Goal: Task Accomplishment & Management: Complete application form

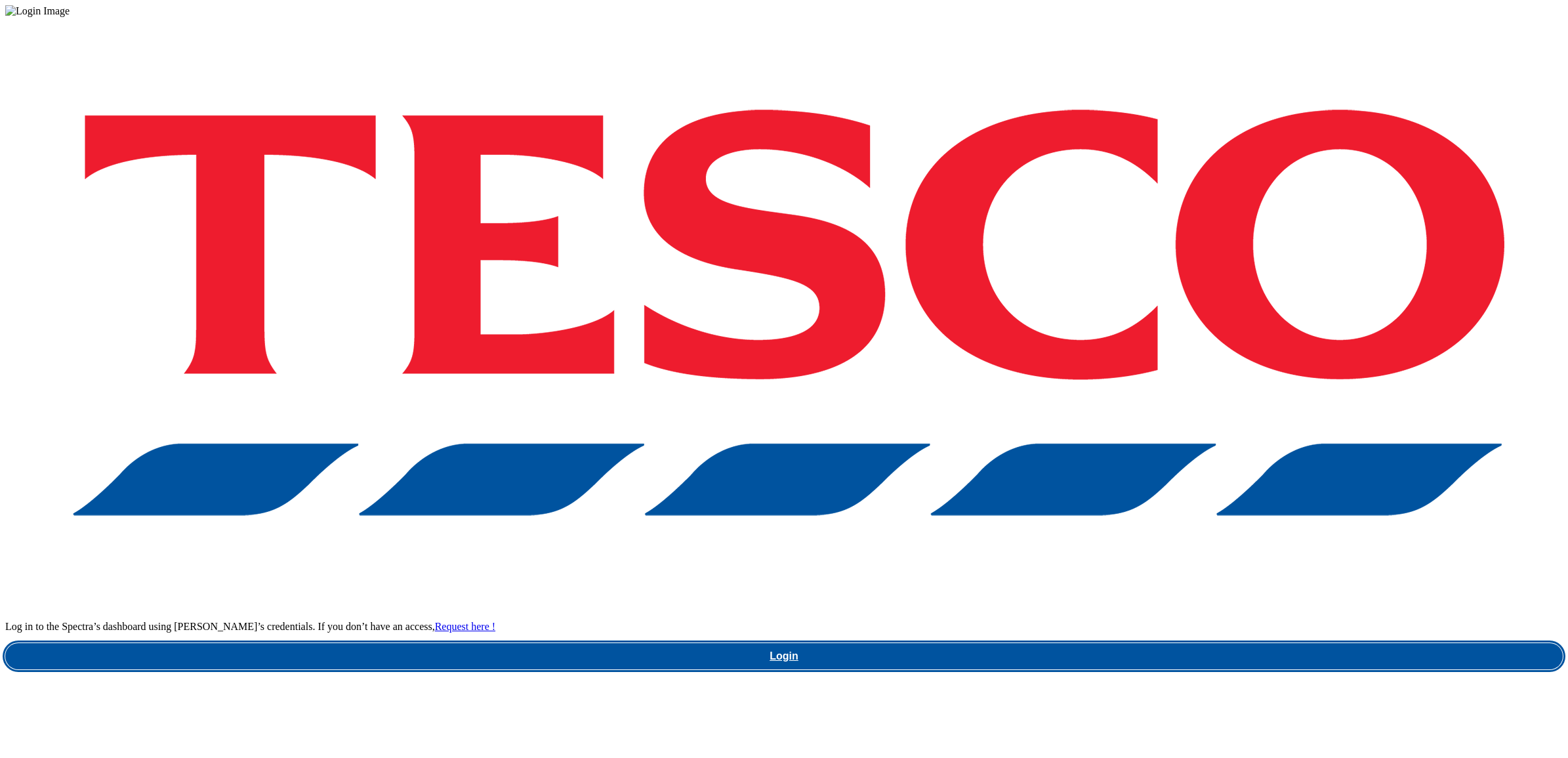
click at [1179, 644] on link "Login" at bounding box center [784, 657] width 1558 height 26
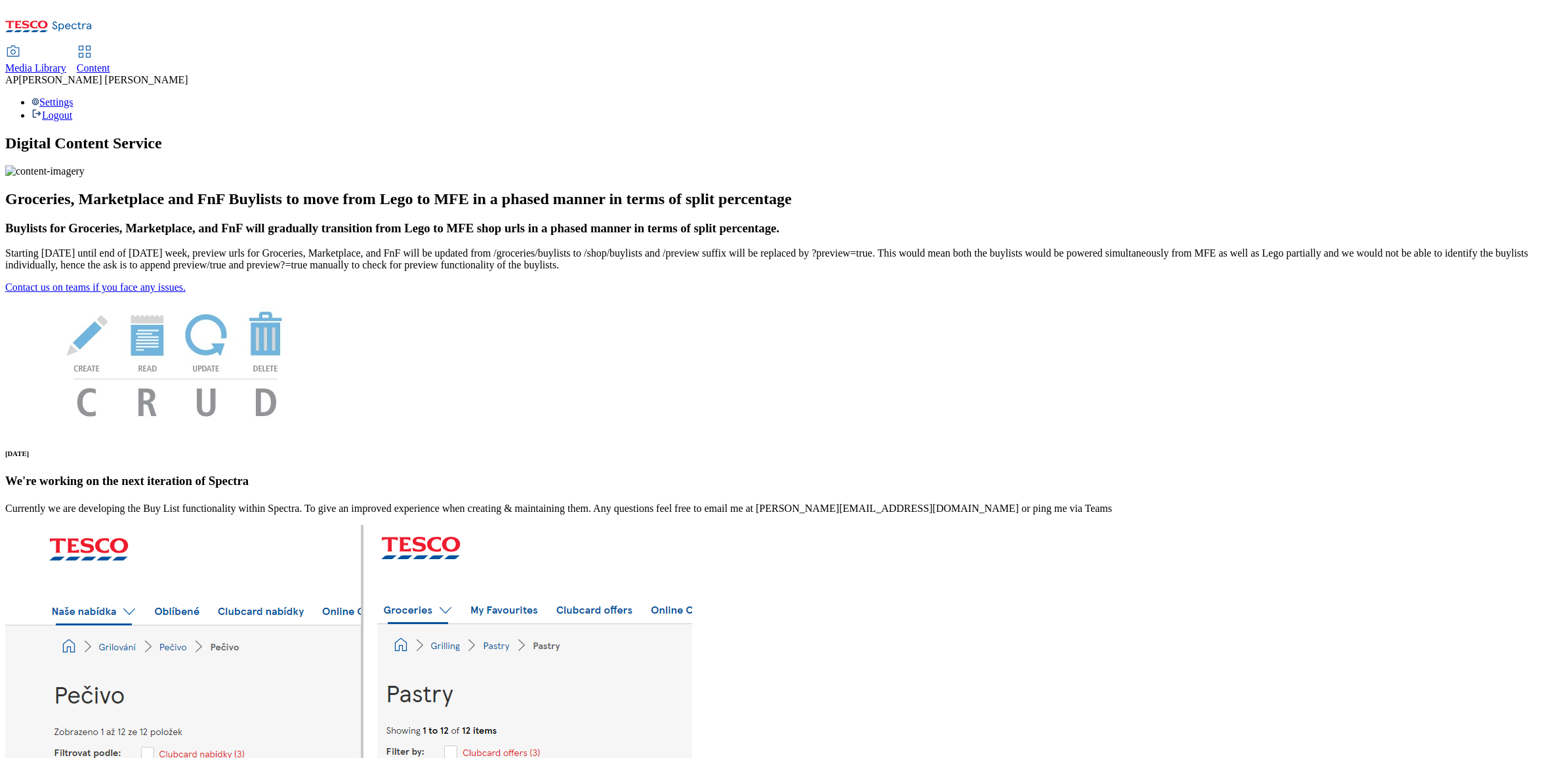
click at [66, 62] on span "Media Library" at bounding box center [36, 68] width 61 height 12
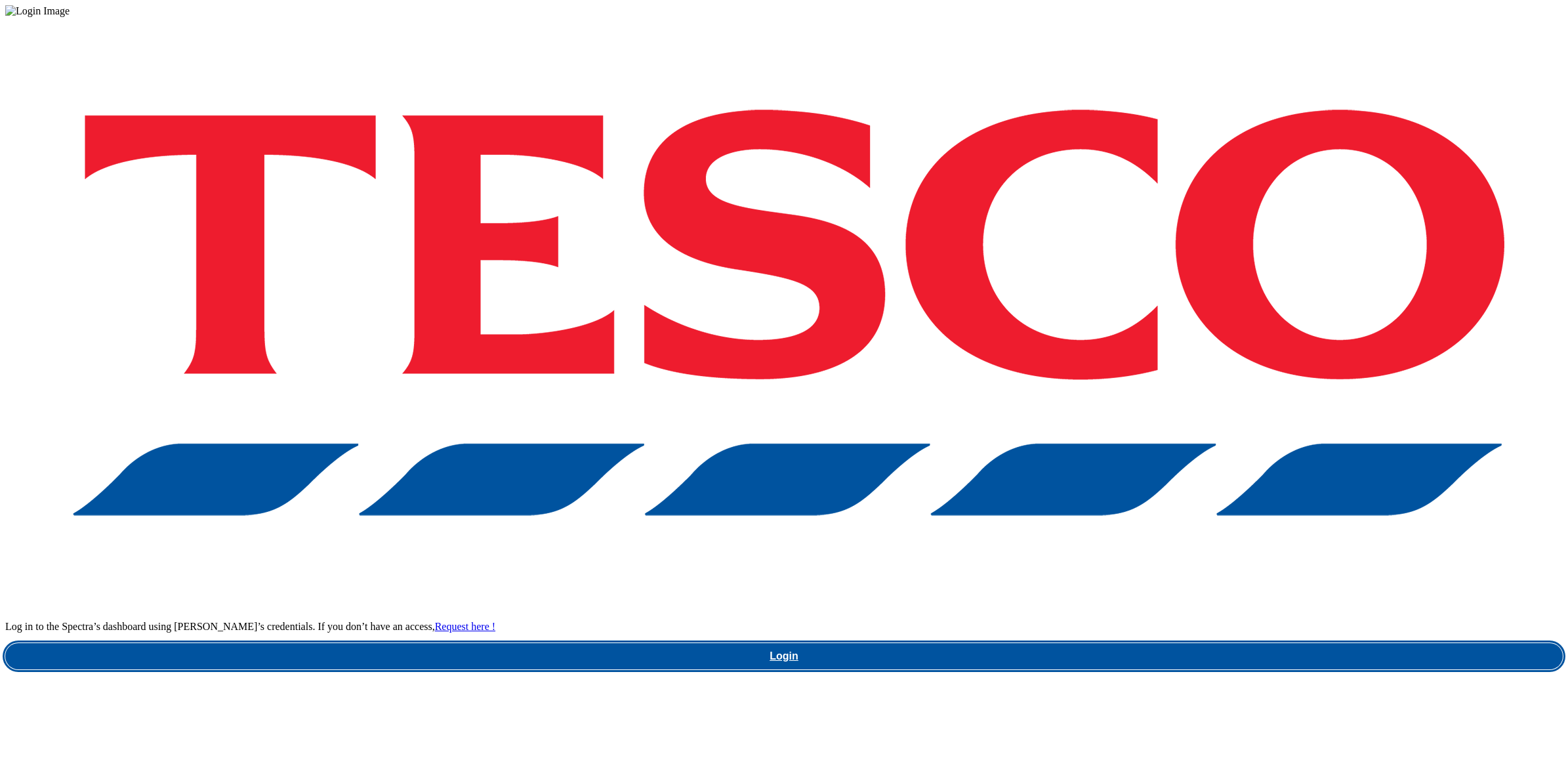
click at [1178, 644] on link "Login" at bounding box center [784, 657] width 1558 height 26
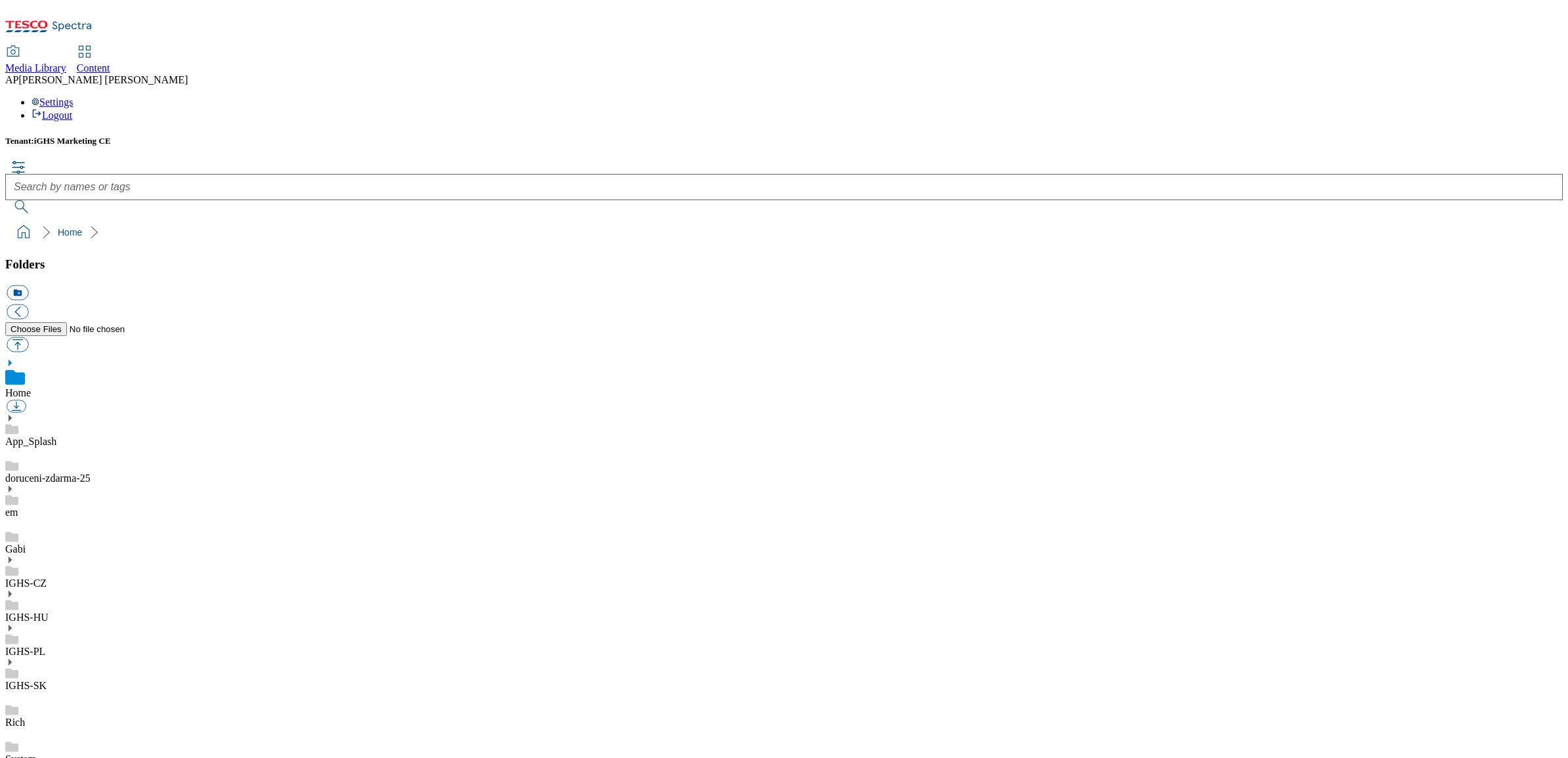
click at [15, 555] on icon at bounding box center [10, 560] width 9 height 9
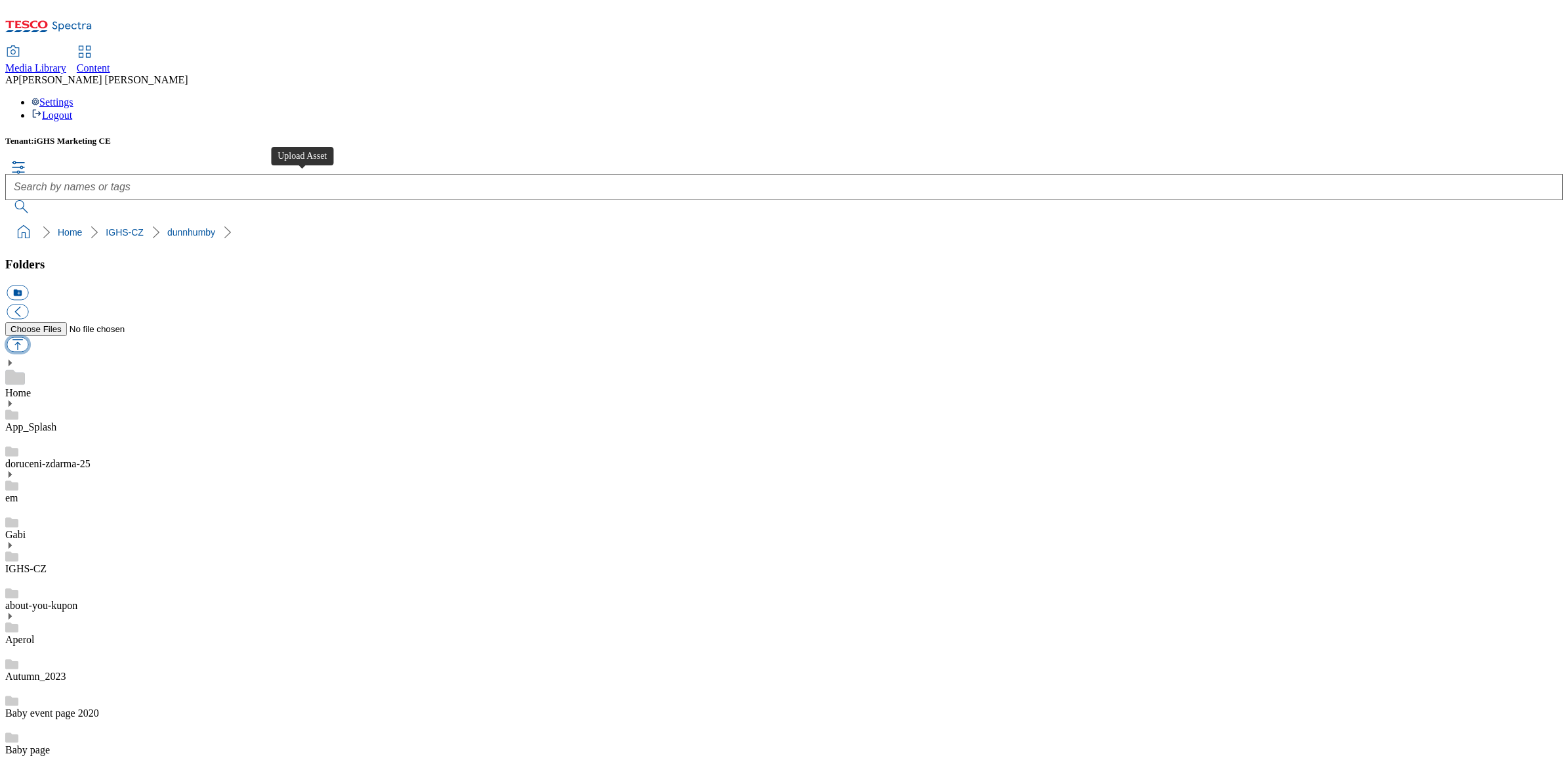
click at [28, 337] on button "button" at bounding box center [18, 344] width 21 height 15
type input "C:\fakepath\Smetanito_BL_banner_1184x333px_04_ANG.jpg"
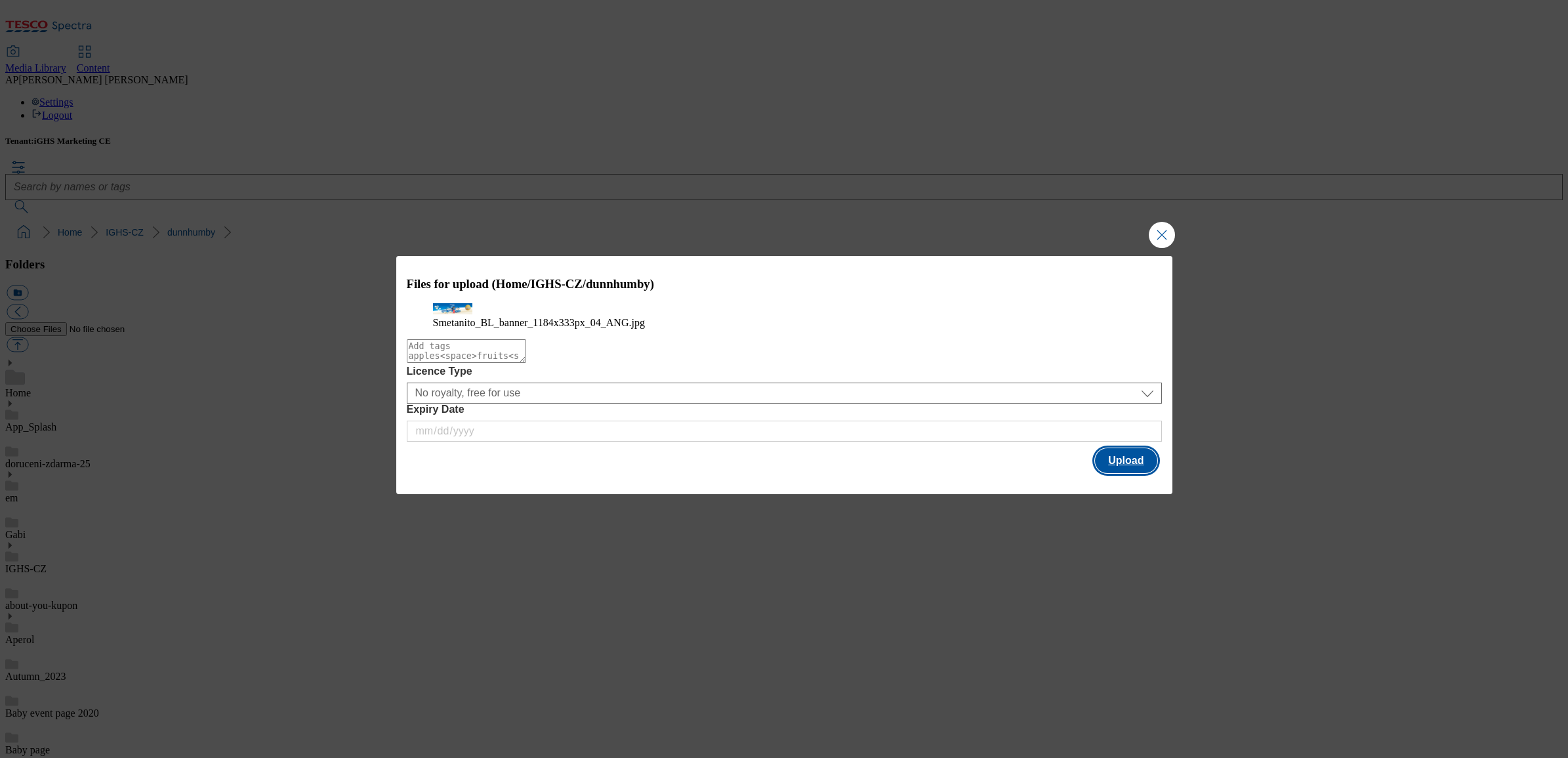
click at [1132, 473] on button "Upload" at bounding box center [1126, 460] width 61 height 25
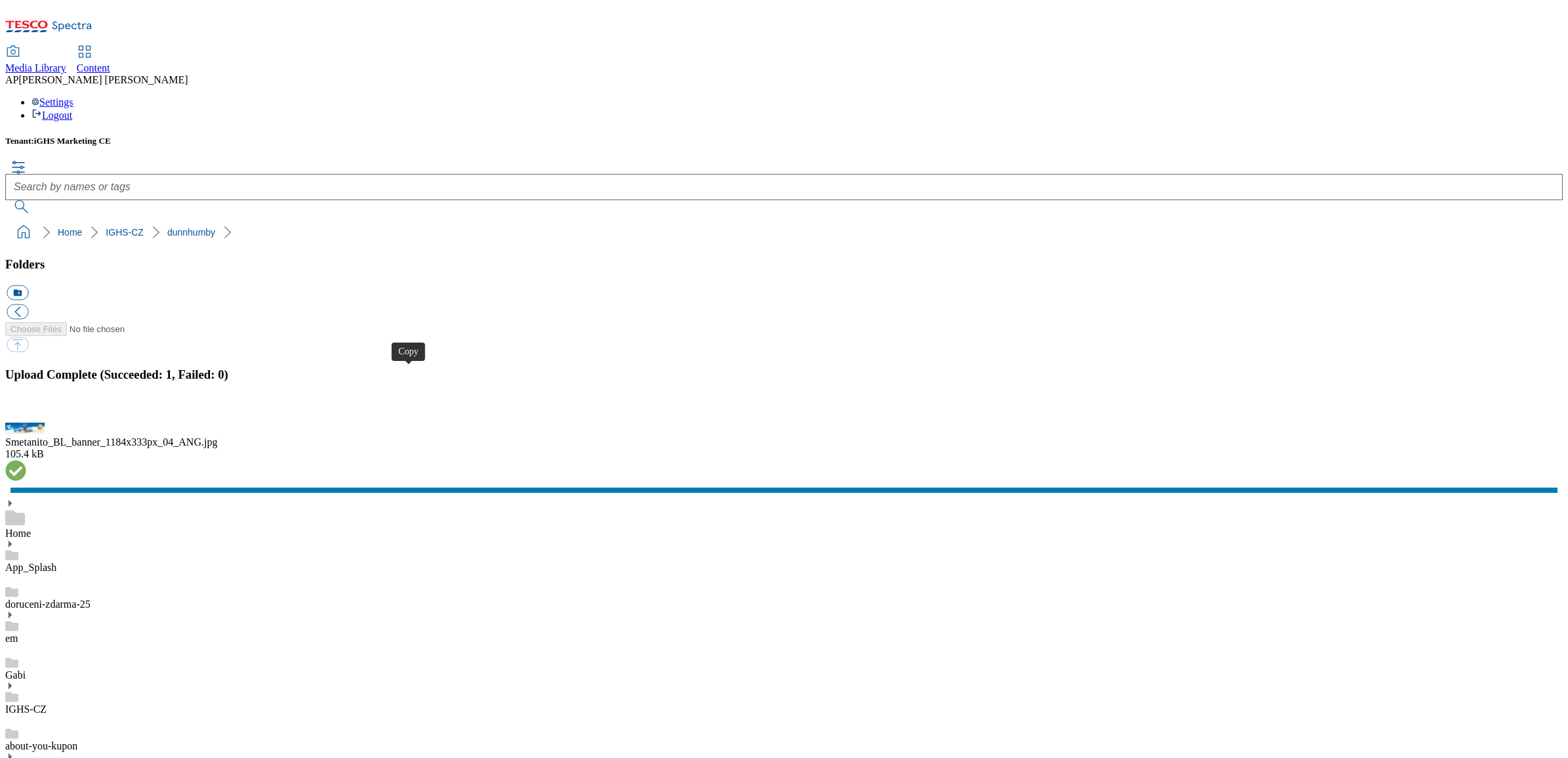
click at [110, 62] on span "Content" at bounding box center [94, 68] width 34 height 12
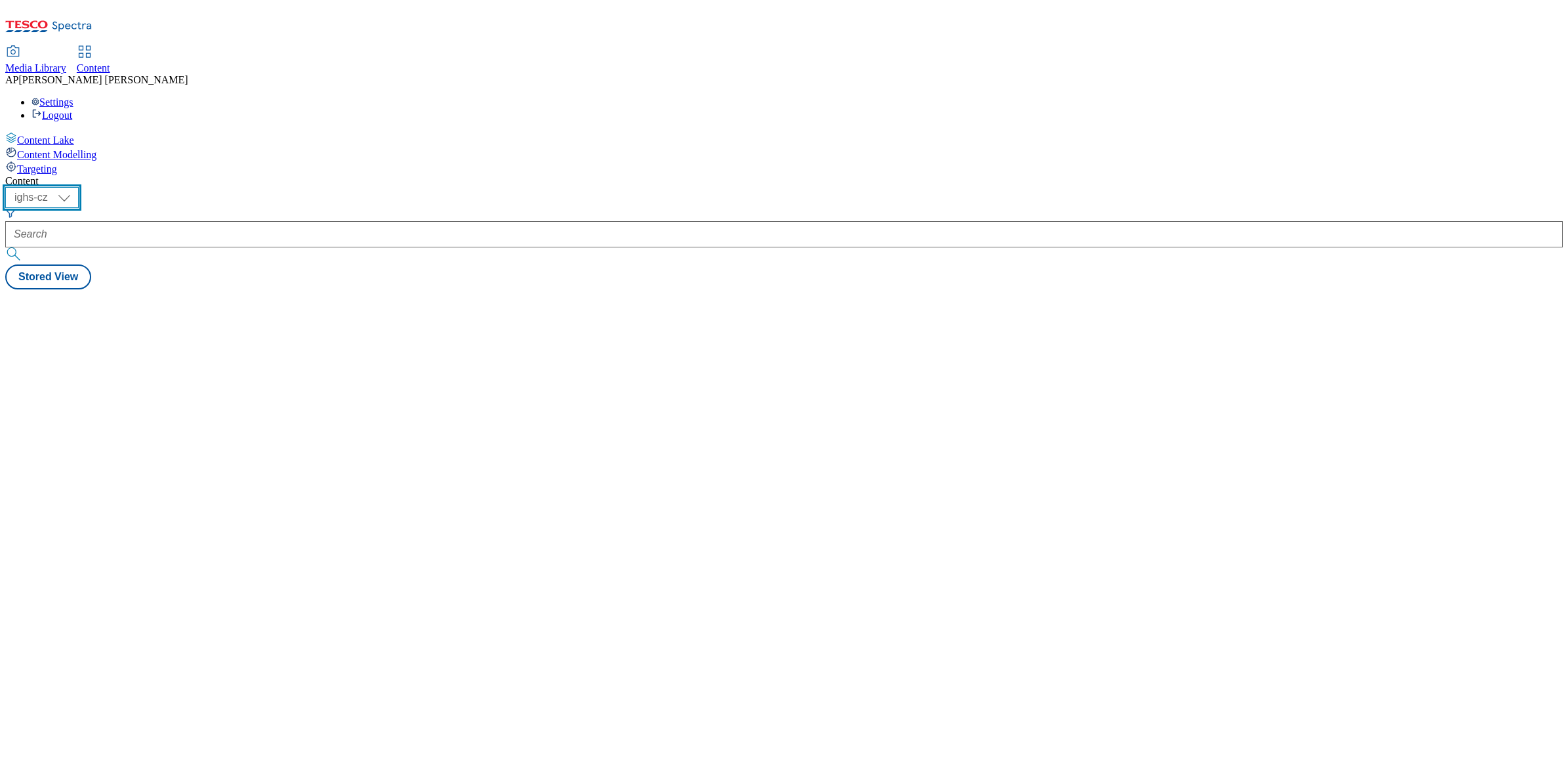
drag, startPoint x: 230, startPoint y: 99, endPoint x: 230, endPoint y: 108, distance: 9.0
click at [79, 187] on select "ighs-cz ighs-hu ighs-sk" at bounding box center [42, 197] width 74 height 21
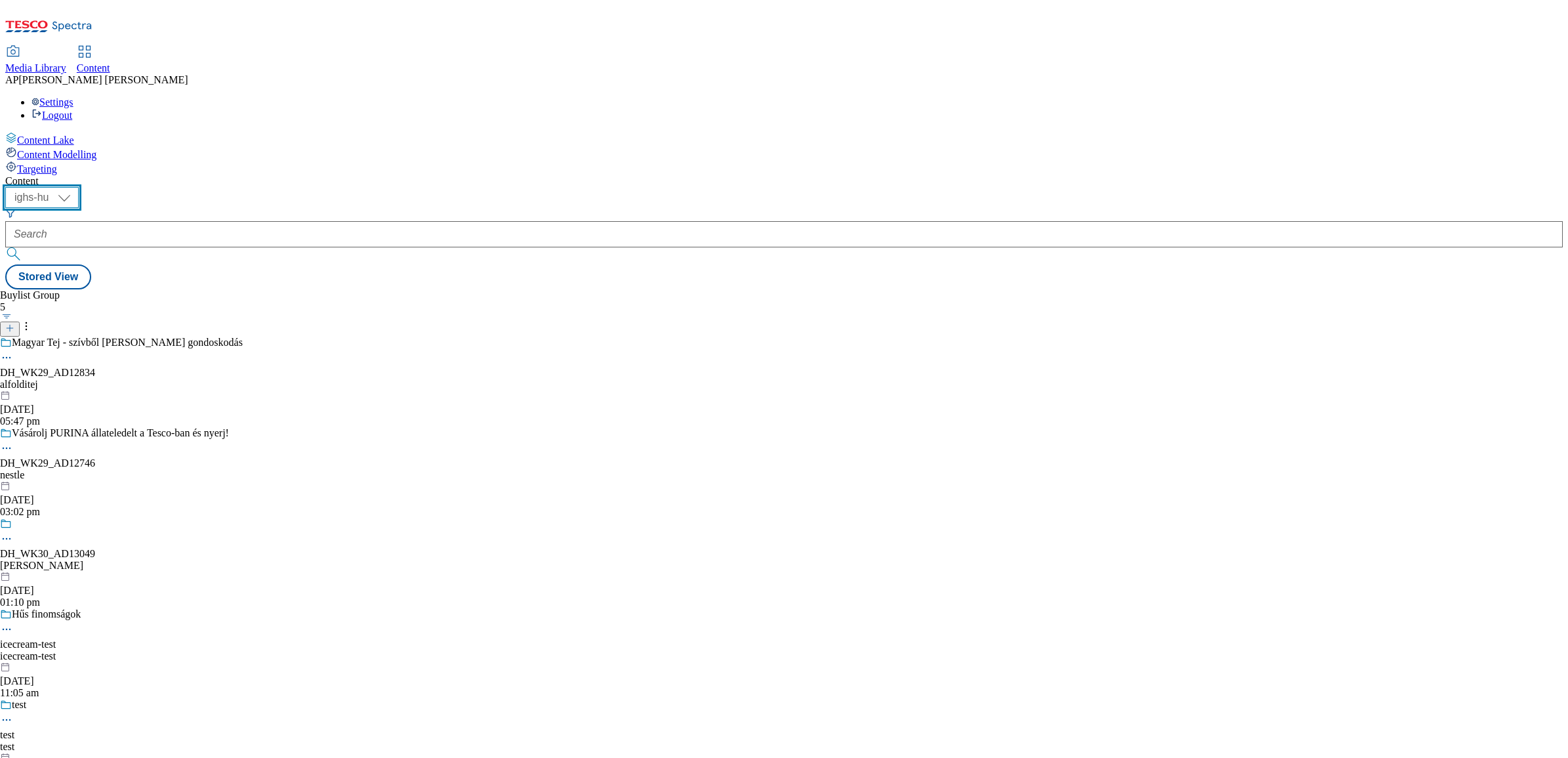
click at [79, 187] on select "ighs-cz ighs-hu ighs-sk" at bounding box center [42, 197] width 74 height 21
select select "ighs-cz"
click at [79, 187] on select "ighs-cz ighs-hu ighs-sk" at bounding box center [42, 197] width 74 height 21
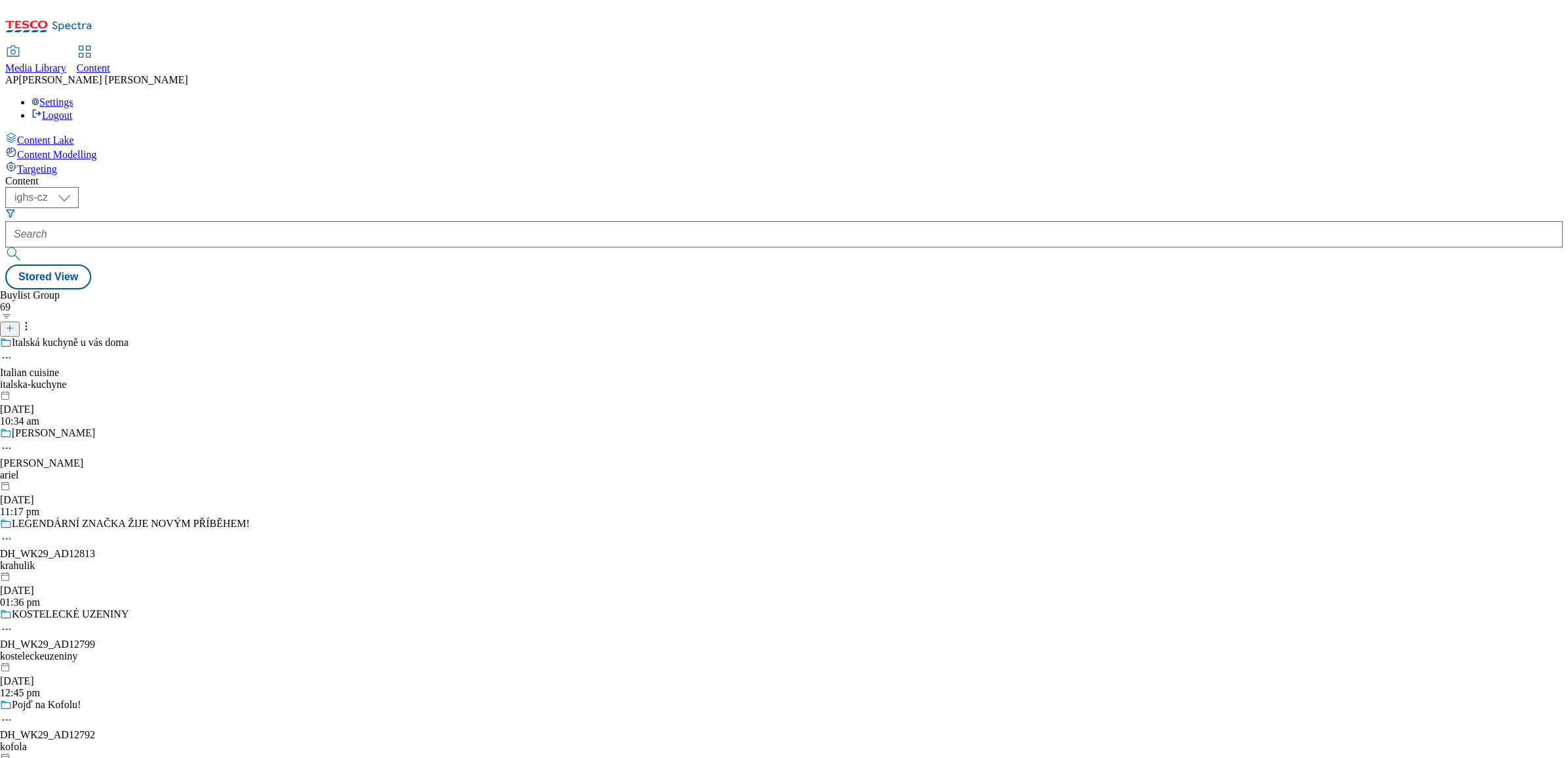
click at [15, 324] on icon at bounding box center [10, 328] width 9 height 9
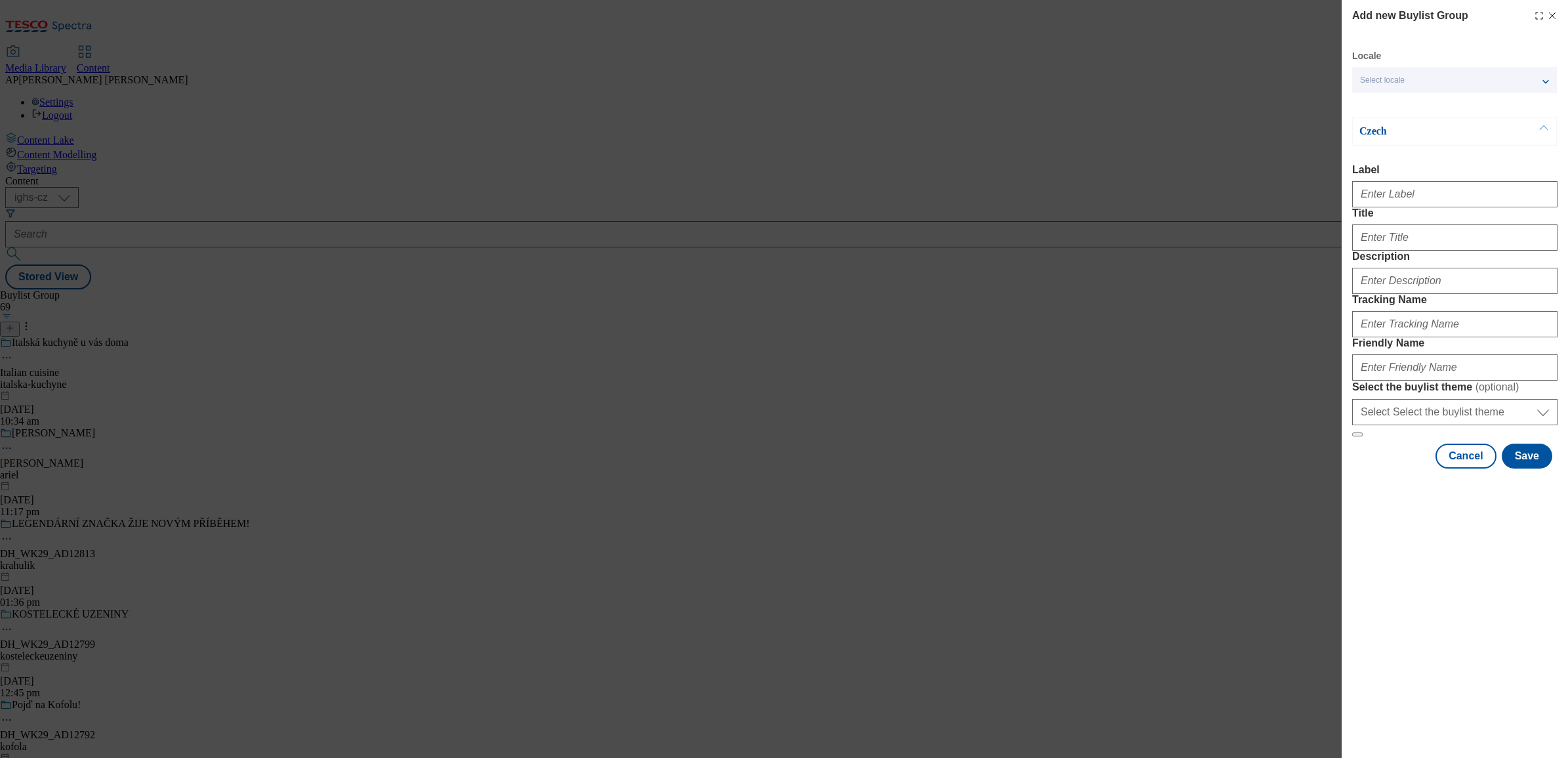
click at [1395, 133] on p "Czech" at bounding box center [1428, 131] width 138 height 13
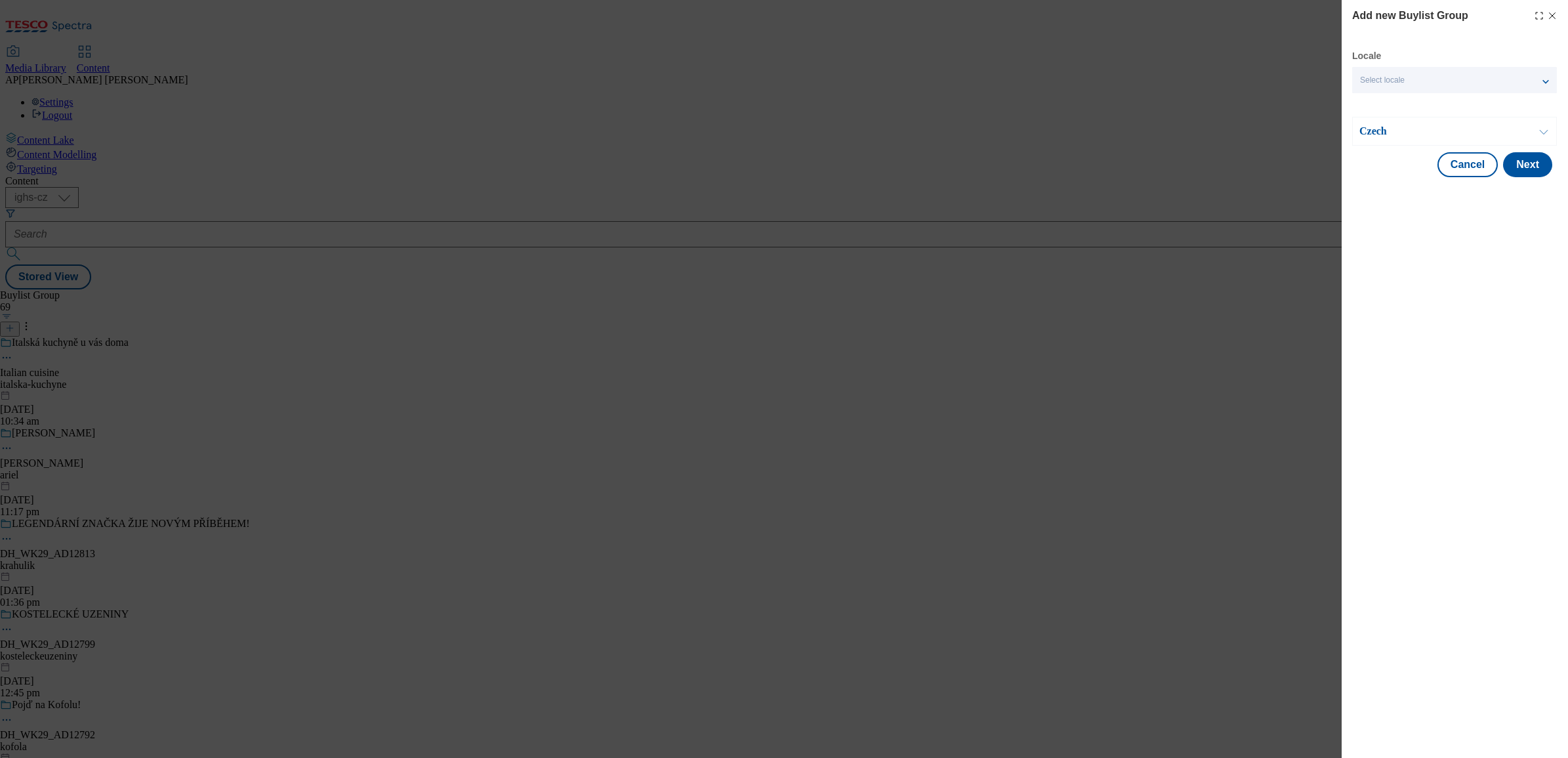
click at [1402, 140] on div "Czech" at bounding box center [1455, 131] width 205 height 29
click at [1399, 136] on p "Czech" at bounding box center [1428, 131] width 138 height 13
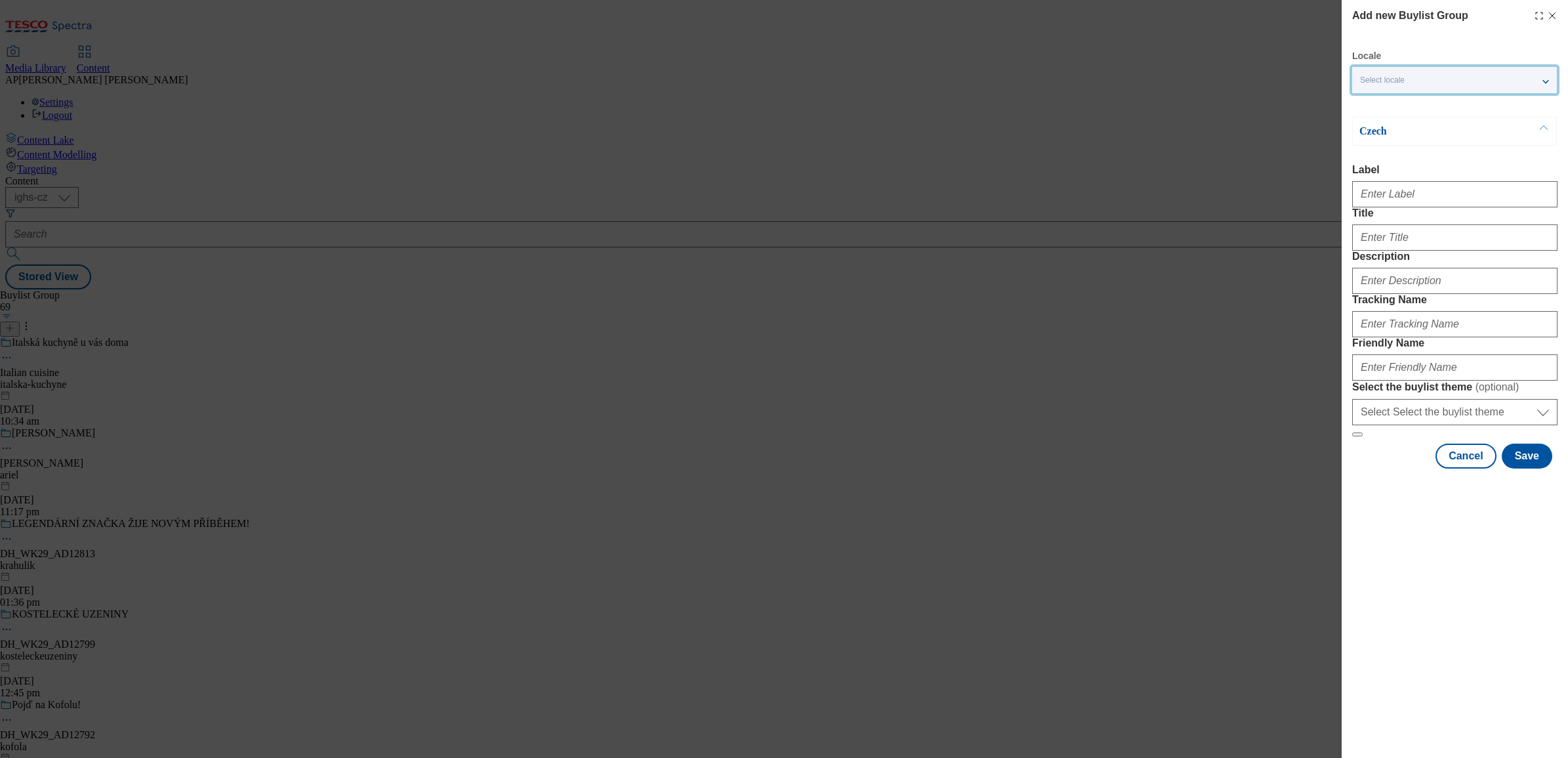
click at [1412, 79] on div "Select locale" at bounding box center [1455, 80] width 205 height 26
click at [1402, 103] on span "English" at bounding box center [1399, 104] width 30 height 7
click at [1376, 103] on input "English" at bounding box center [1368, 106] width 16 height 16
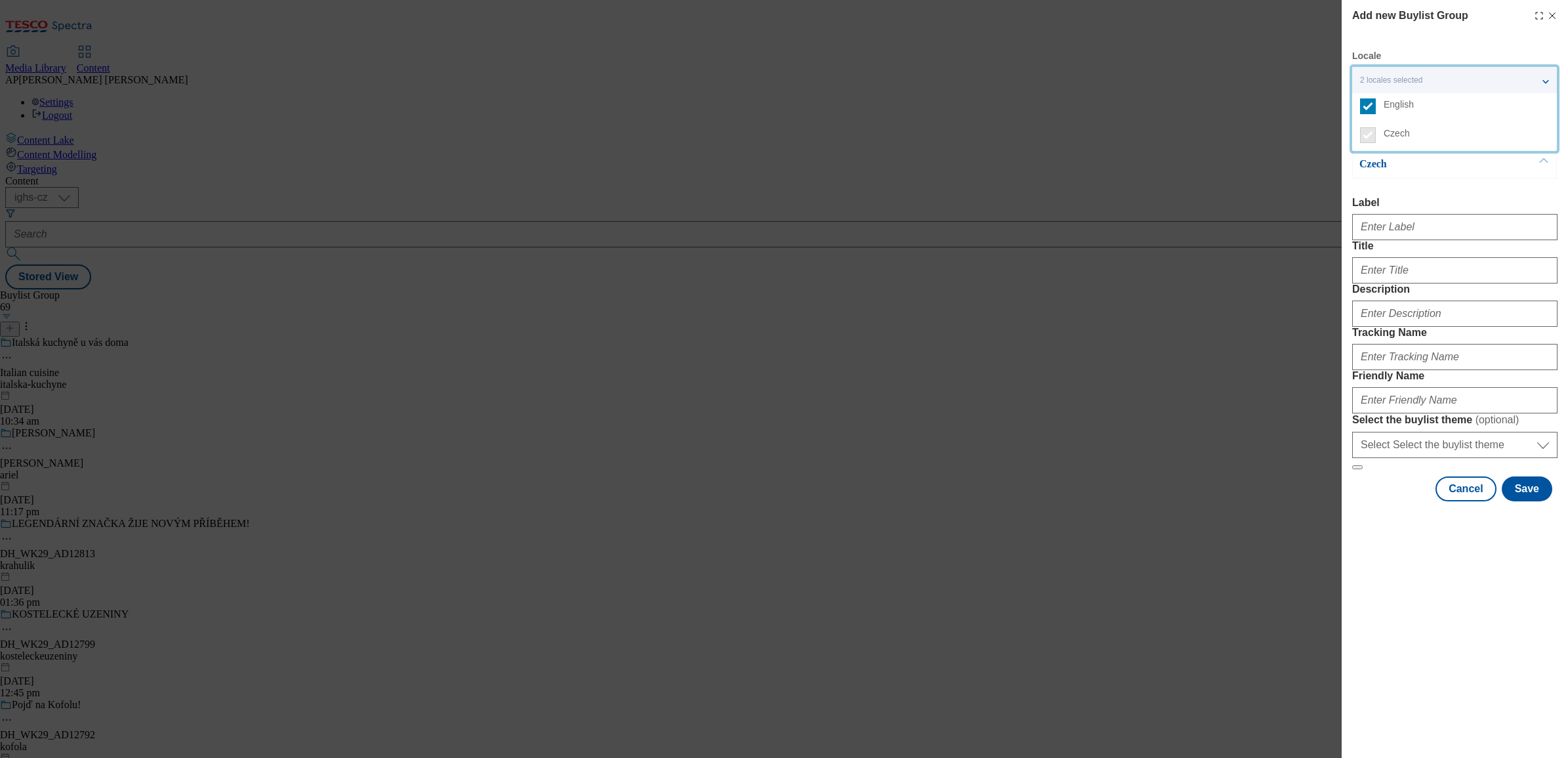
click at [1308, 174] on div "Add new Buylist Group Locale 2 locales selected English Czech English Label Tit…" at bounding box center [784, 379] width 1568 height 758
click at [1540, 130] on button "Modal" at bounding box center [1543, 132] width 25 height 29
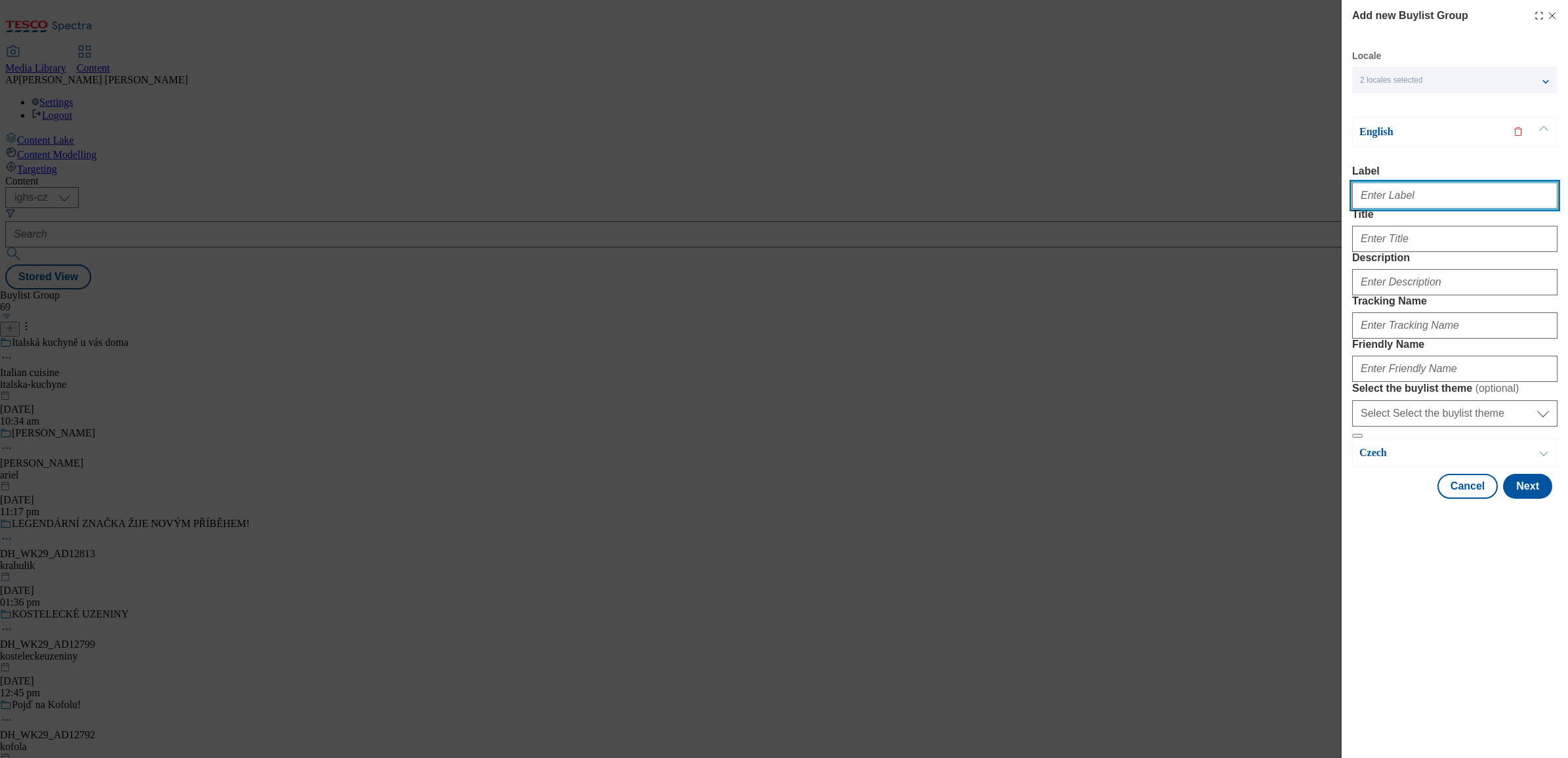
click at [1406, 197] on input "Label" at bounding box center [1455, 196] width 205 height 26
click at [1383, 198] on input "Label" at bounding box center [1455, 196] width 205 height 26
paste input "DH_WK30_AD12798"
type input "DH_WK30_AD12798"
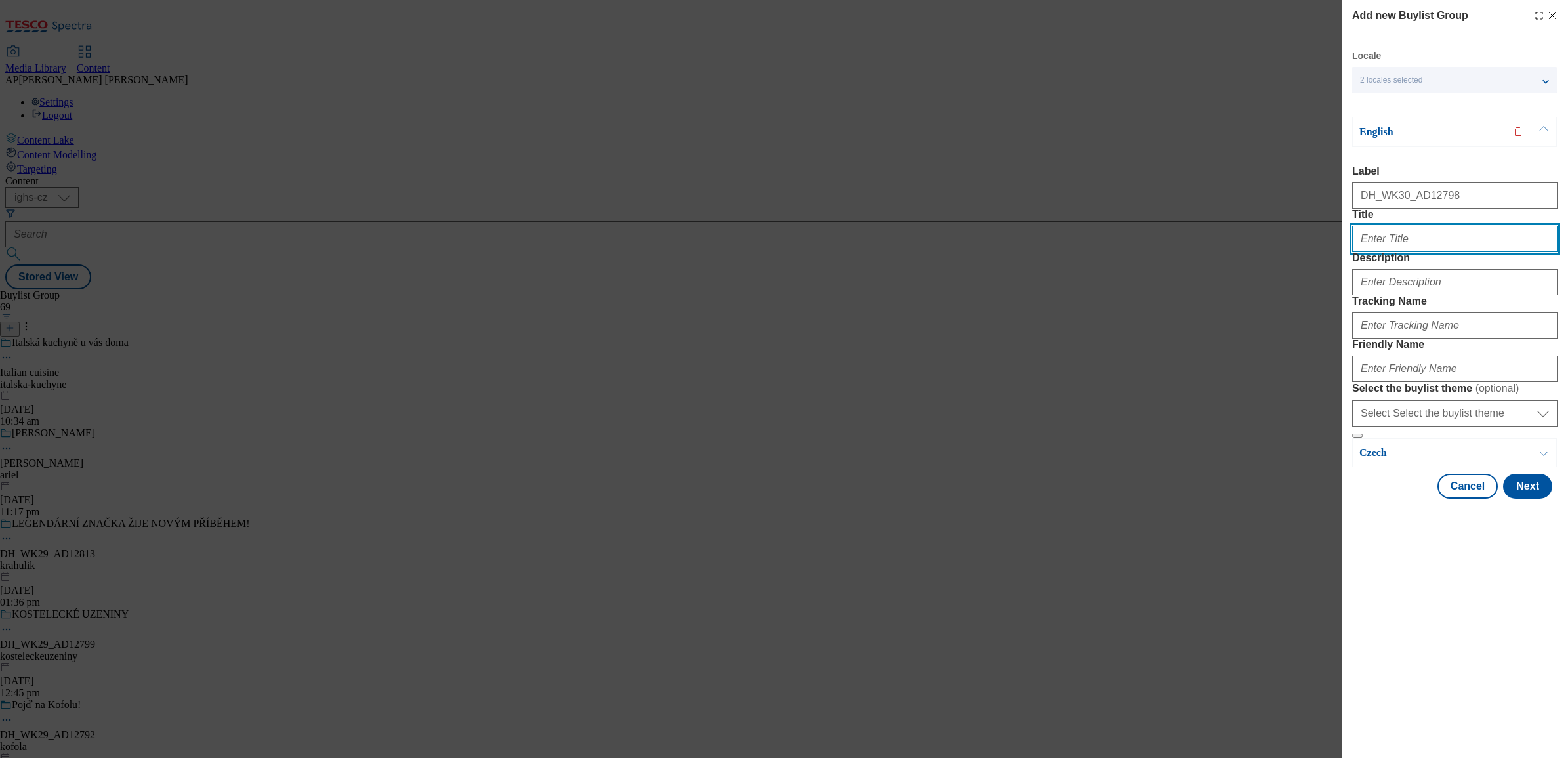
click at [1419, 252] on input "Title" at bounding box center [1455, 239] width 205 height 26
paste input "Irresistible taste for every occasion"
type input "Irresistible taste for every occasion"
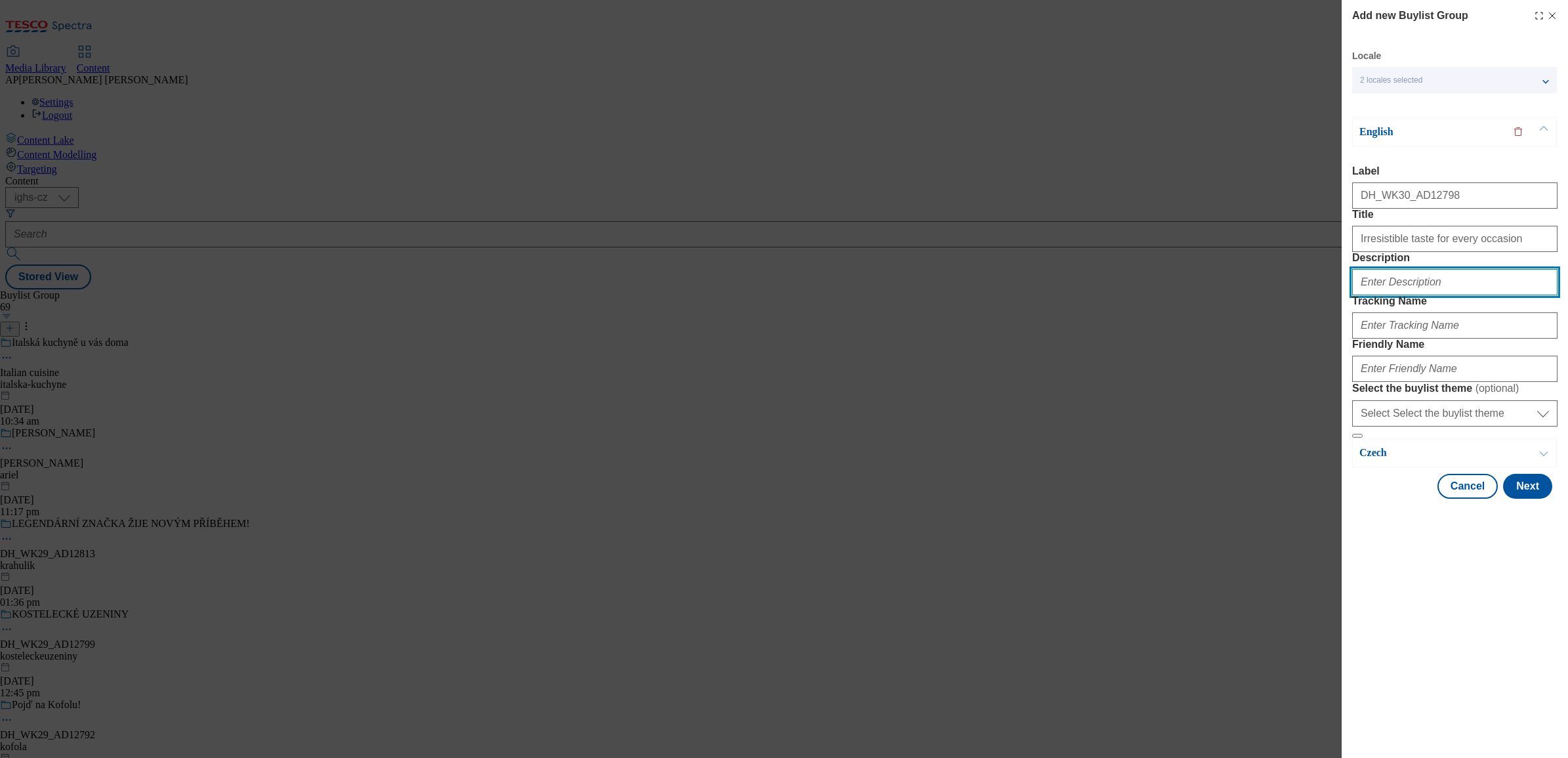
click at [1416, 295] on input "Description" at bounding box center [1455, 282] width 205 height 26
paste input "Smetanito"
type input "Smetanito"
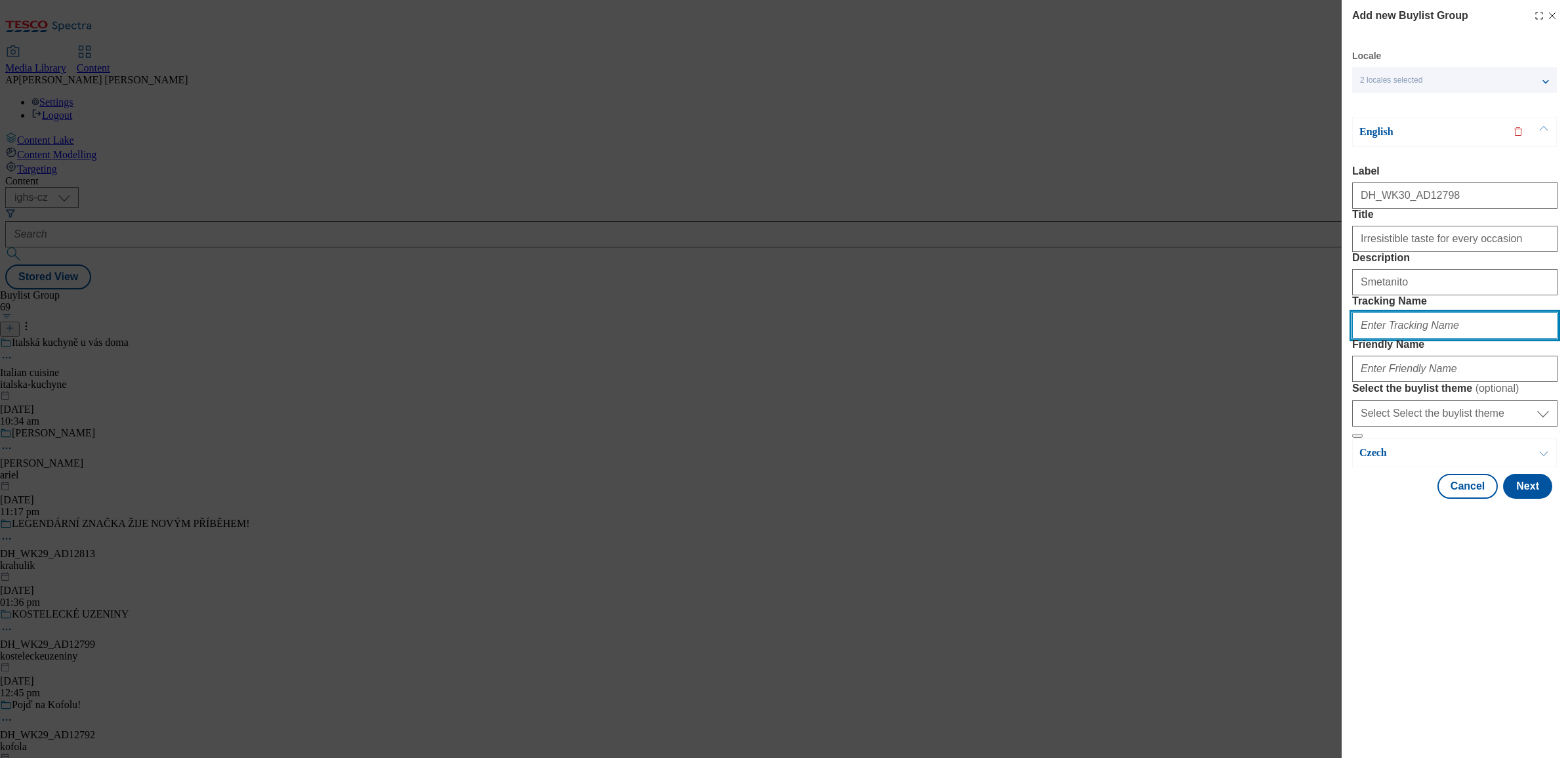
click at [1399, 339] on input "Tracking Name" at bounding box center [1455, 325] width 205 height 26
paste input "DH_EN_AD12798_BH"
type input "DH_EN_AD12798_BH"
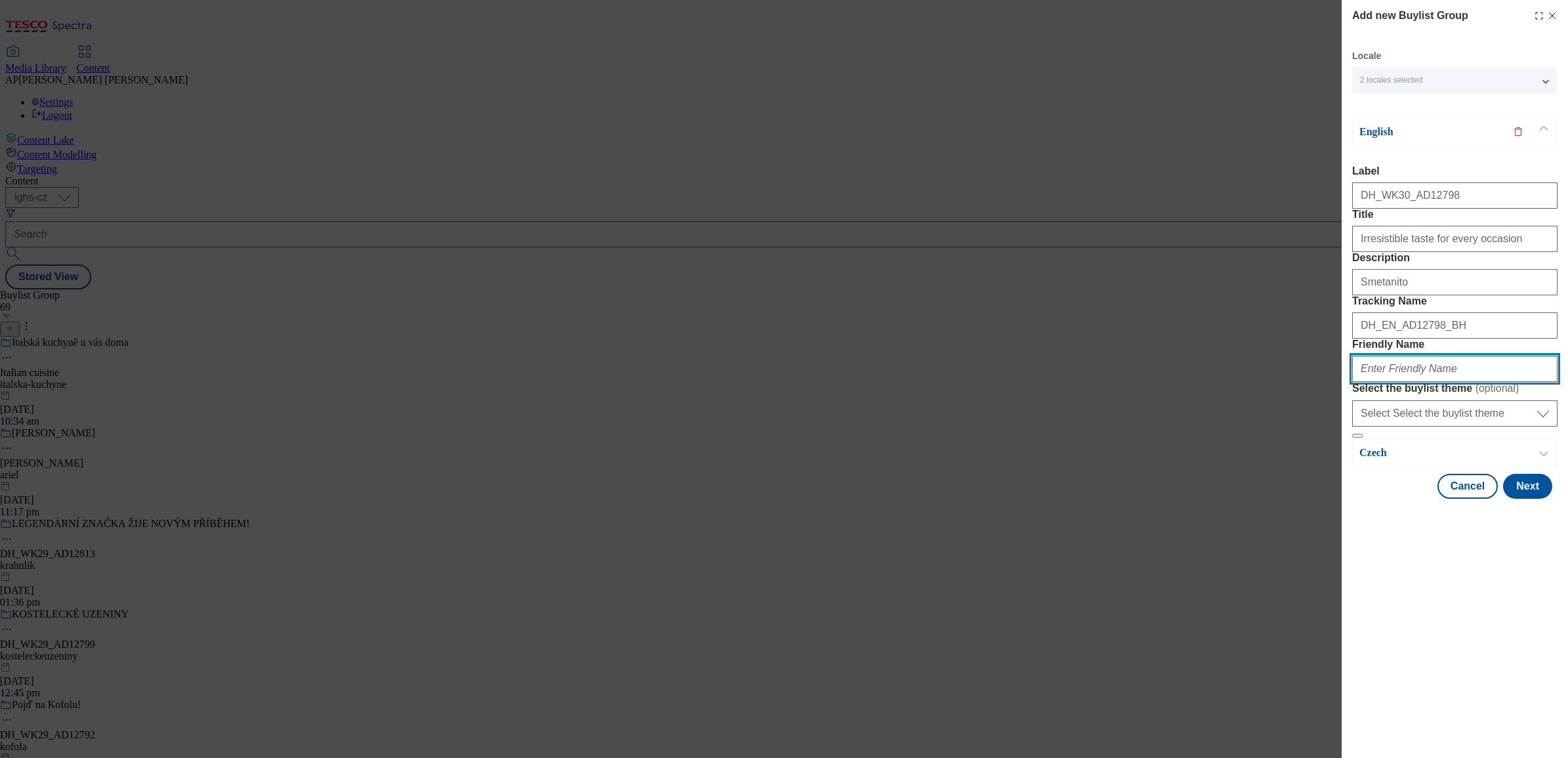
click at [1412, 382] on input "Friendly Name" at bounding box center [1455, 369] width 205 height 26
paste input "bel"
type input "bel"
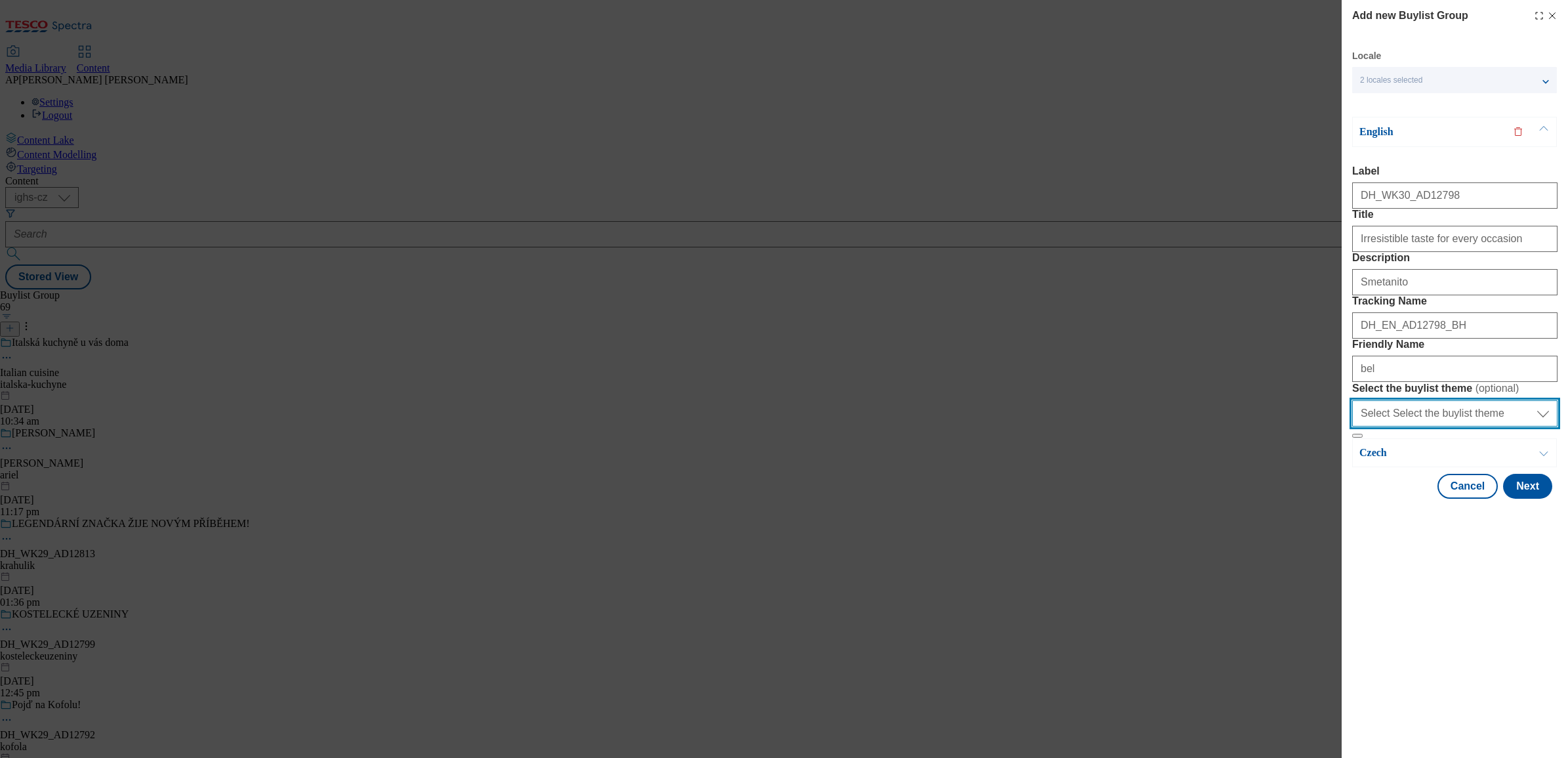
click at [1412, 427] on select "Select Select the buylist theme default fandf" at bounding box center [1455, 414] width 205 height 26
click at [1399, 667] on div "Add new Buylist Group Locale 2 locales selected English Czech English Label DH_…" at bounding box center [1455, 379] width 226 height 758
click at [1530, 499] on button "Next" at bounding box center [1528, 486] width 49 height 25
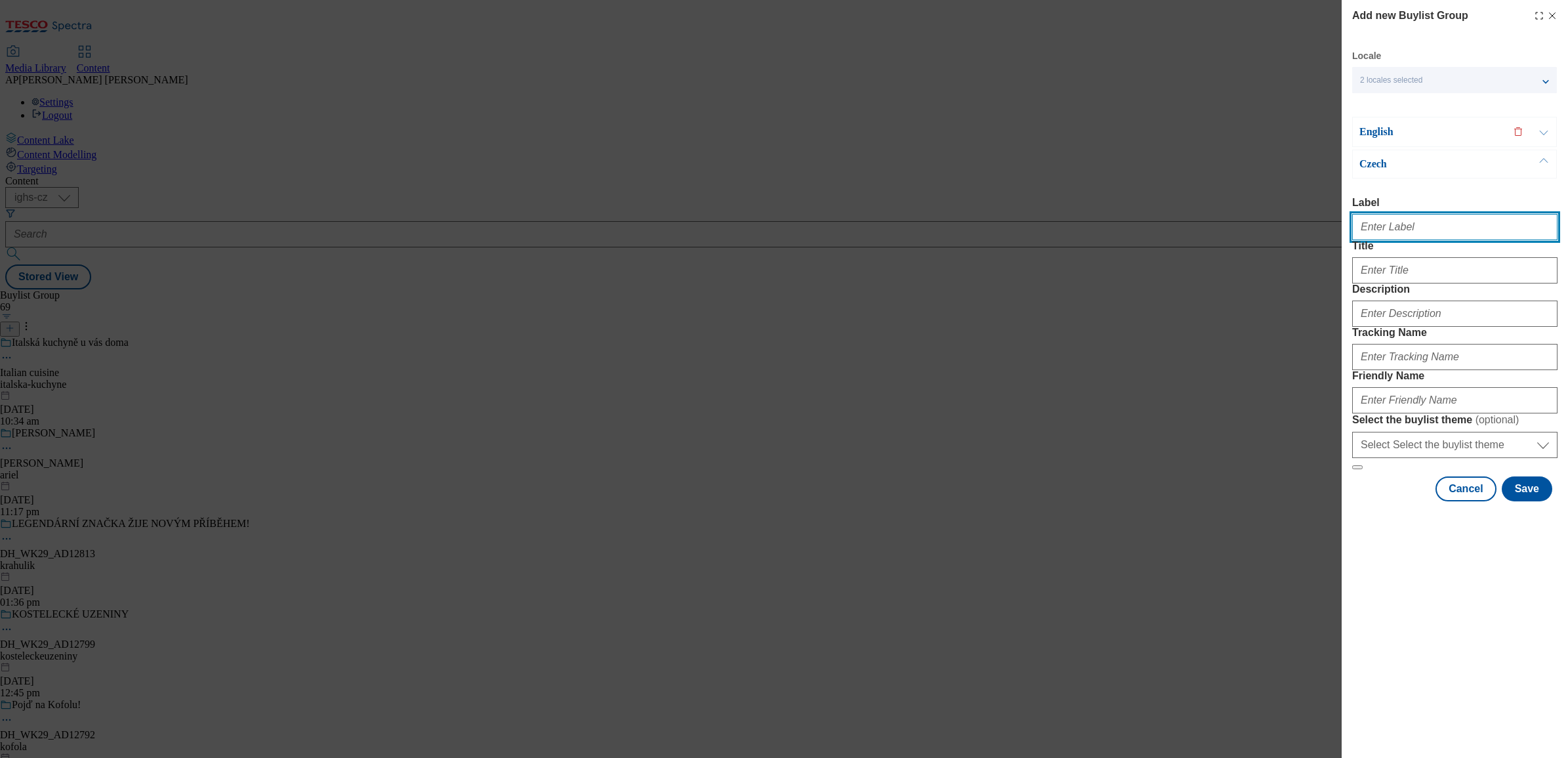
click at [1391, 233] on input "Label" at bounding box center [1455, 227] width 205 height 26
paste input "DH_WK30_AD12798"
type input "DH_WK30_AD12798"
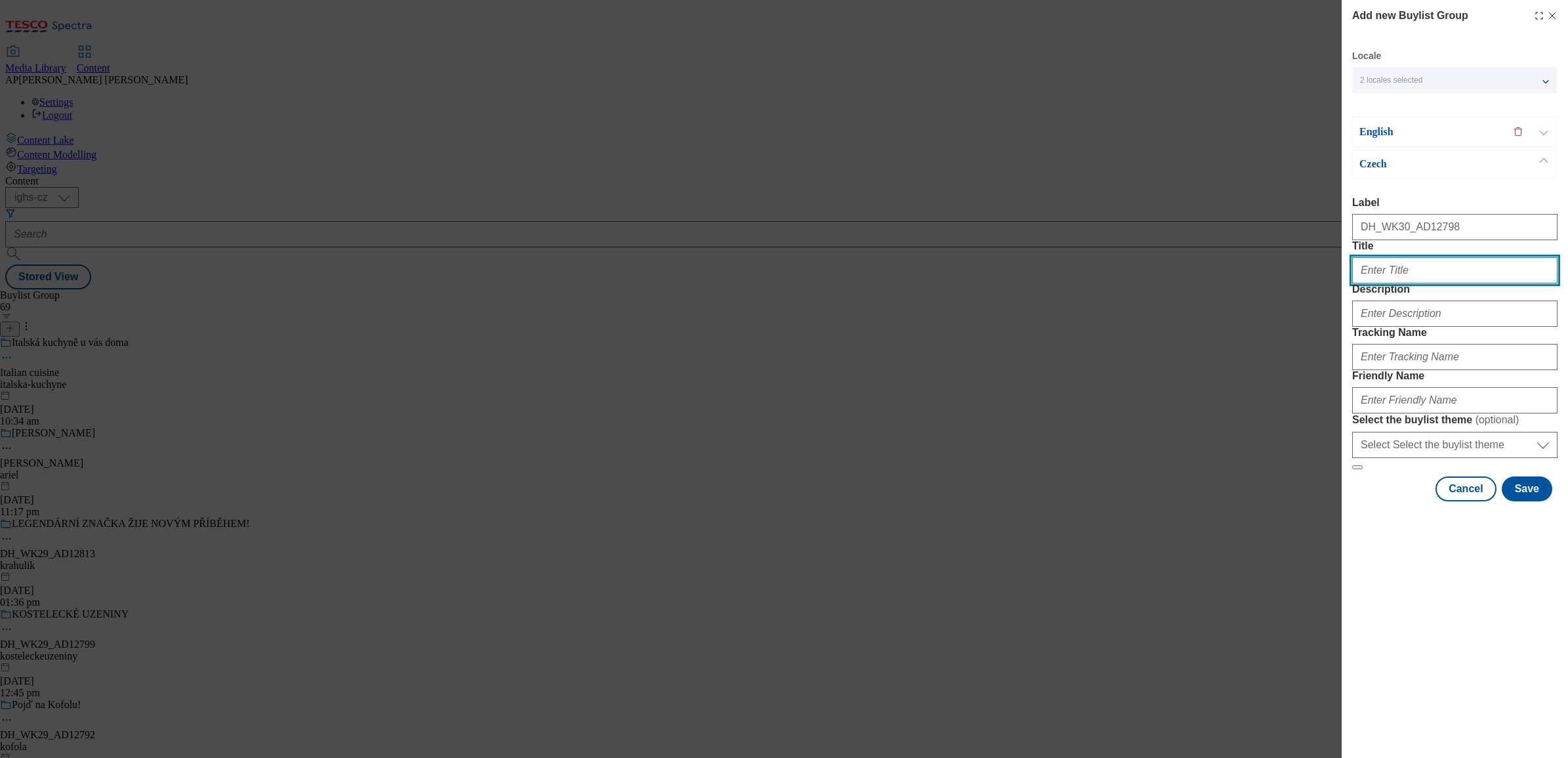
click at [1418, 284] on input "Title" at bounding box center [1455, 270] width 205 height 26
paste input "Neodolatelná chuť pro každou příležitost"
type input "Neodolatelná chuť pro každou příležitost"
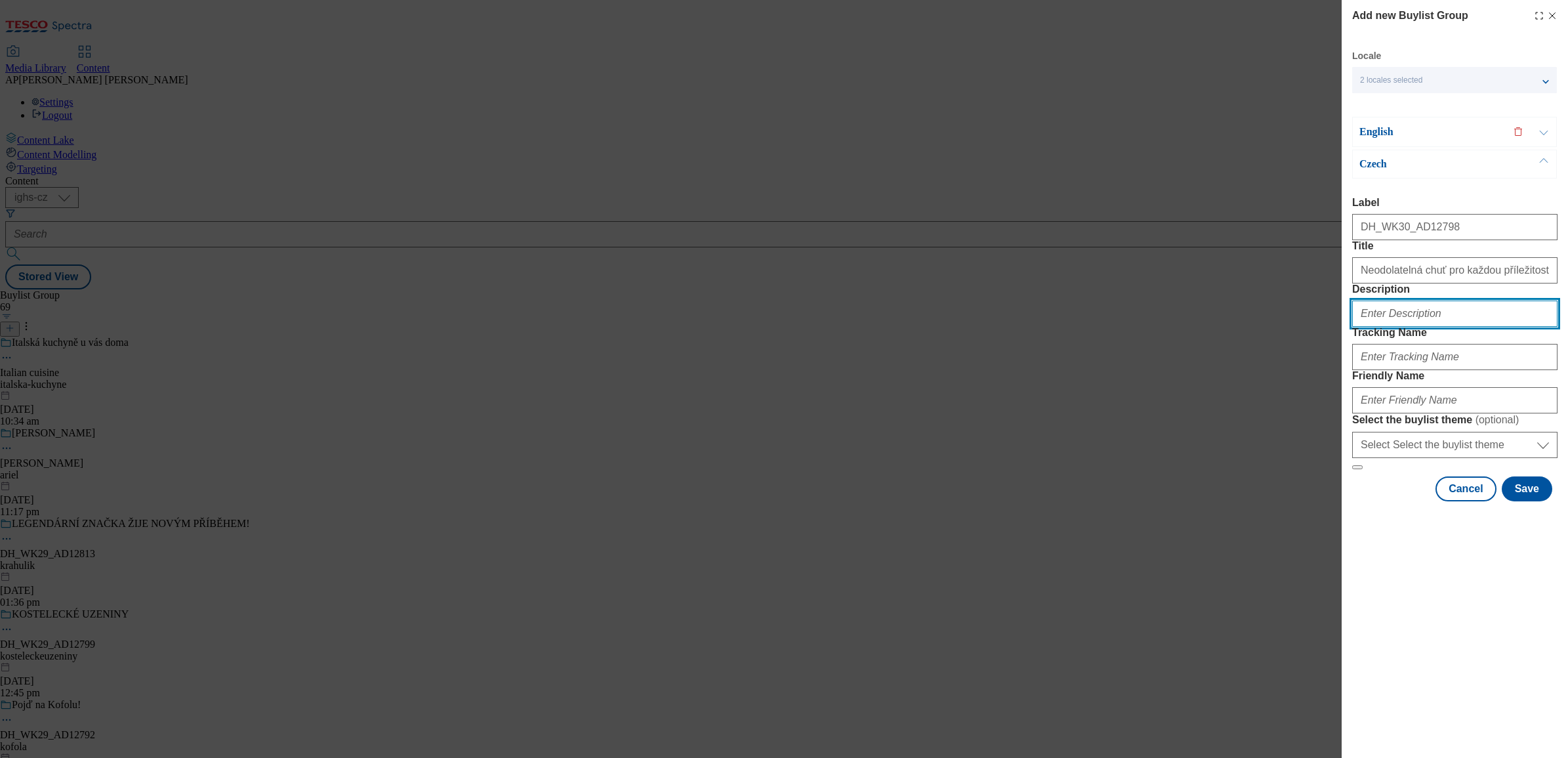
click at [1404, 327] on input "Description" at bounding box center [1455, 314] width 205 height 26
paste input "Smetanito"
type input "Smetanito"
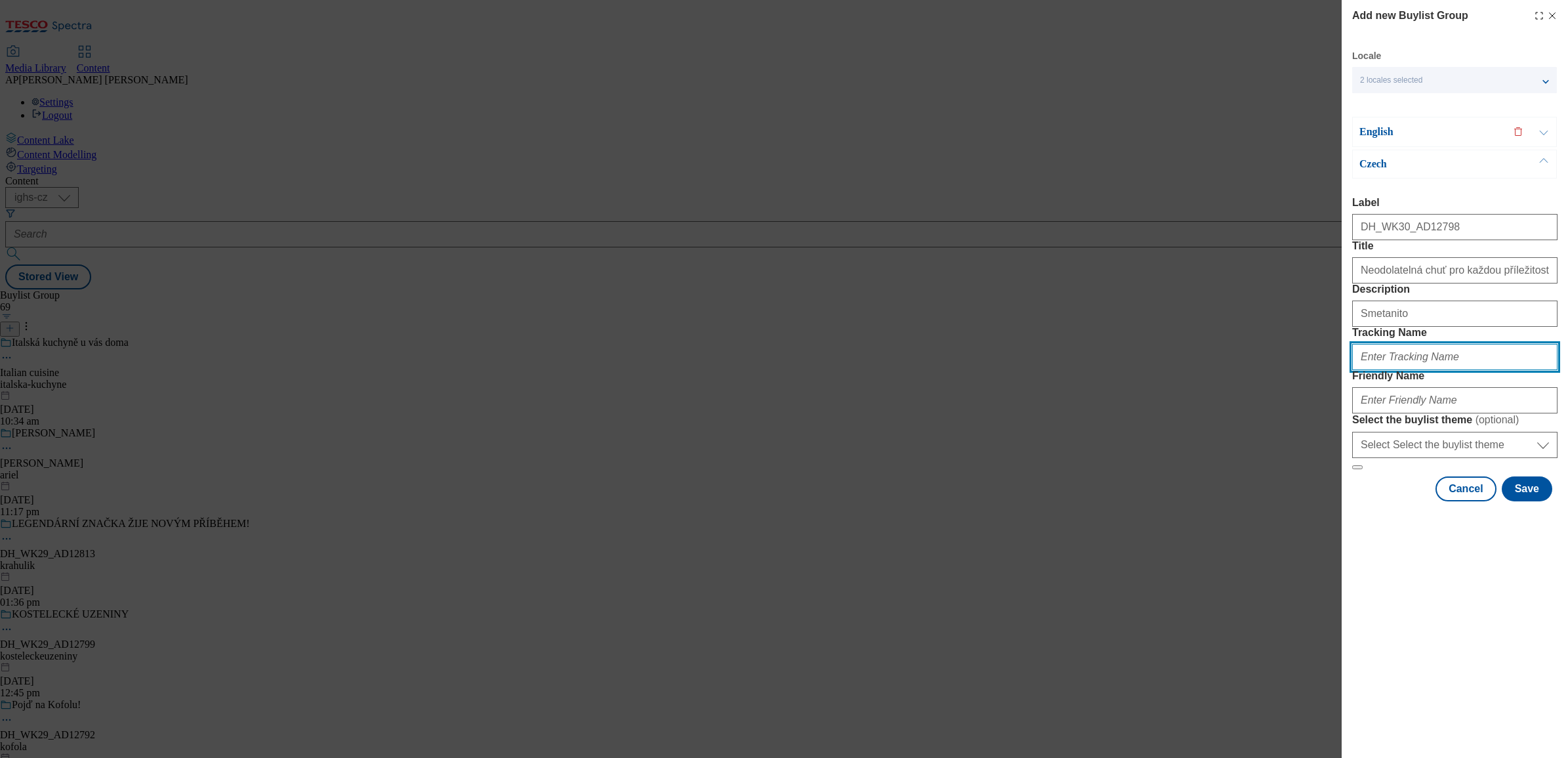
click at [1388, 371] on input "Tracking Name" at bounding box center [1455, 357] width 205 height 26
paste input "DH_CZ_AD12798_BH"
type input "DH_CZ_AD12798_BH"
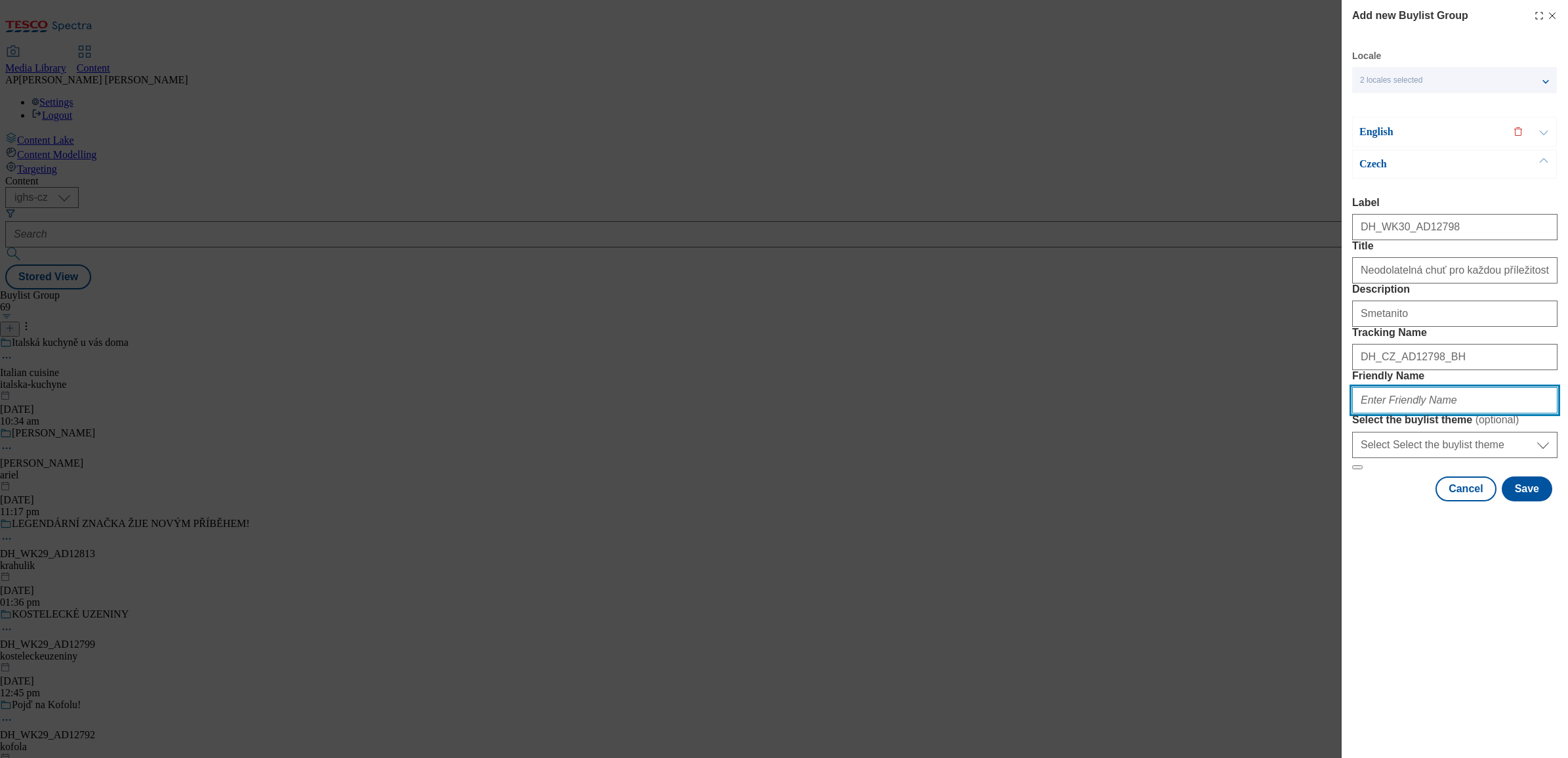
click at [1425, 414] on input "Friendly Name" at bounding box center [1455, 400] width 205 height 26
paste input "bel"
type input "bel"
click at [1536, 502] on button "Save" at bounding box center [1527, 489] width 51 height 25
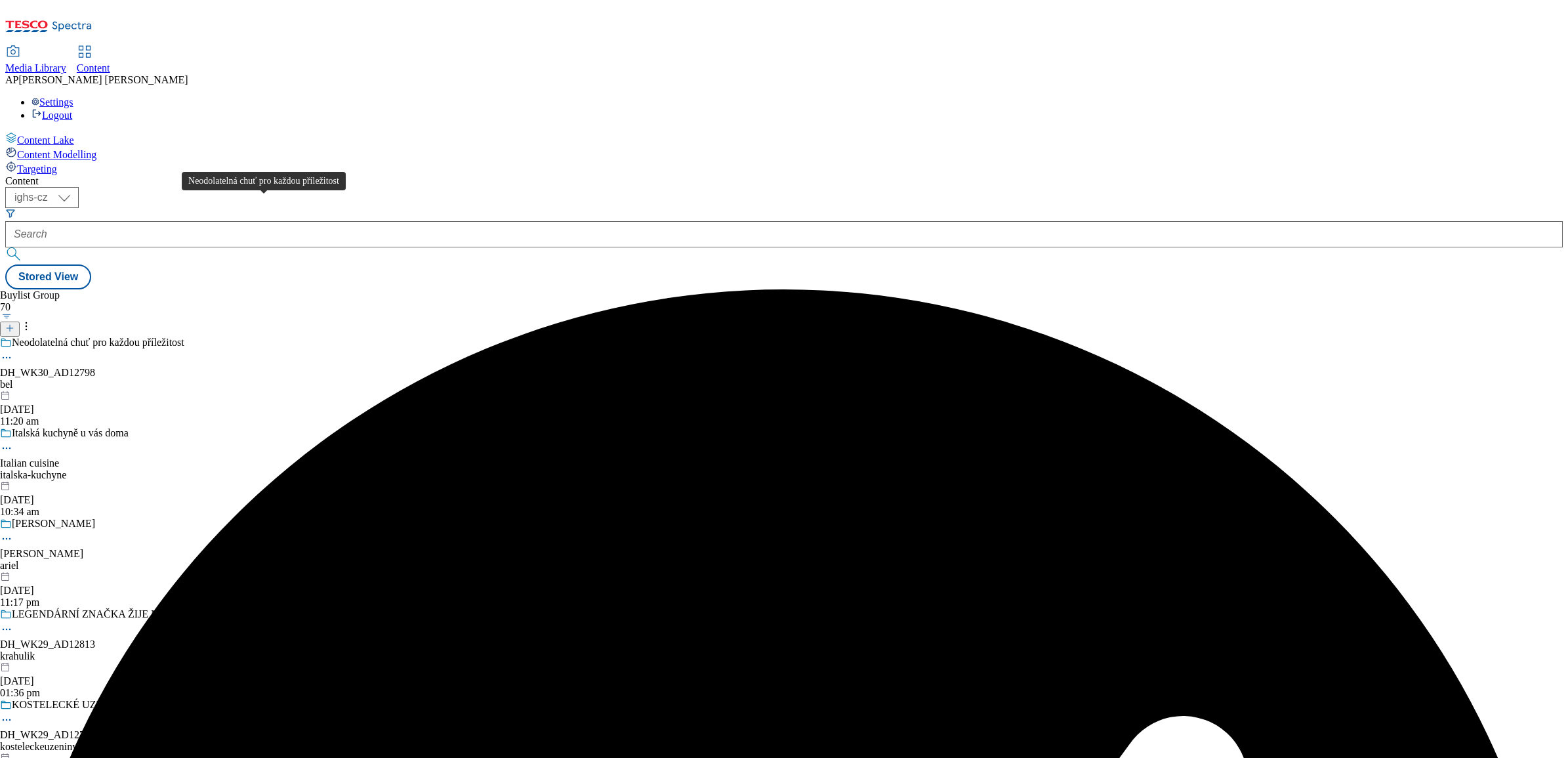
click at [184, 337] on div "Neodolatelná chuť pro každou příležitost" at bounding box center [97, 342] width 173 height 12
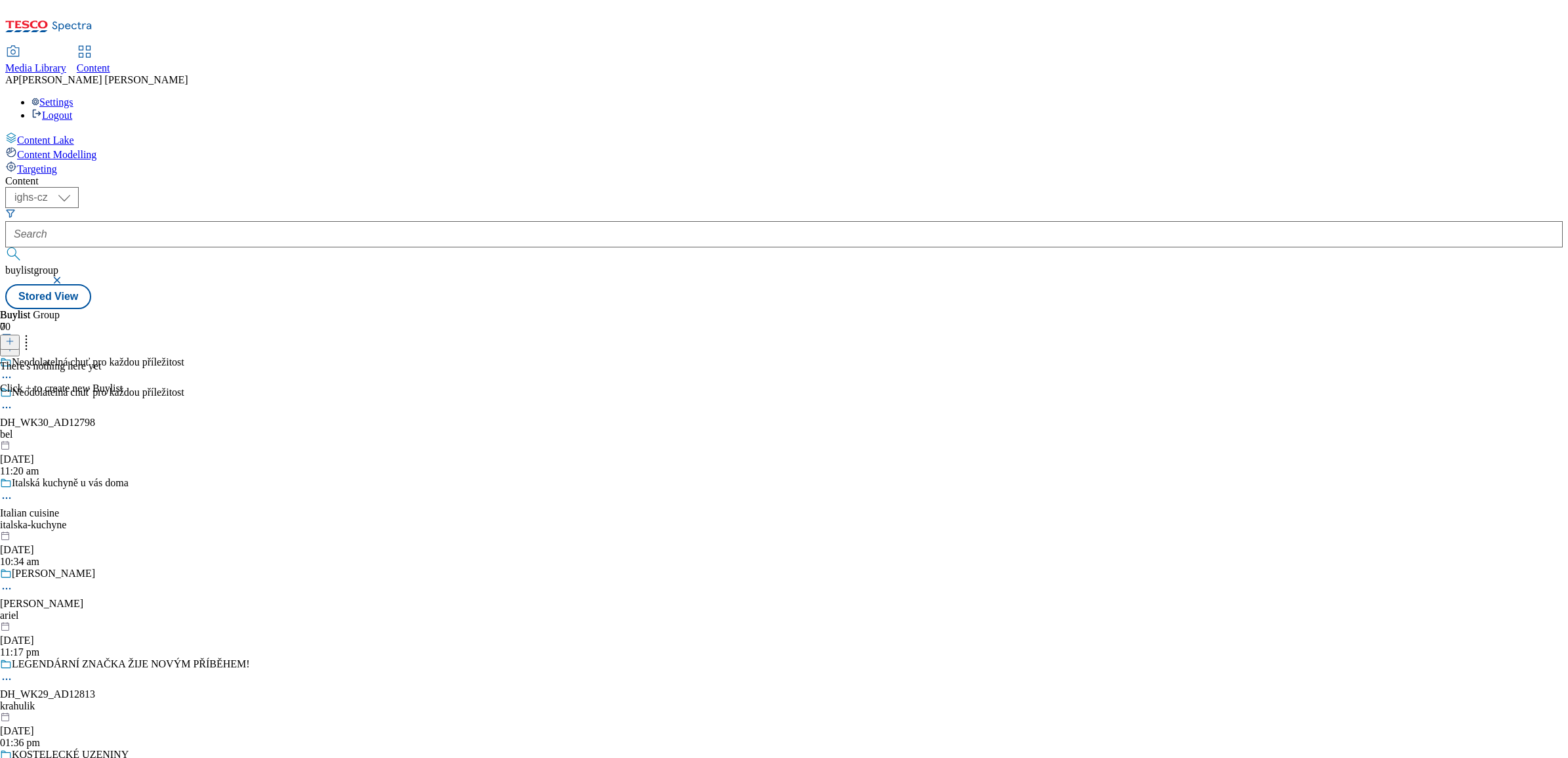
click at [15, 337] on icon at bounding box center [10, 341] width 9 height 9
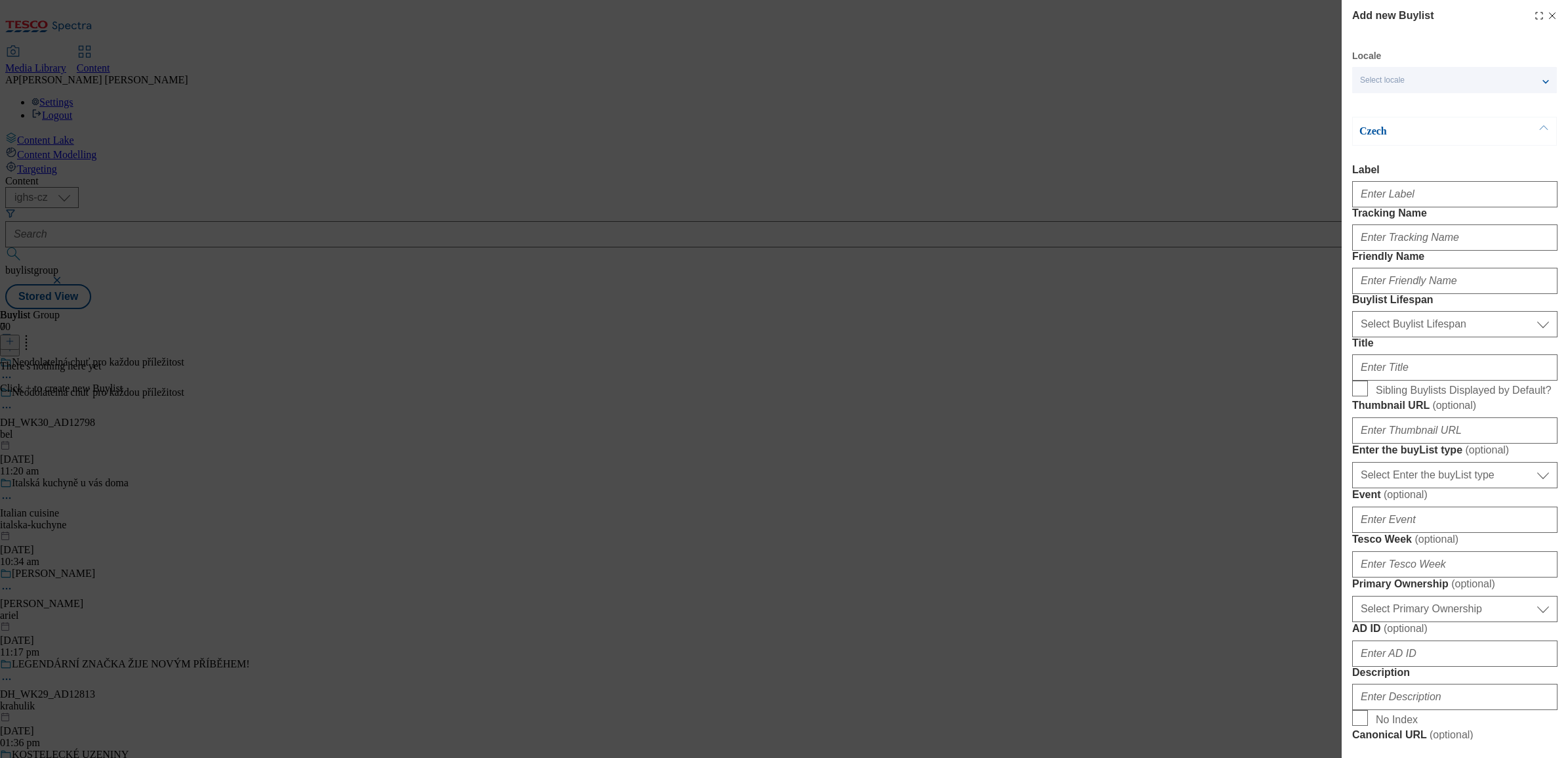
click at [1426, 84] on div "Select locale" at bounding box center [1455, 80] width 205 height 26
click at [1395, 108] on span "English" at bounding box center [1399, 104] width 30 height 7
click at [1376, 108] on input "English" at bounding box center [1368, 106] width 16 height 16
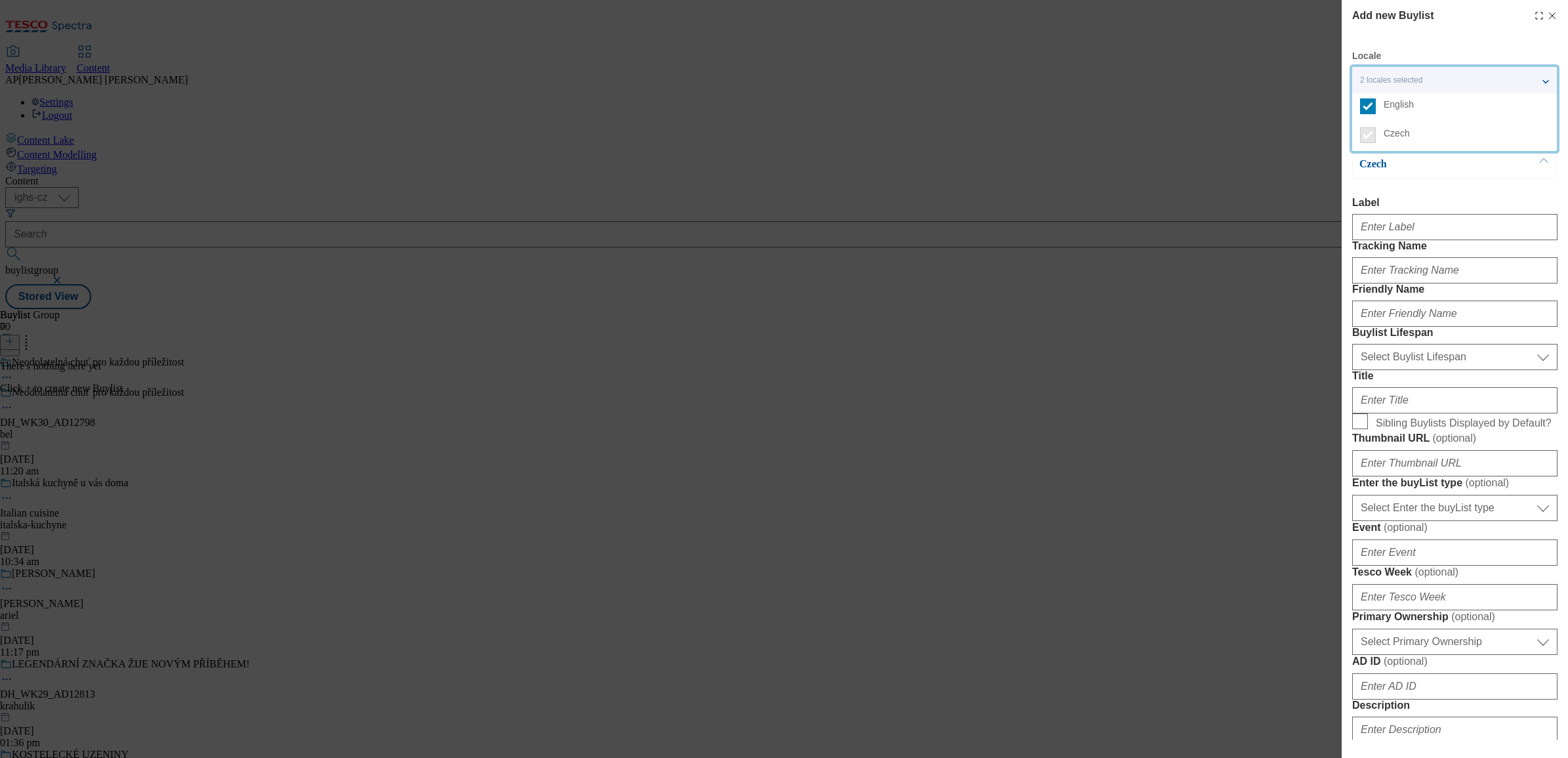
click at [1261, 175] on div "Add new Buylist Locale 2 locales selected English Czech English Label Tracking …" at bounding box center [784, 379] width 1568 height 758
click at [1544, 128] on button "Modal" at bounding box center [1543, 132] width 25 height 29
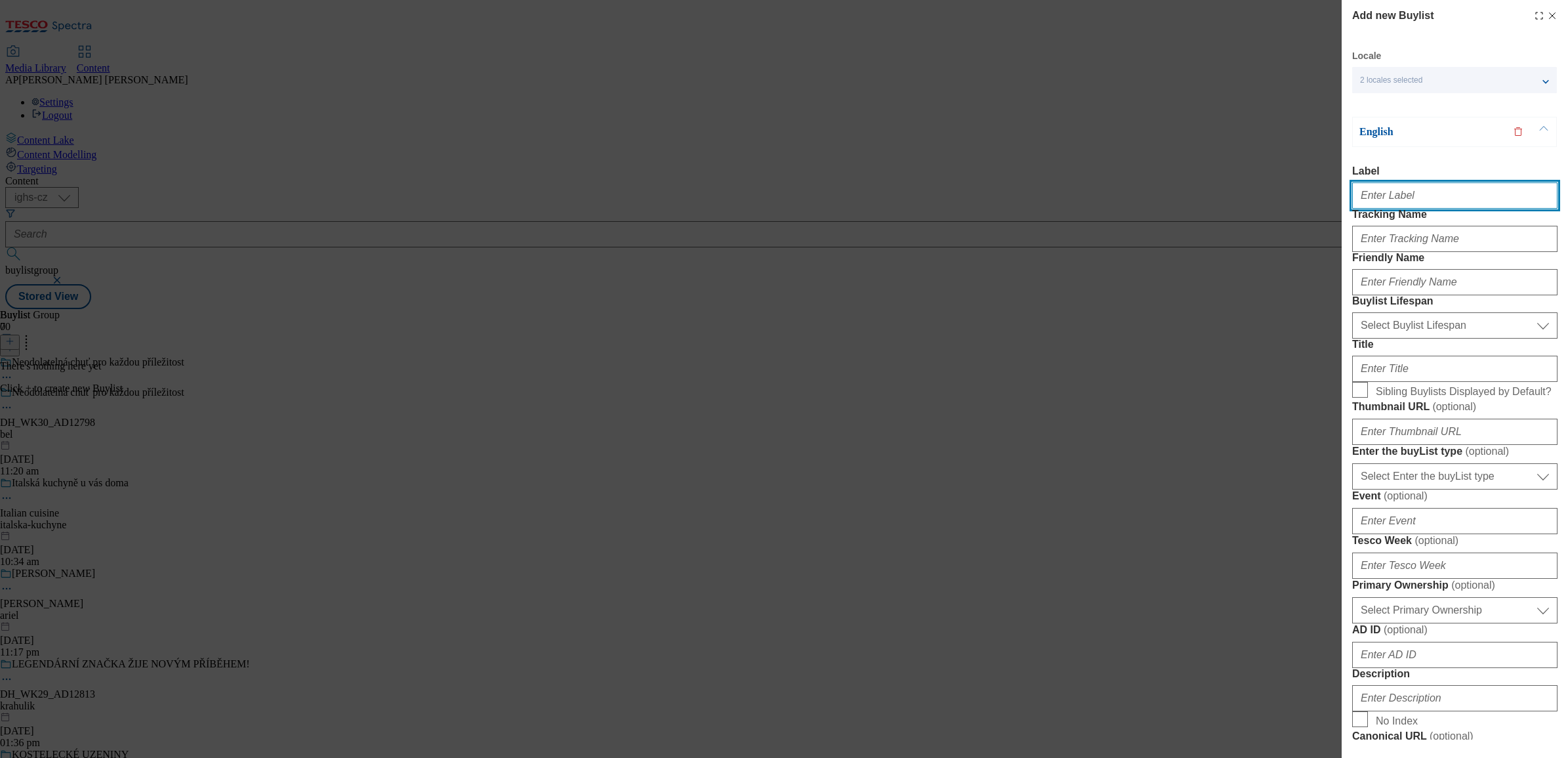
drag, startPoint x: 1395, startPoint y: 195, endPoint x: 1396, endPoint y: 207, distance: 12.0
click at [1395, 195] on input "Label" at bounding box center [1455, 196] width 205 height 26
click at [1437, 201] on input "Label" at bounding box center [1455, 196] width 205 height 26
paste input "DH_WK30_AD12798"
type input "DH_WK30_AD12798"
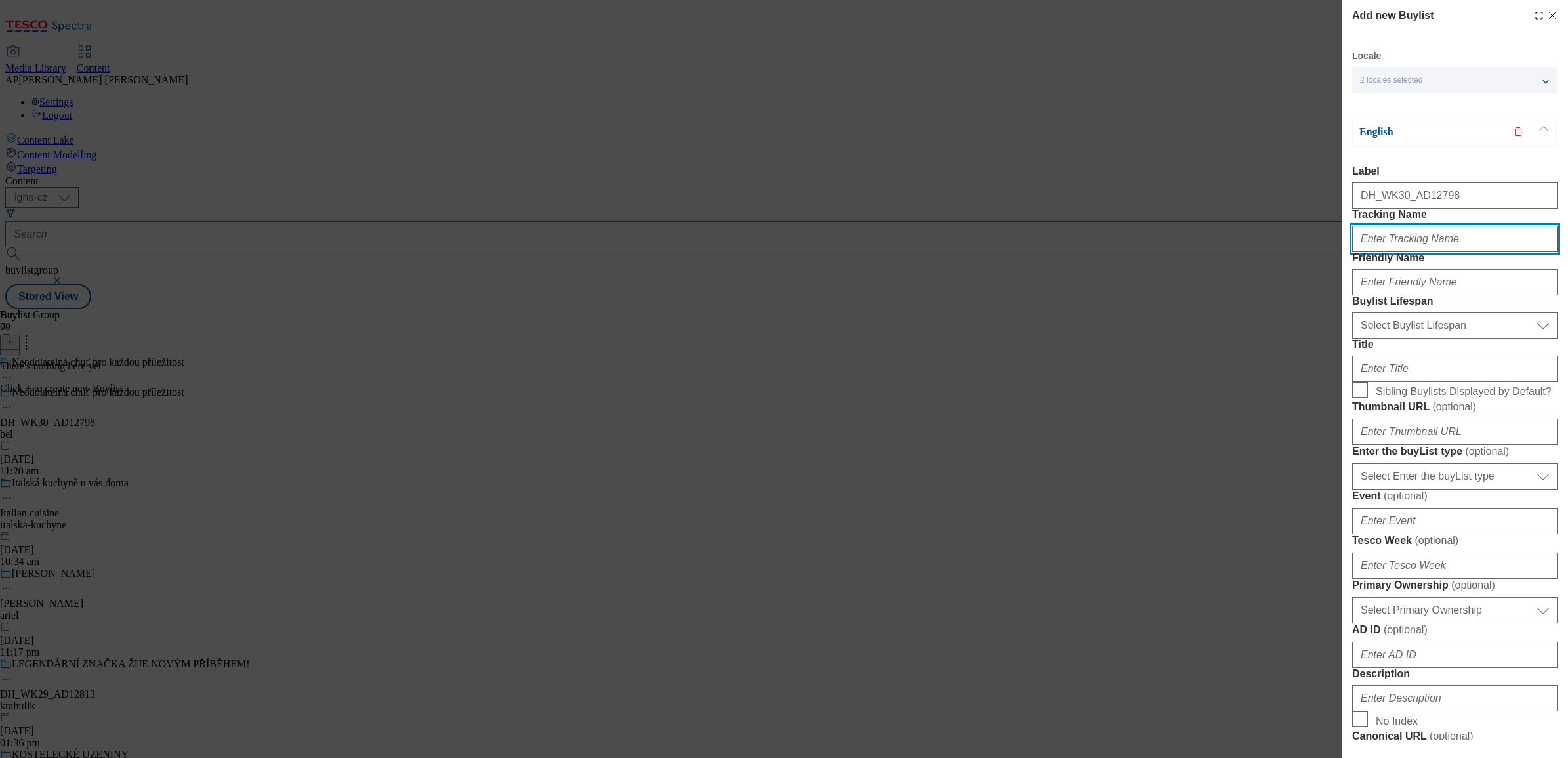
click at [1380, 252] on input "Tracking Name" at bounding box center [1455, 239] width 205 height 26
paste input "DH_EN_AD12798_BH"
type input "DH_EN_AD12798_BH"
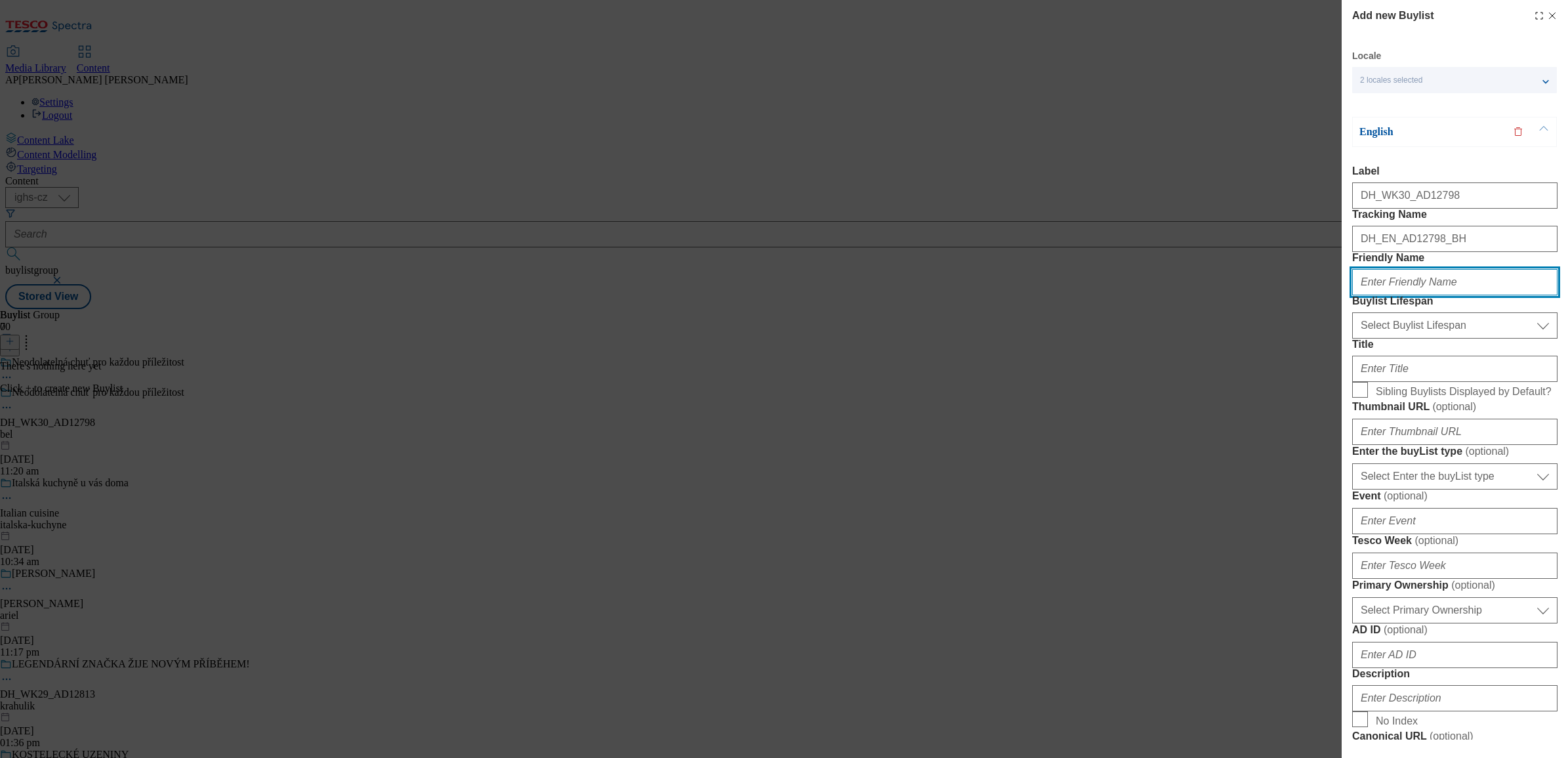
click at [1381, 295] on input "Friendly Name" at bounding box center [1455, 282] width 205 height 26
paste input "smetanito"
type input "smetanito"
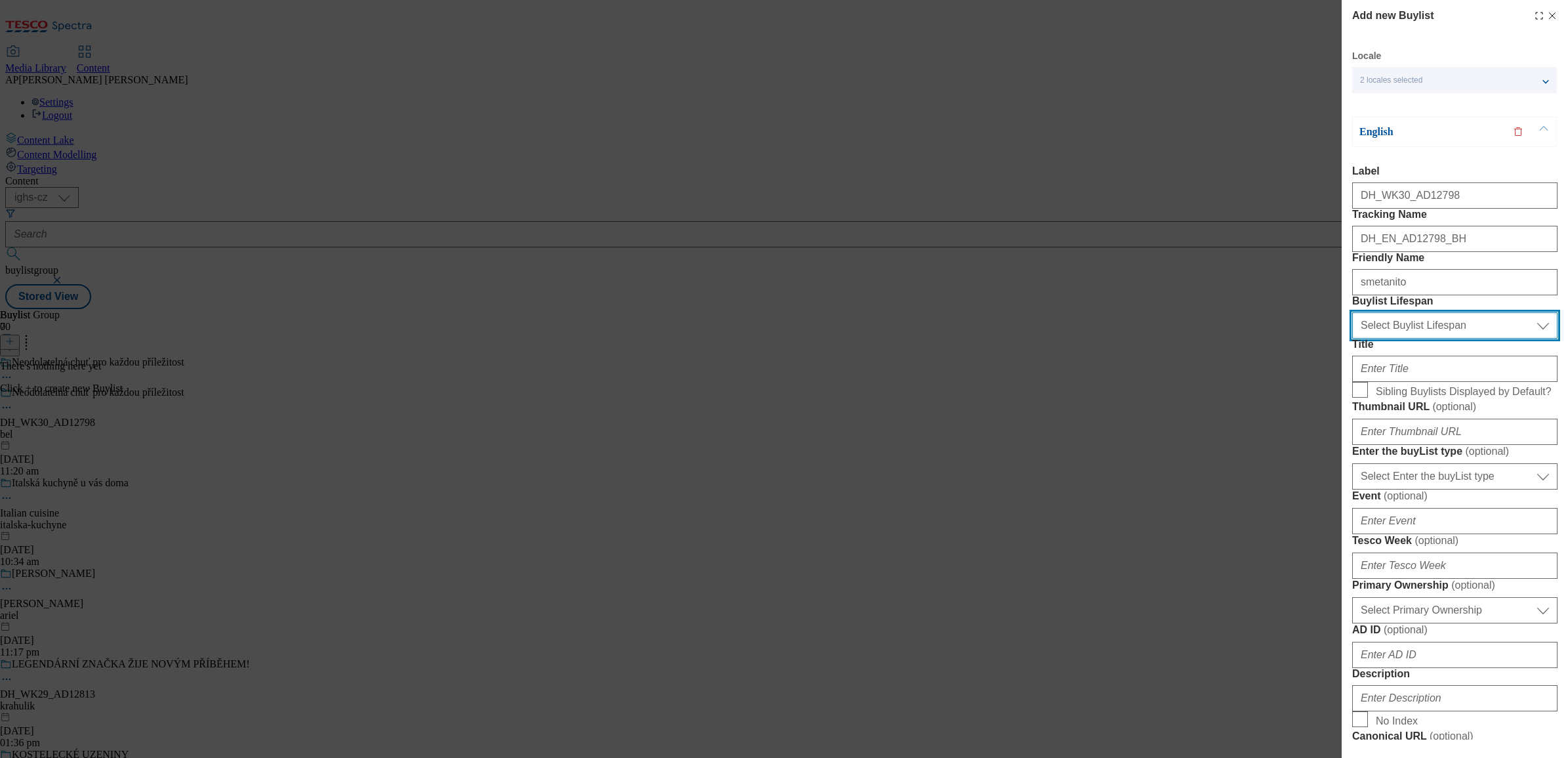
click at [1382, 339] on select "Select Buylist Lifespan evergreen seasonal tactical" at bounding box center [1455, 325] width 205 height 26
select select "seasonal"
click at [1353, 339] on select "Select Buylist Lifespan evergreen seasonal tactical" at bounding box center [1455, 325] width 205 height 26
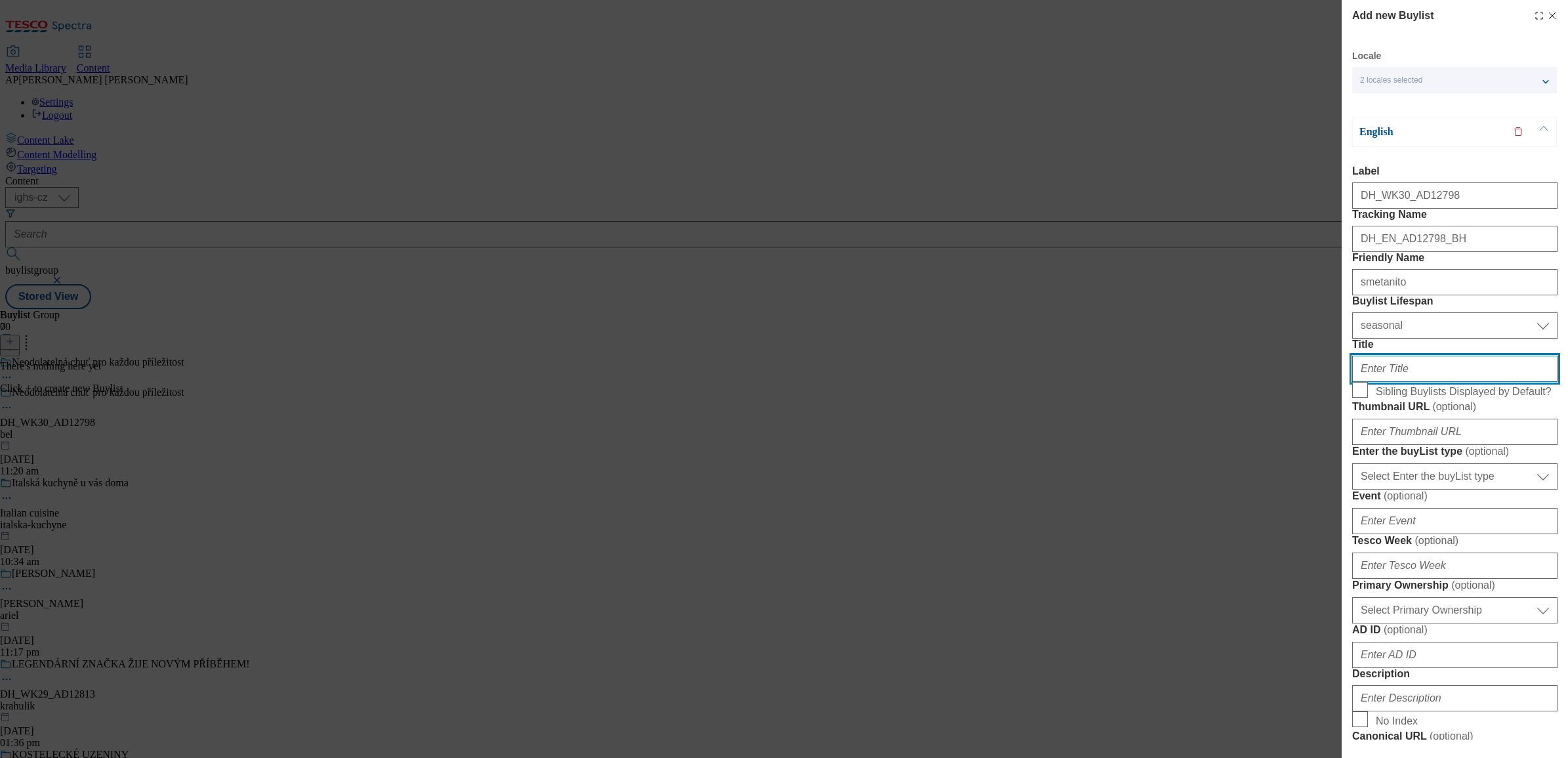
click at [1408, 382] on input "Title" at bounding box center [1455, 369] width 205 height 26
paste input "Recognised for quality – Superbrands 2025 awarded"
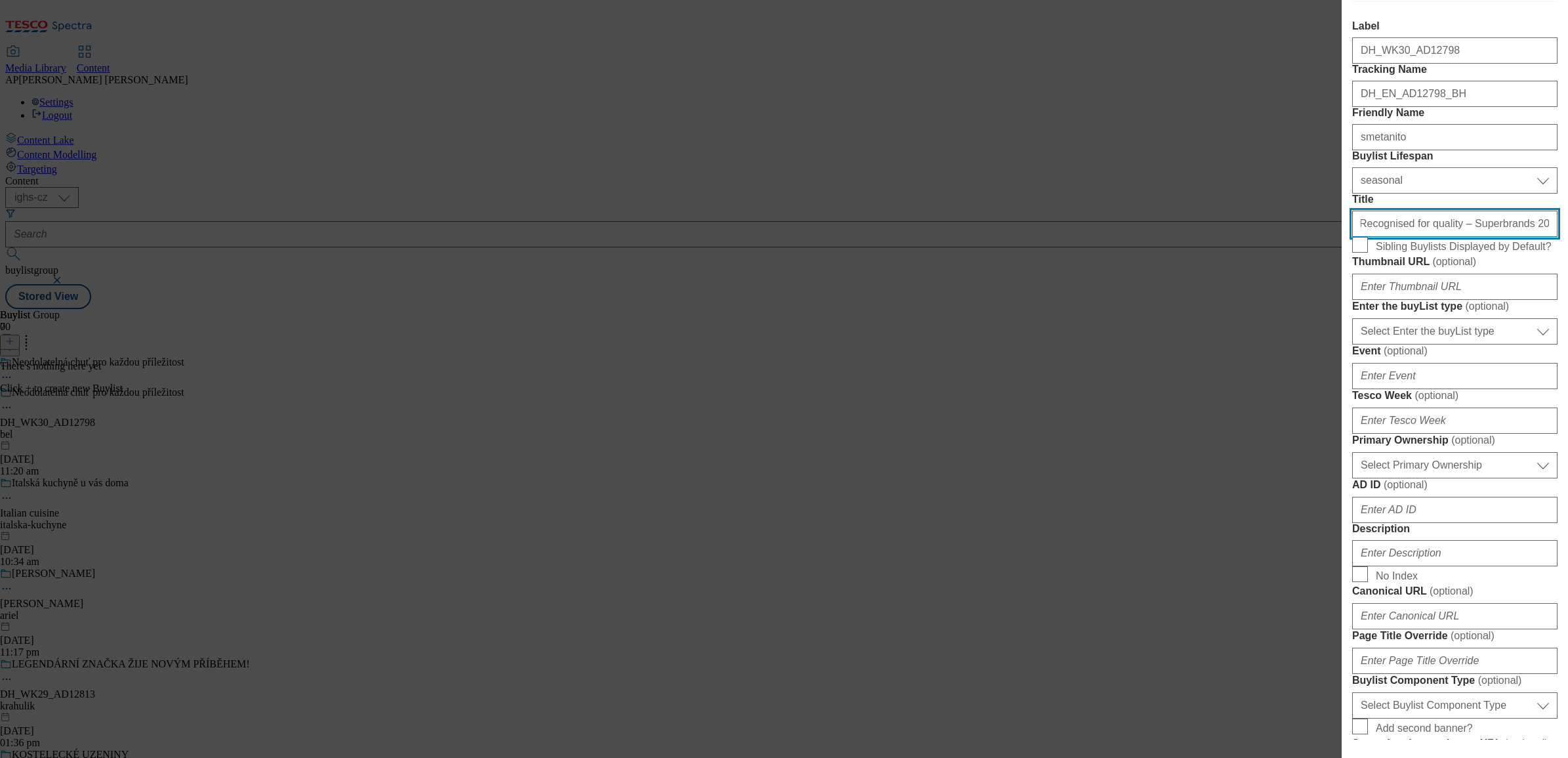
scroll to position [164, 0]
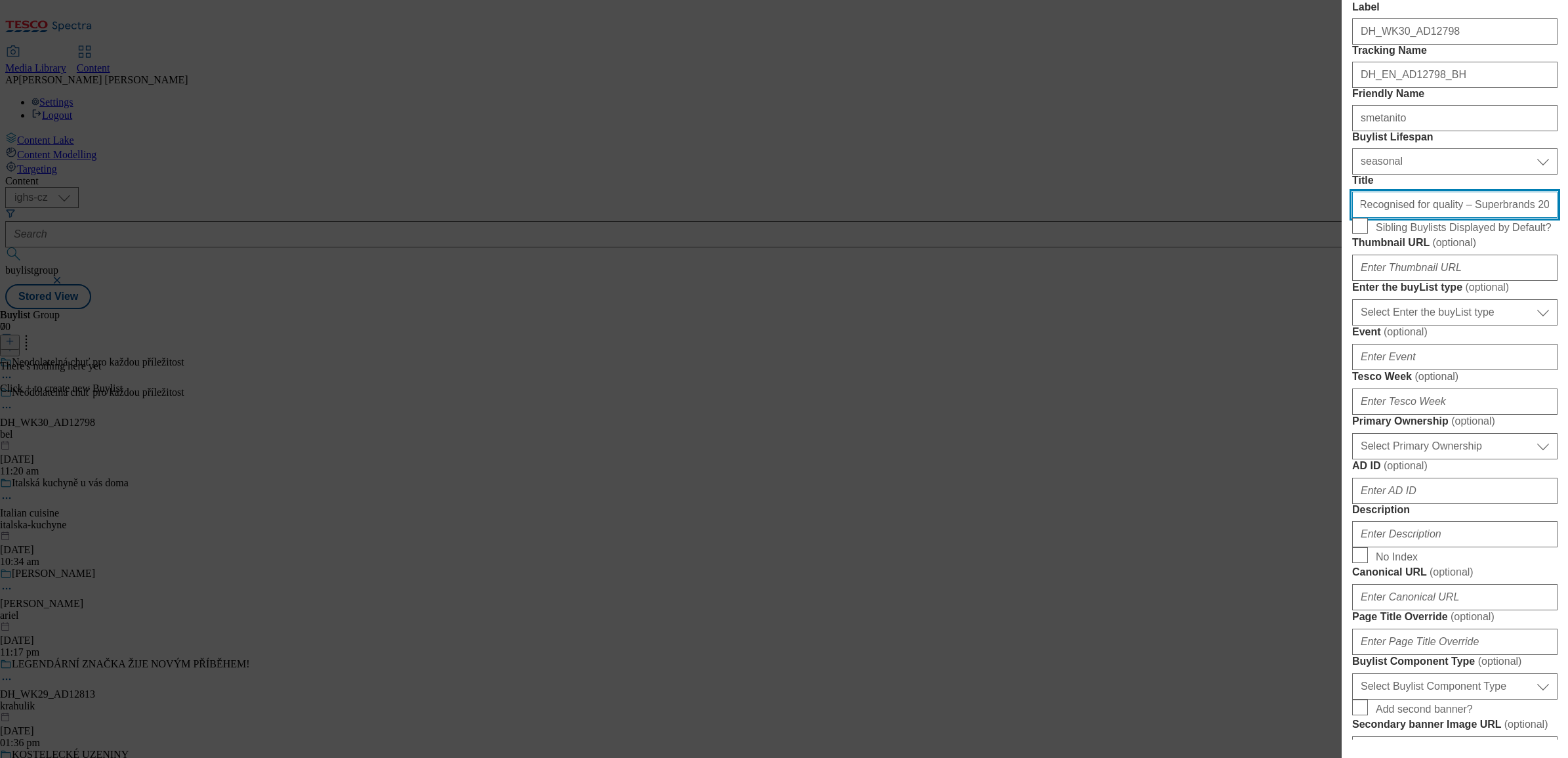
type input "Recognised for quality – Superbrands 2025 awarded"
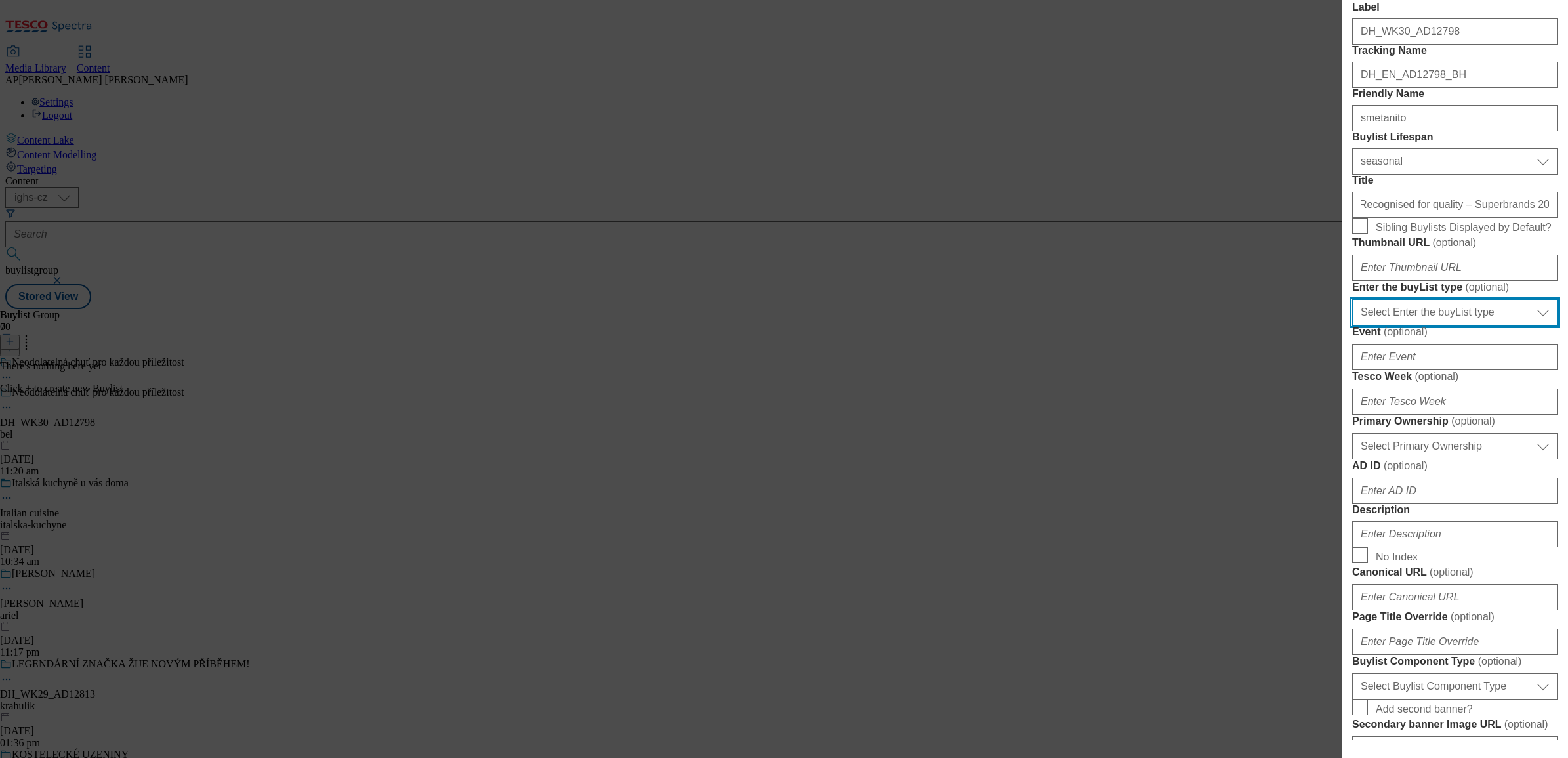
click at [1522, 325] on select "Select Enter the buyList type event supplier funded long term >4 weeks supplier…" at bounding box center [1455, 312] width 205 height 26
select select "supplier funded long term >4 weeks"
click at [1353, 325] on select "Select Enter the buyList type event supplier funded long term >4 weeks supplier…" at bounding box center [1455, 312] width 205 height 26
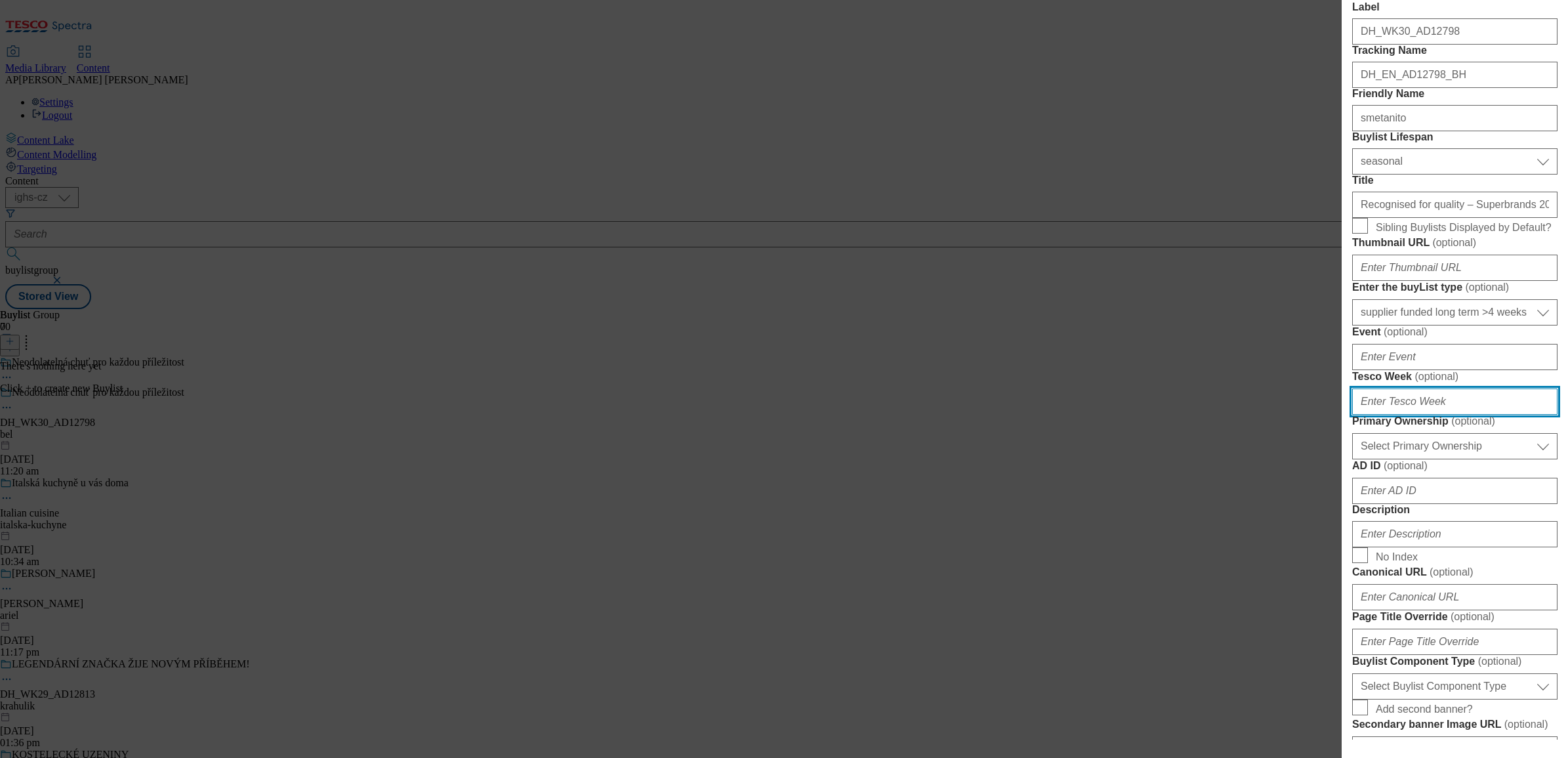
click at [1477, 415] on input "Tesco Week ( optional )" at bounding box center [1455, 402] width 205 height 26
type input "30"
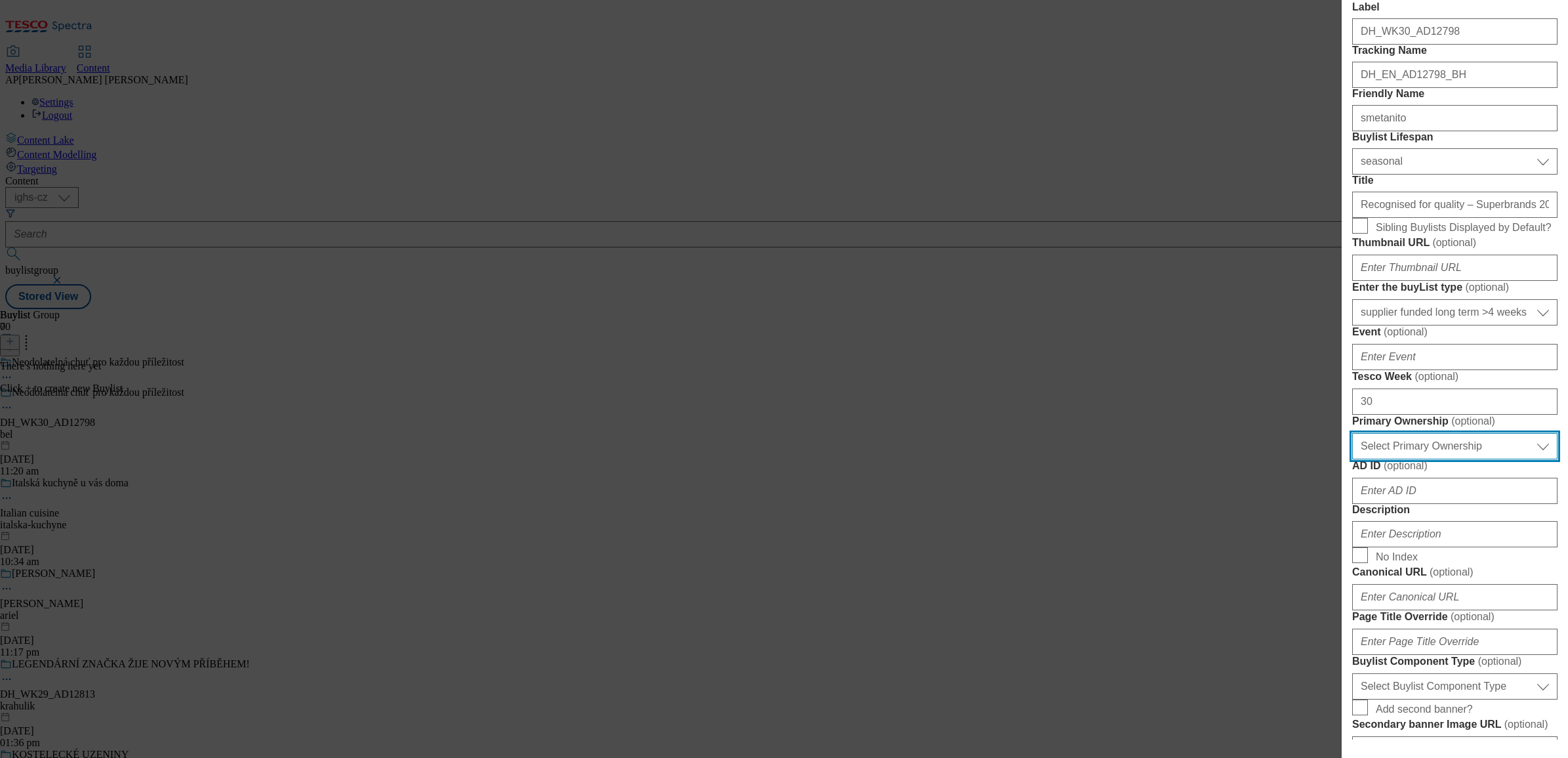
click at [1452, 460] on select "Select Primary Ownership tesco dunnhumby" at bounding box center [1455, 447] width 205 height 26
select select "dunnhumby"
click at [1353, 460] on select "Select Primary Ownership tesco dunnhumby" at bounding box center [1455, 447] width 205 height 26
click at [1461, 473] on label "AD ID ( optional )" at bounding box center [1455, 466] width 205 height 13
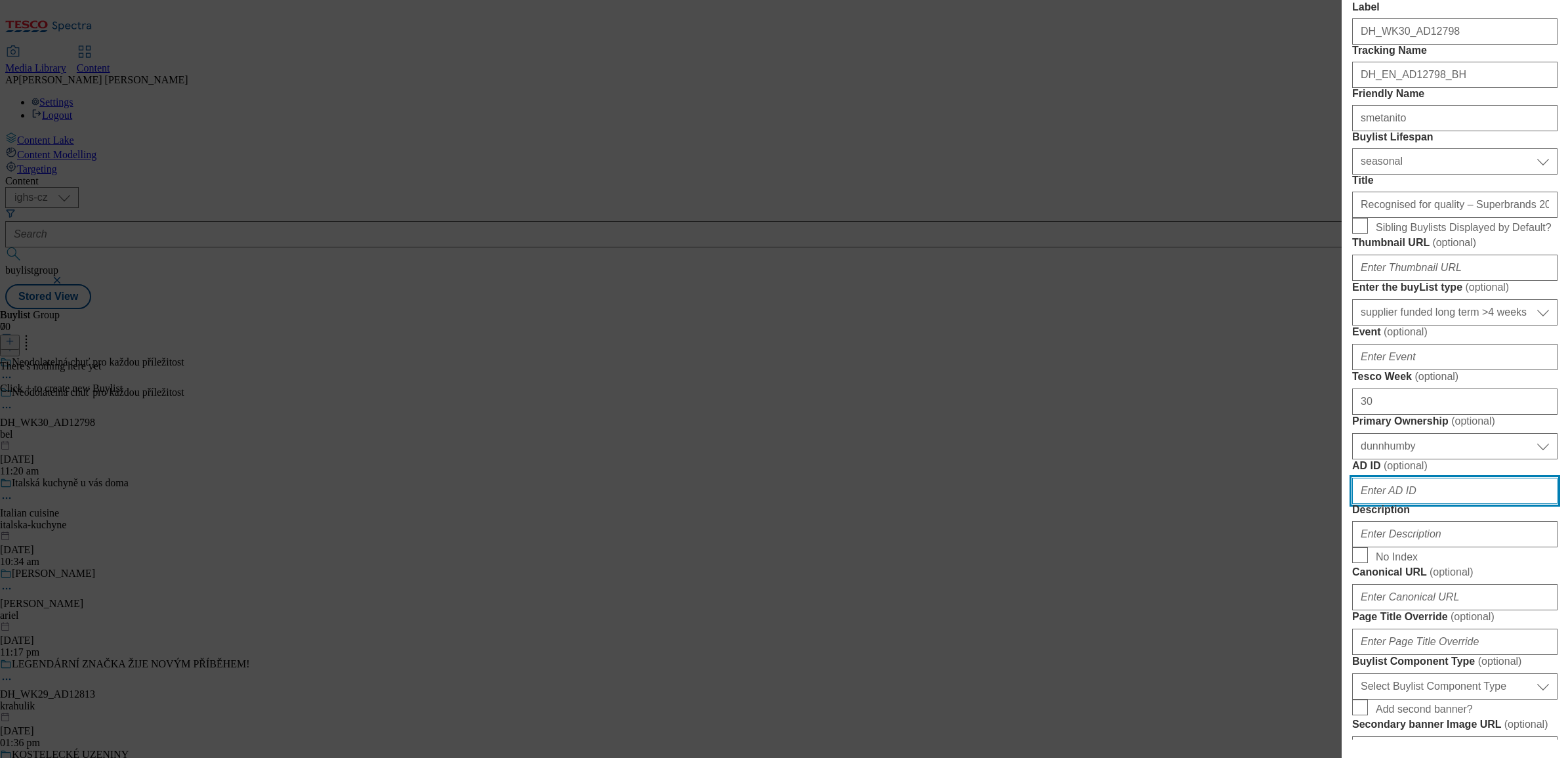
click at [1461, 504] on input "AD ID ( optional )" at bounding box center [1455, 491] width 205 height 26
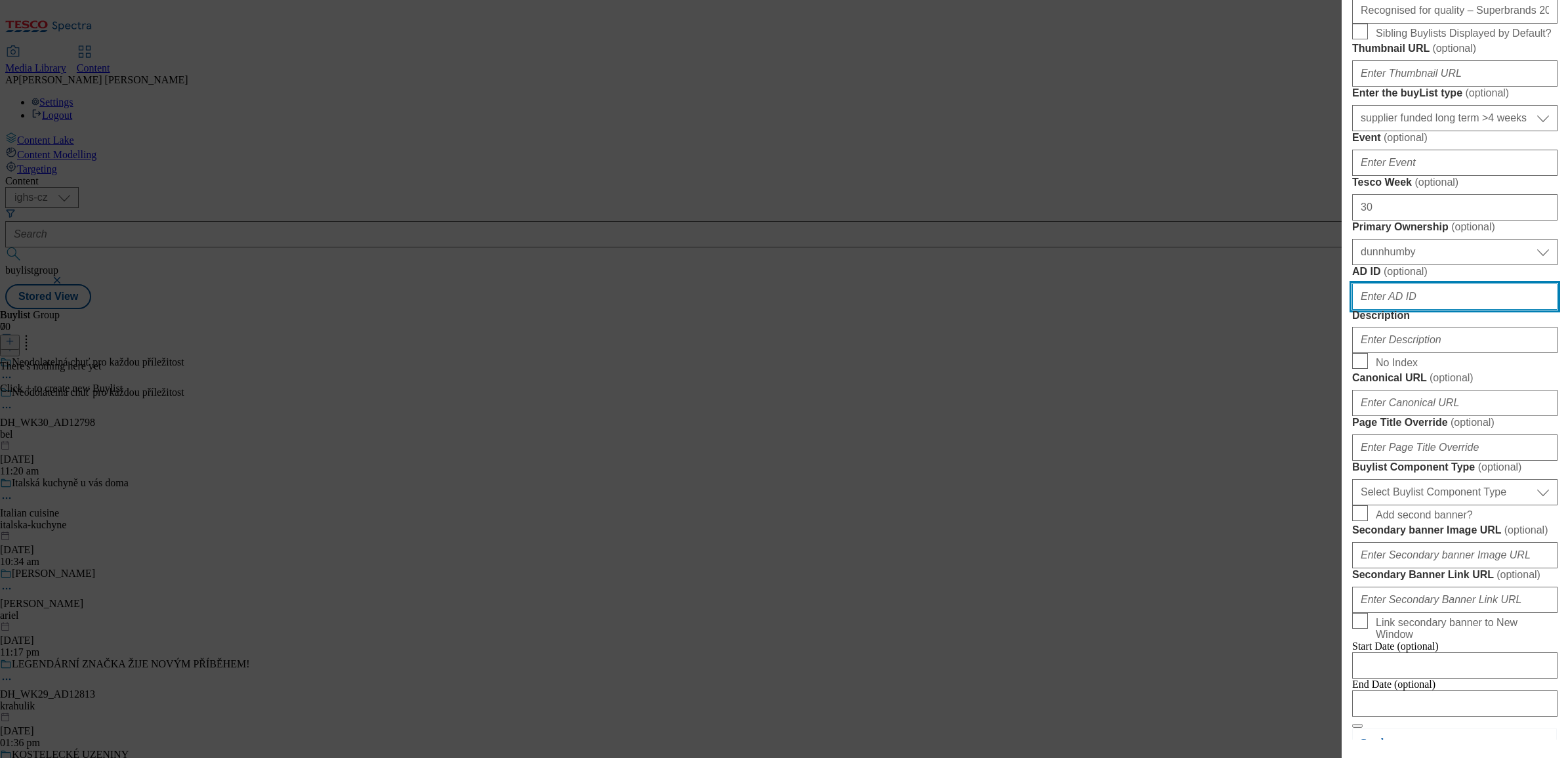
scroll to position [411, 0]
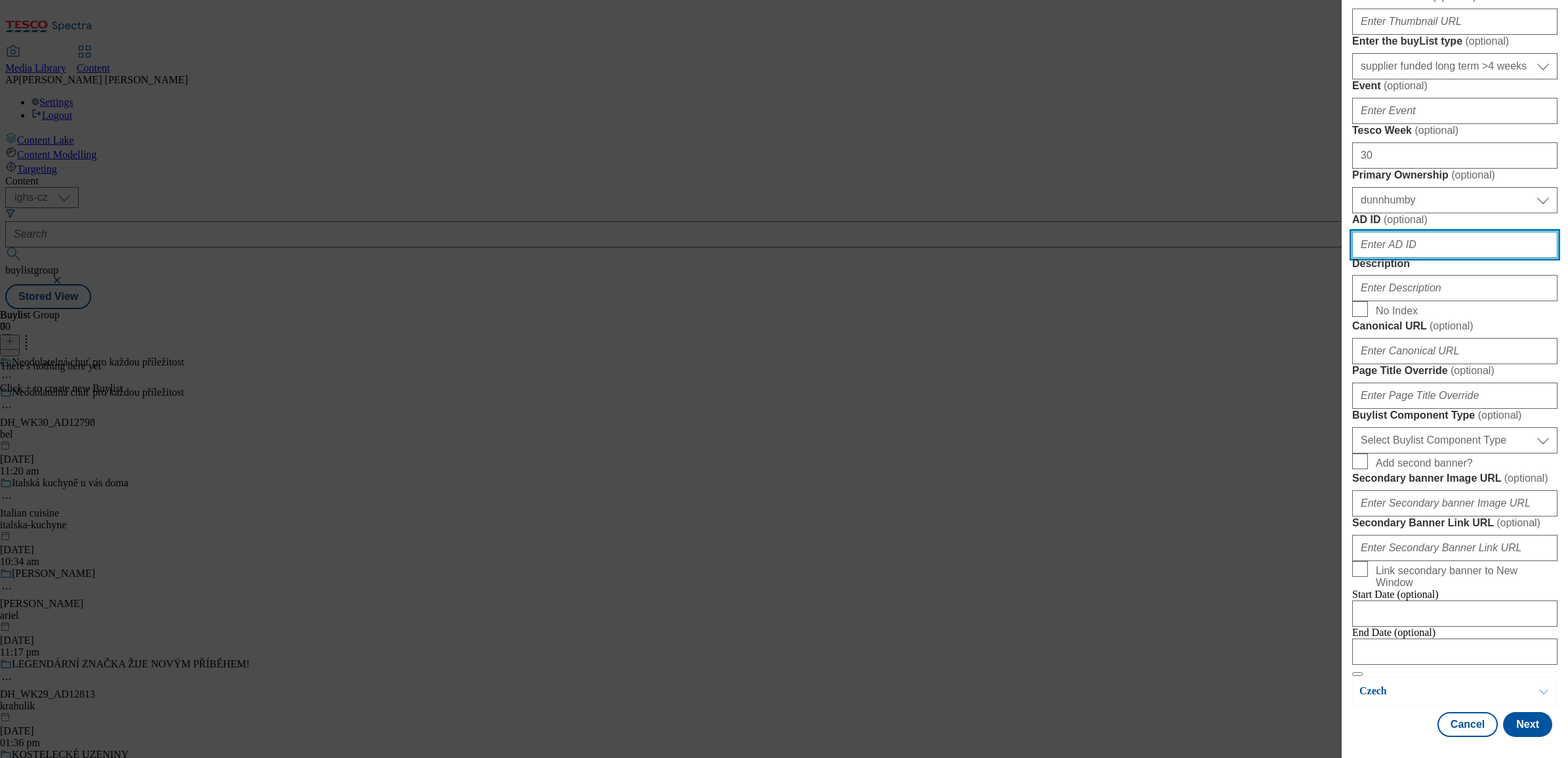
click at [1404, 258] on input "AD ID ( optional )" at bounding box center [1455, 245] width 205 height 26
paste input "12798"
type input "12798"
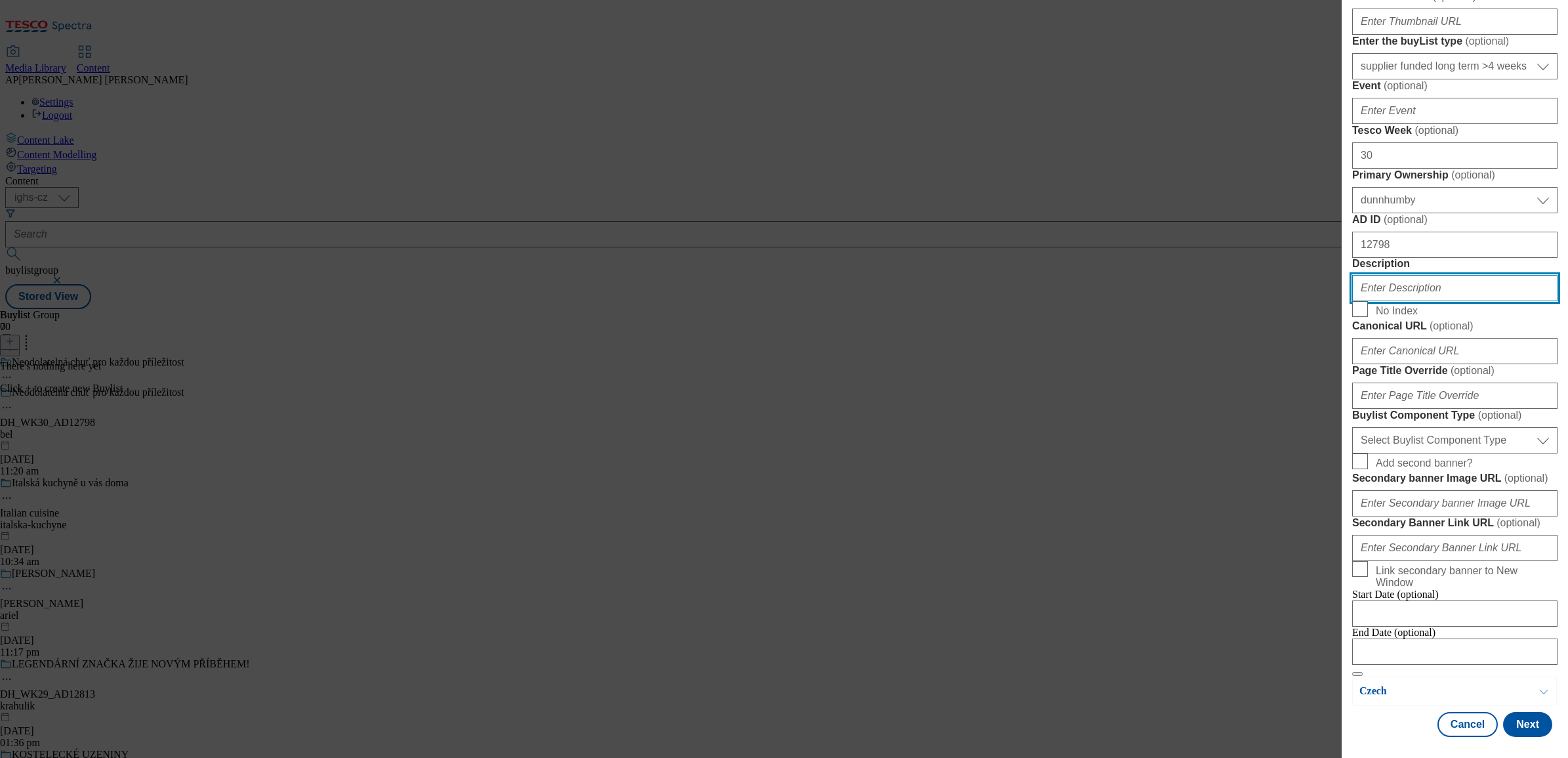
click at [1376, 302] on input "Description" at bounding box center [1455, 288] width 205 height 26
paste input "Smetanito"
type input "Smetanito"
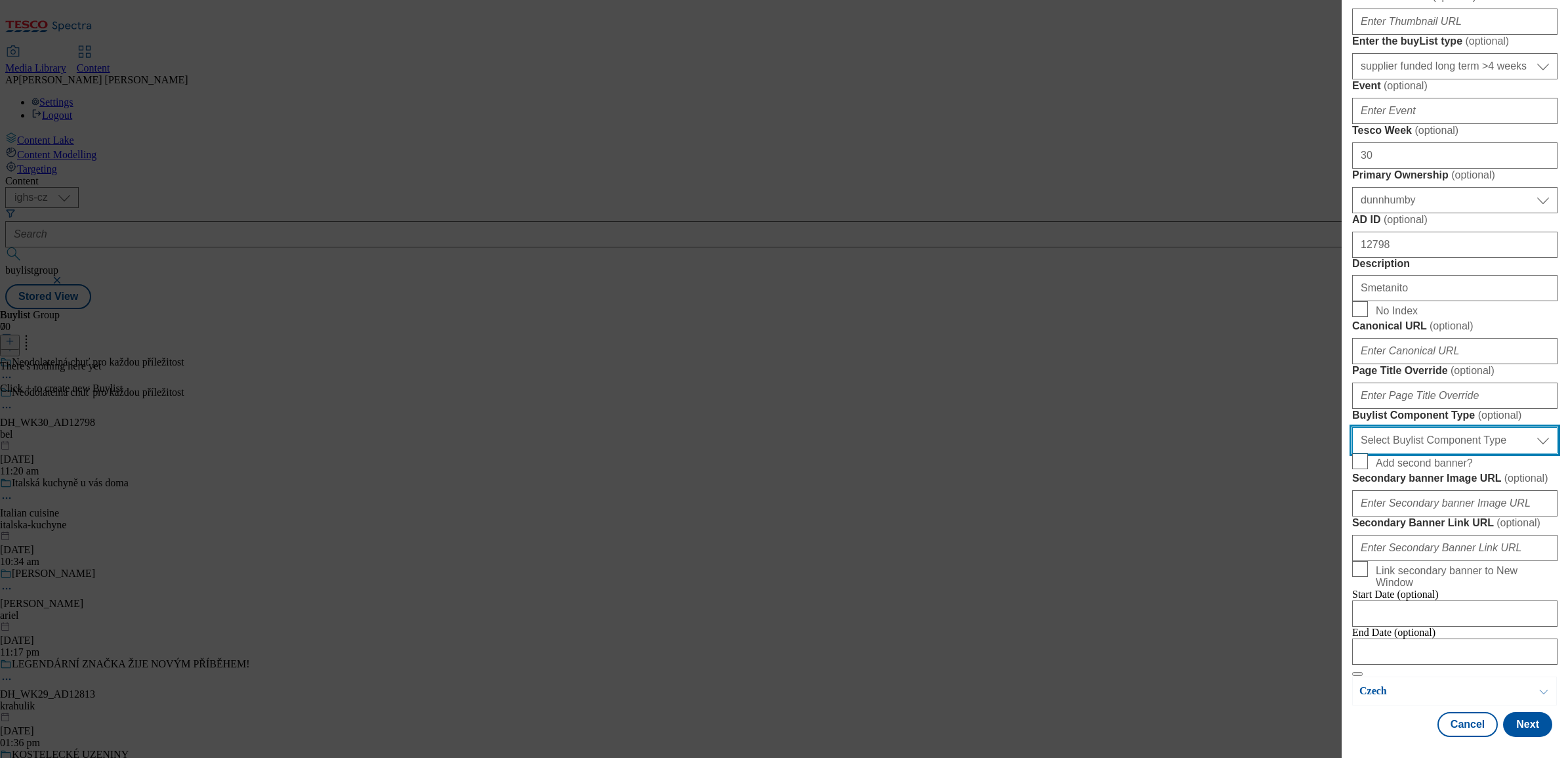
click at [1513, 453] on select "Select Buylist Component Type Banner Competition Header Meal" at bounding box center [1455, 440] width 205 height 26
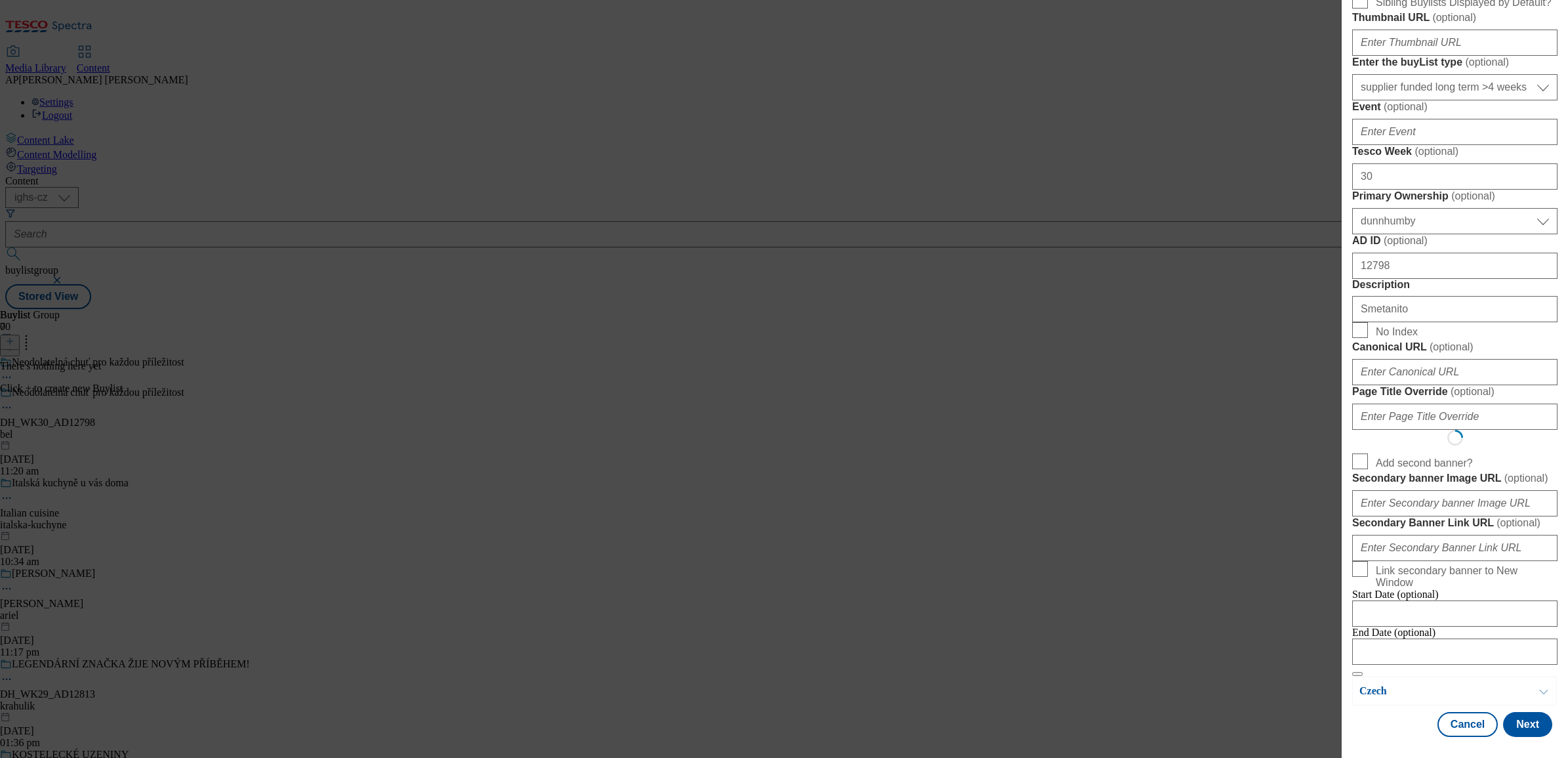
select select "Banner"
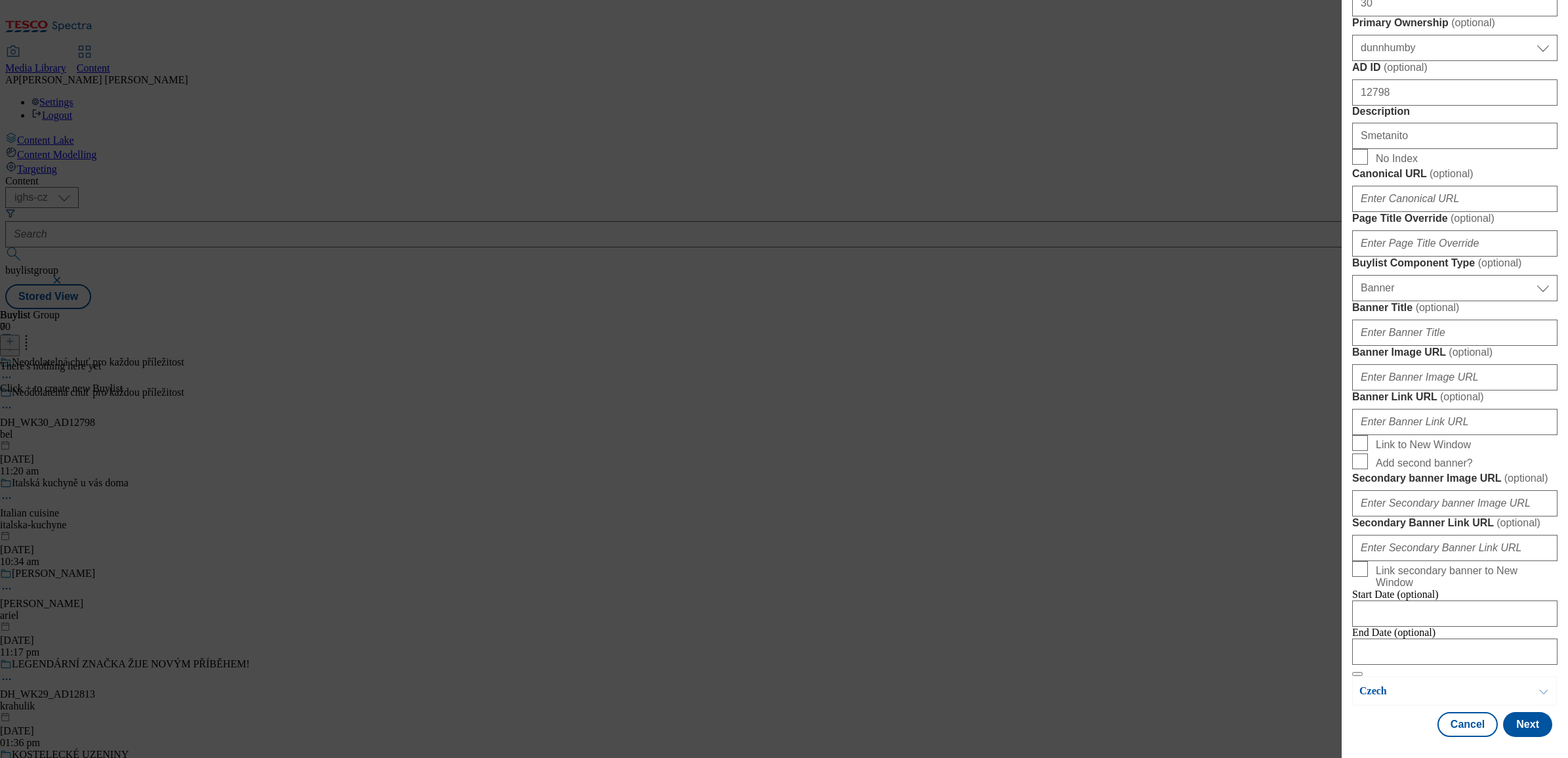
scroll to position [739, 0]
click at [1519, 391] on input "Banner Image URL ( optional )" at bounding box center [1455, 377] width 205 height 26
click at [1399, 391] on input "Banner Image URL ( optional )" at bounding box center [1455, 377] width 205 height 26
paste input "https://digitalcontent.api.tesco.com/v2/media/ighs-ce-mktg/86178459-85e7-43f0-8…"
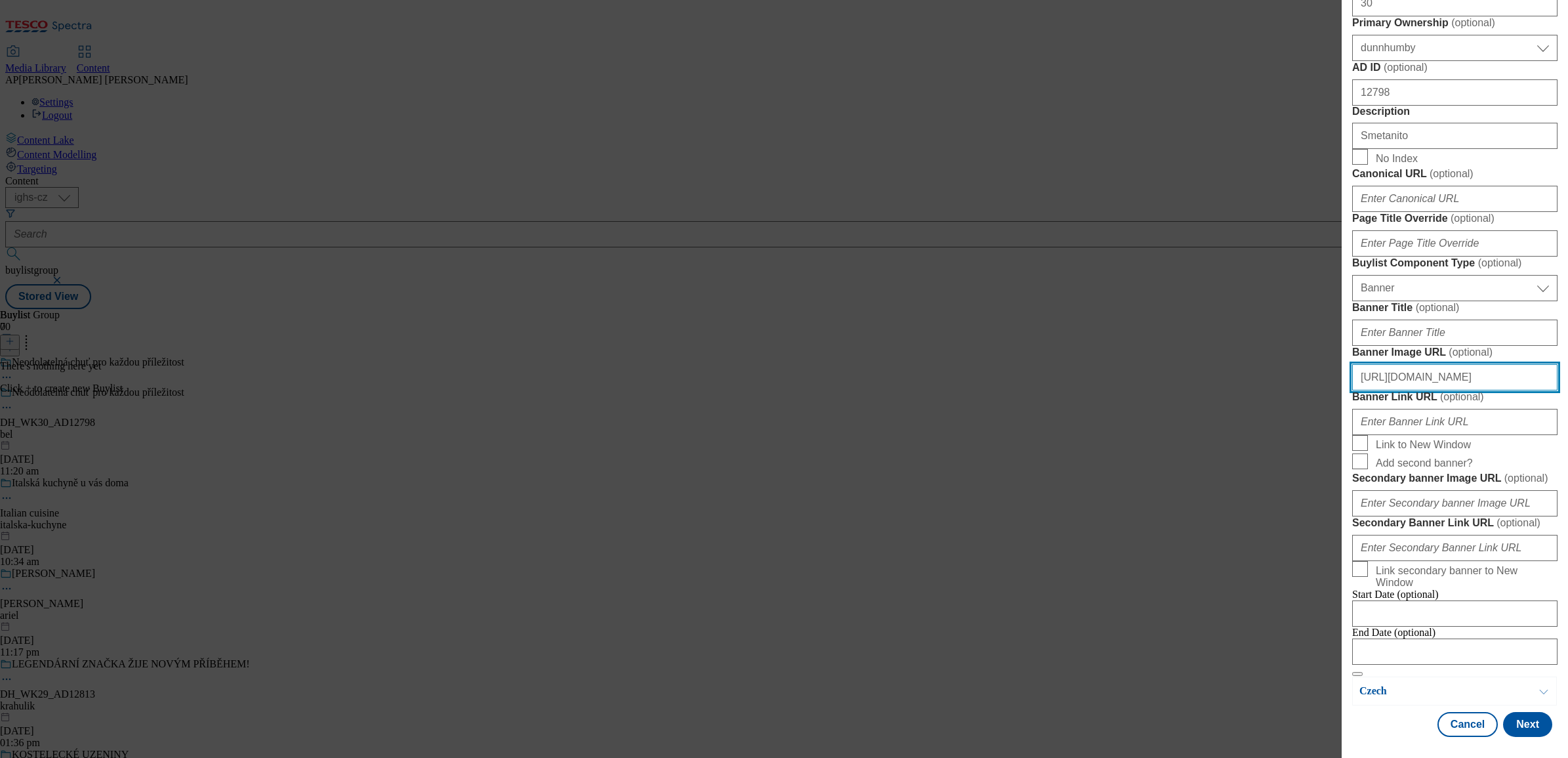
type input "https://digitalcontent.api.tesco.com/v2/media/ighs-ce-mktg/86178459-85e7-43f0-8…"
click at [1543, 615] on form "Label DH_WK30_AD12798 Tracking Name DH_EN_AD12798_BH Friendly Name smetanito Bu…" at bounding box center [1455, 140] width 205 height 1074
click at [1527, 719] on button "Next" at bounding box center [1528, 725] width 49 height 25
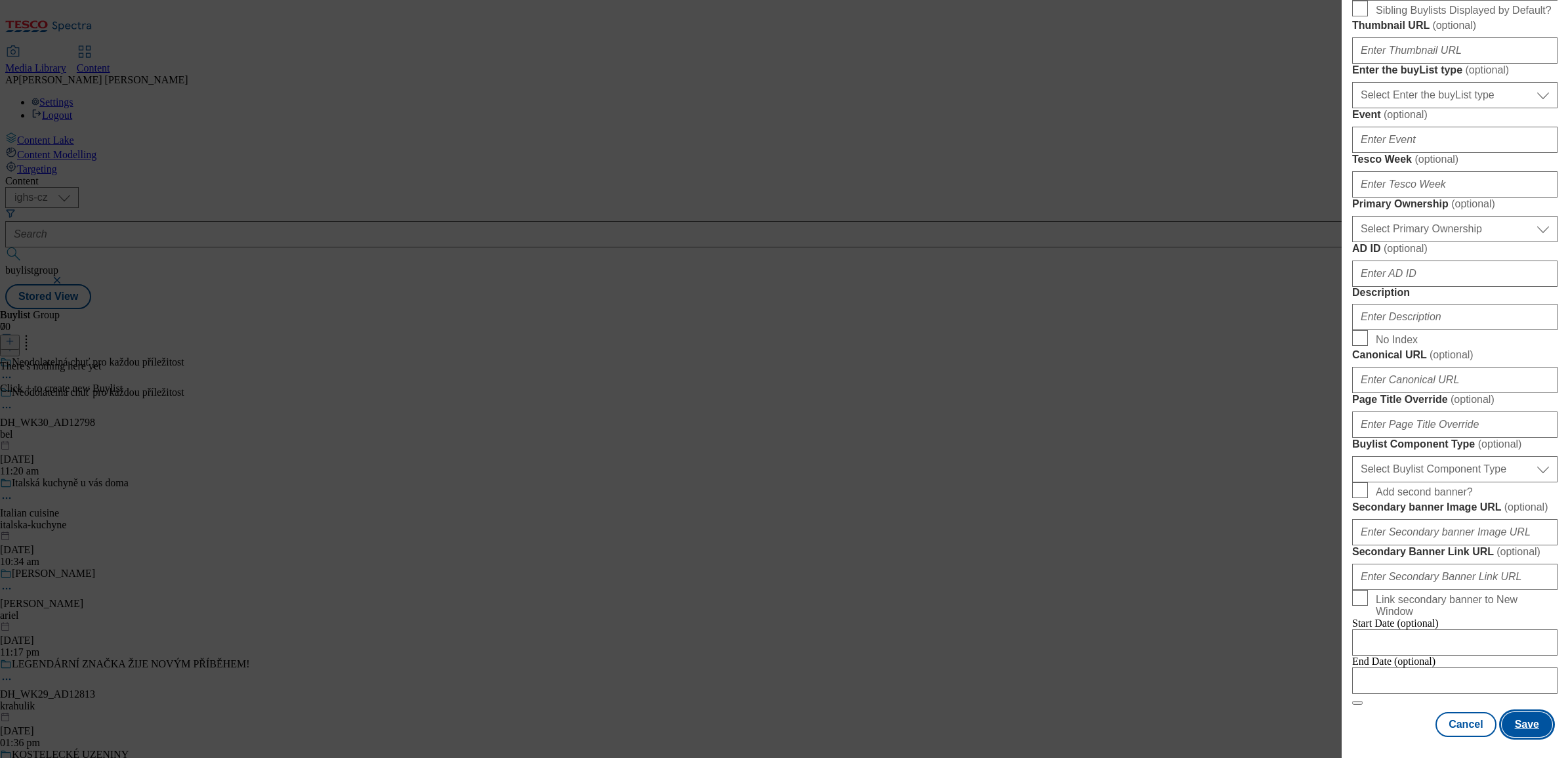
scroll to position [878, 0]
click at [1501, 456] on select "Select Buylist Component Type Banner Competition Header Meal" at bounding box center [1455, 470] width 205 height 26
select select "Banner"
click at [1353, 456] on select "Select Buylist Component Type Banner Competition Header Meal" at bounding box center [1455, 470] width 205 height 26
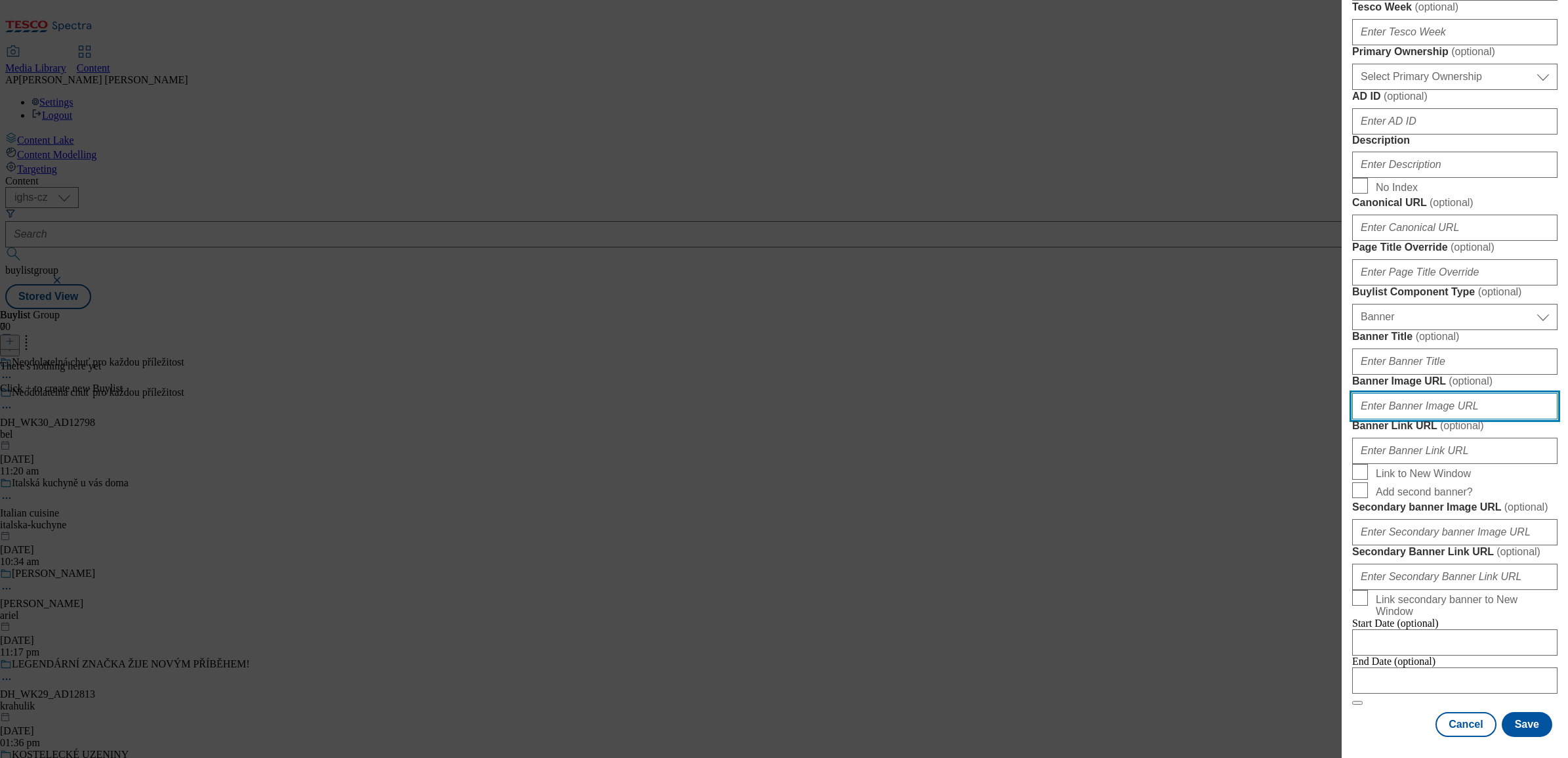
click at [1486, 420] on input "Banner Image URL ( optional )" at bounding box center [1455, 407] width 205 height 26
paste input "https://digitalcontent.api.tesco.com/v2/media/ighs-ce-mktg/86178459-85e7-43f0-8…"
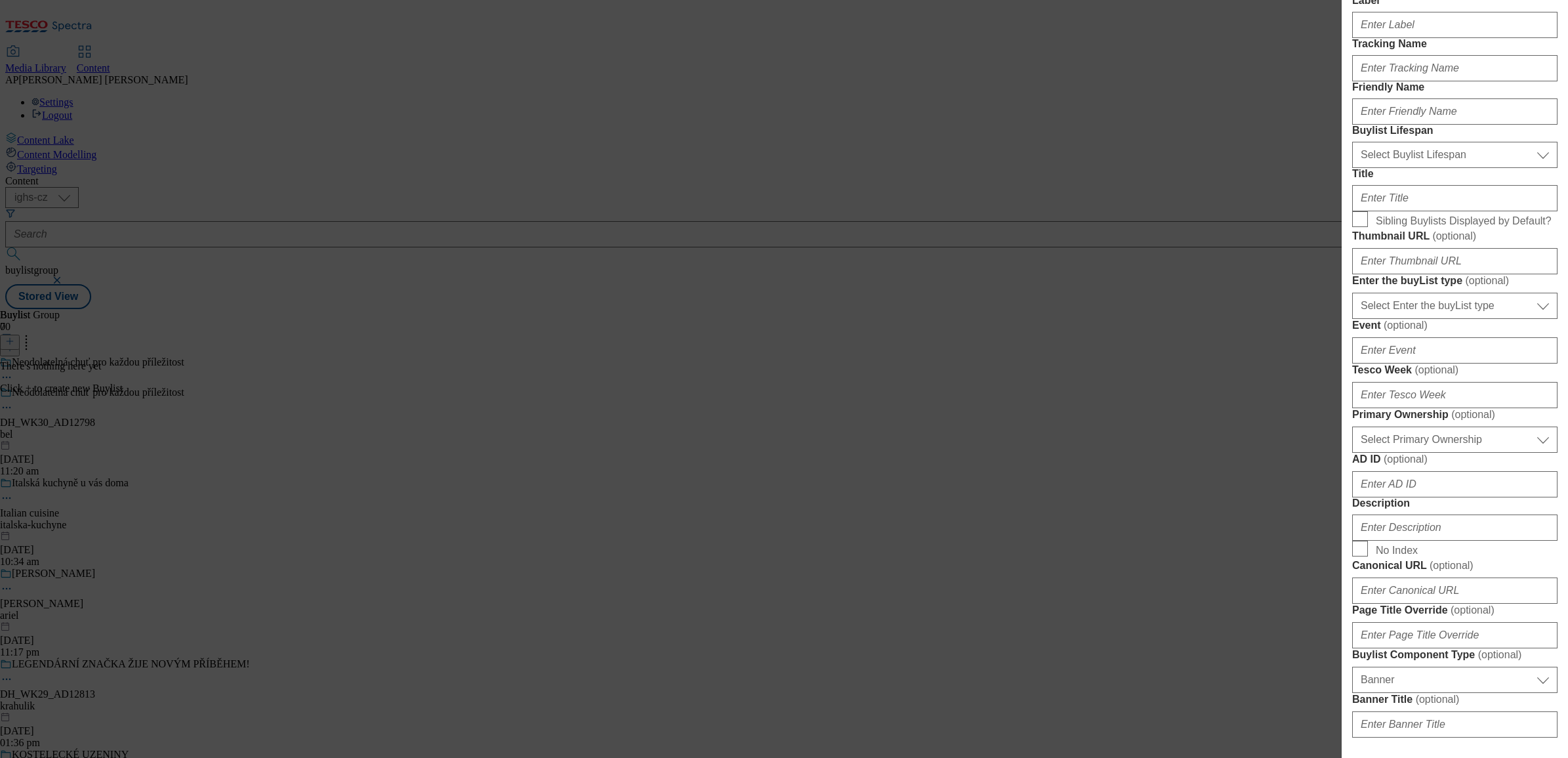
scroll to position [0, 0]
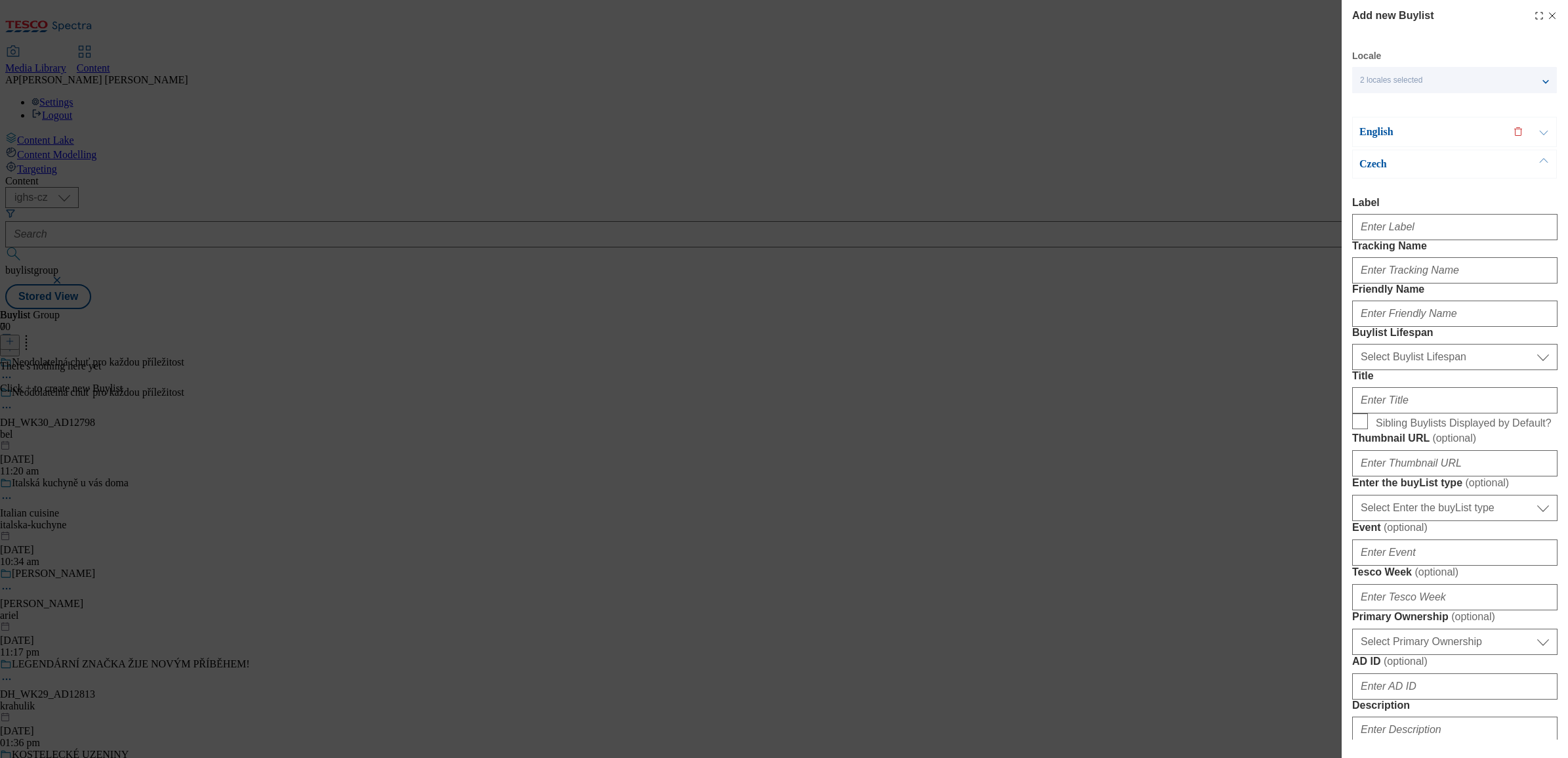
type input "https://digitalcontent.api.tesco.com/v2/media/ighs-ce-mktg/86178459-85e7-43f0-8…"
click at [1399, 227] on input "Label" at bounding box center [1455, 227] width 205 height 26
paste input "DH_WK30_AD12798"
type input "DH_WK30_AD12798"
click at [1362, 284] on input "Tracking Name" at bounding box center [1455, 270] width 205 height 26
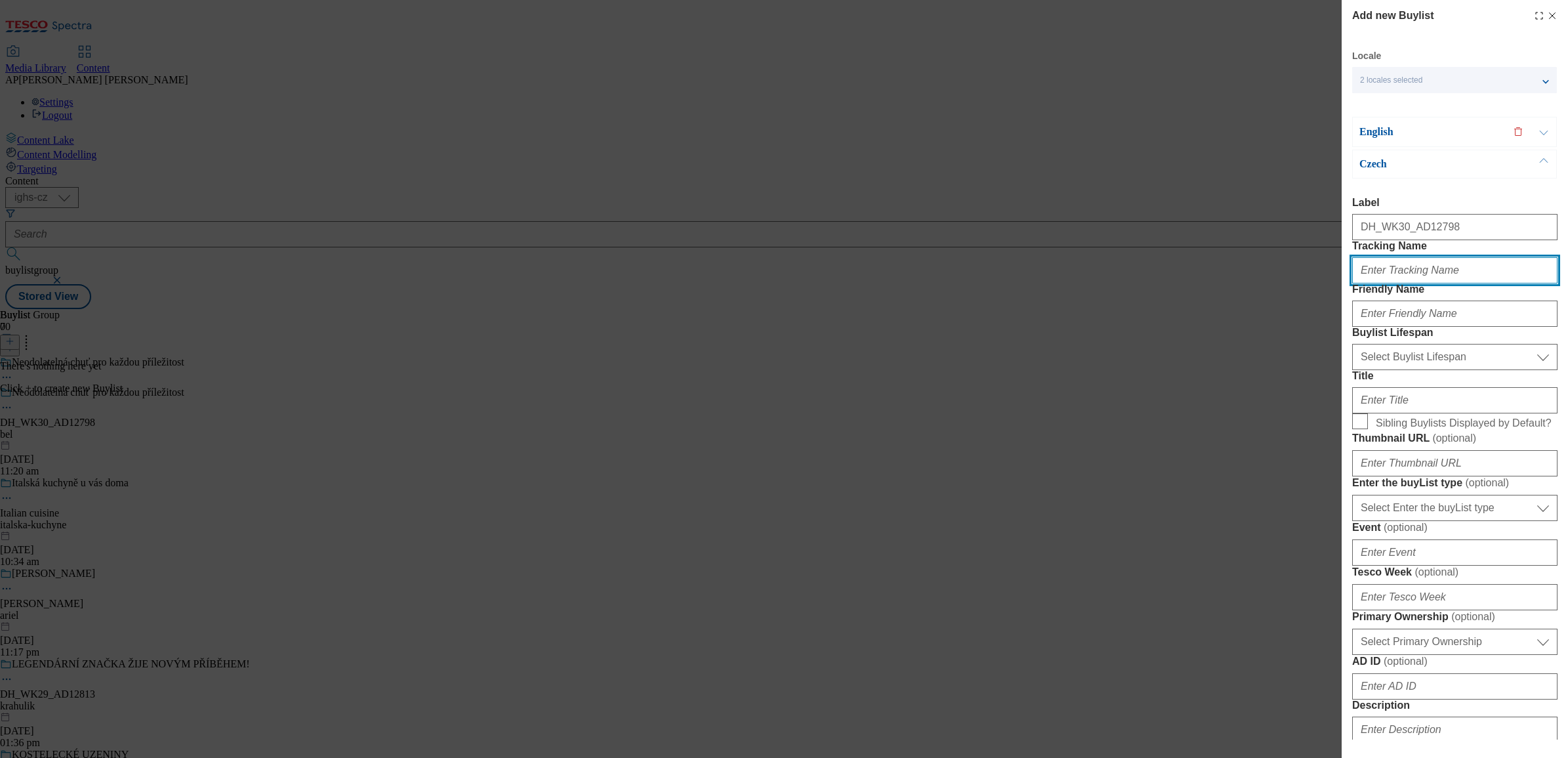
paste input "DH_CZ_AD12798_BH"
type input "DH_CZ_AD12798_BH"
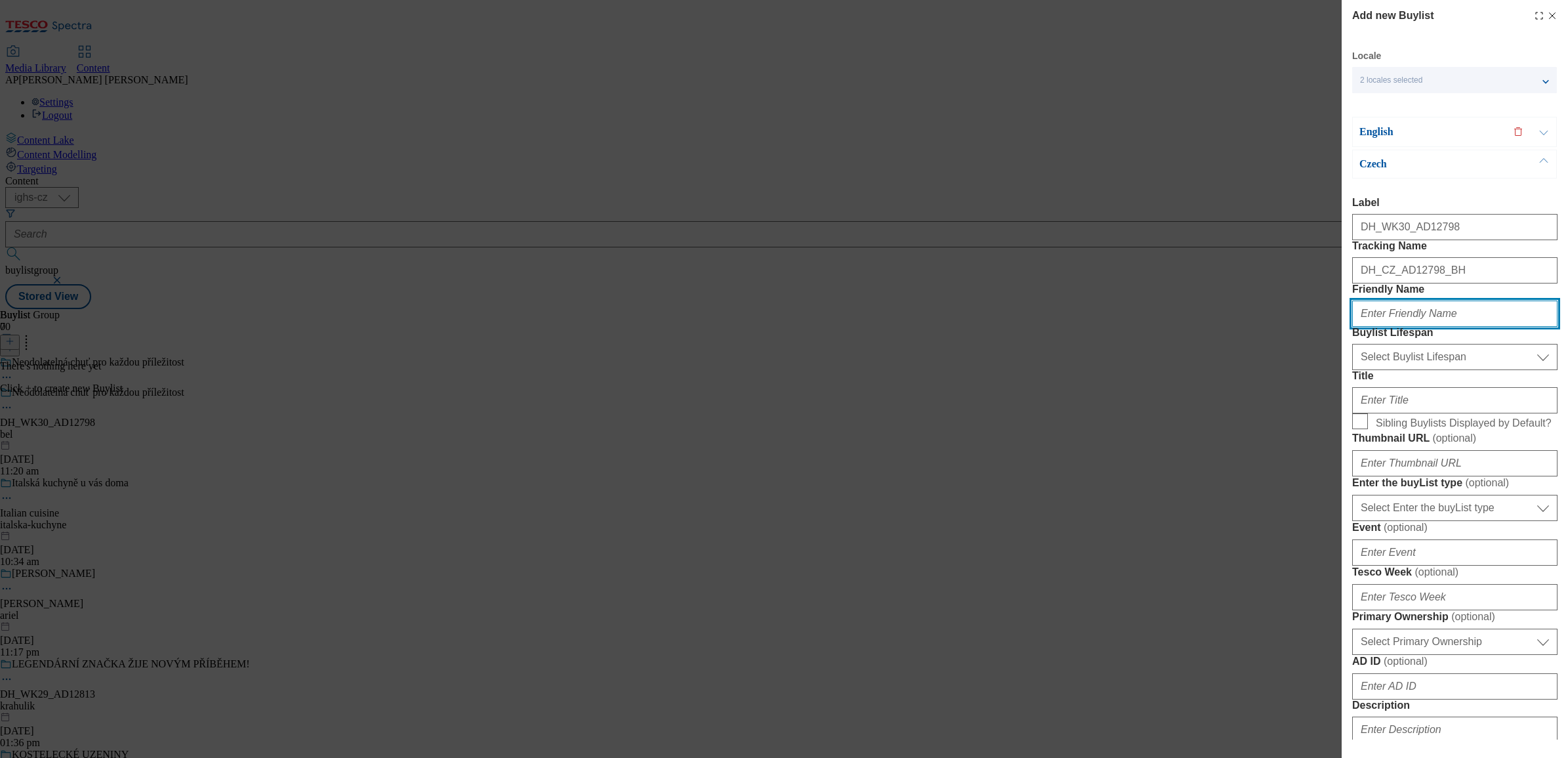
click at [1422, 327] on input "Friendly Name" at bounding box center [1455, 314] width 205 height 26
paste input "smetanito"
type input "smetanito"
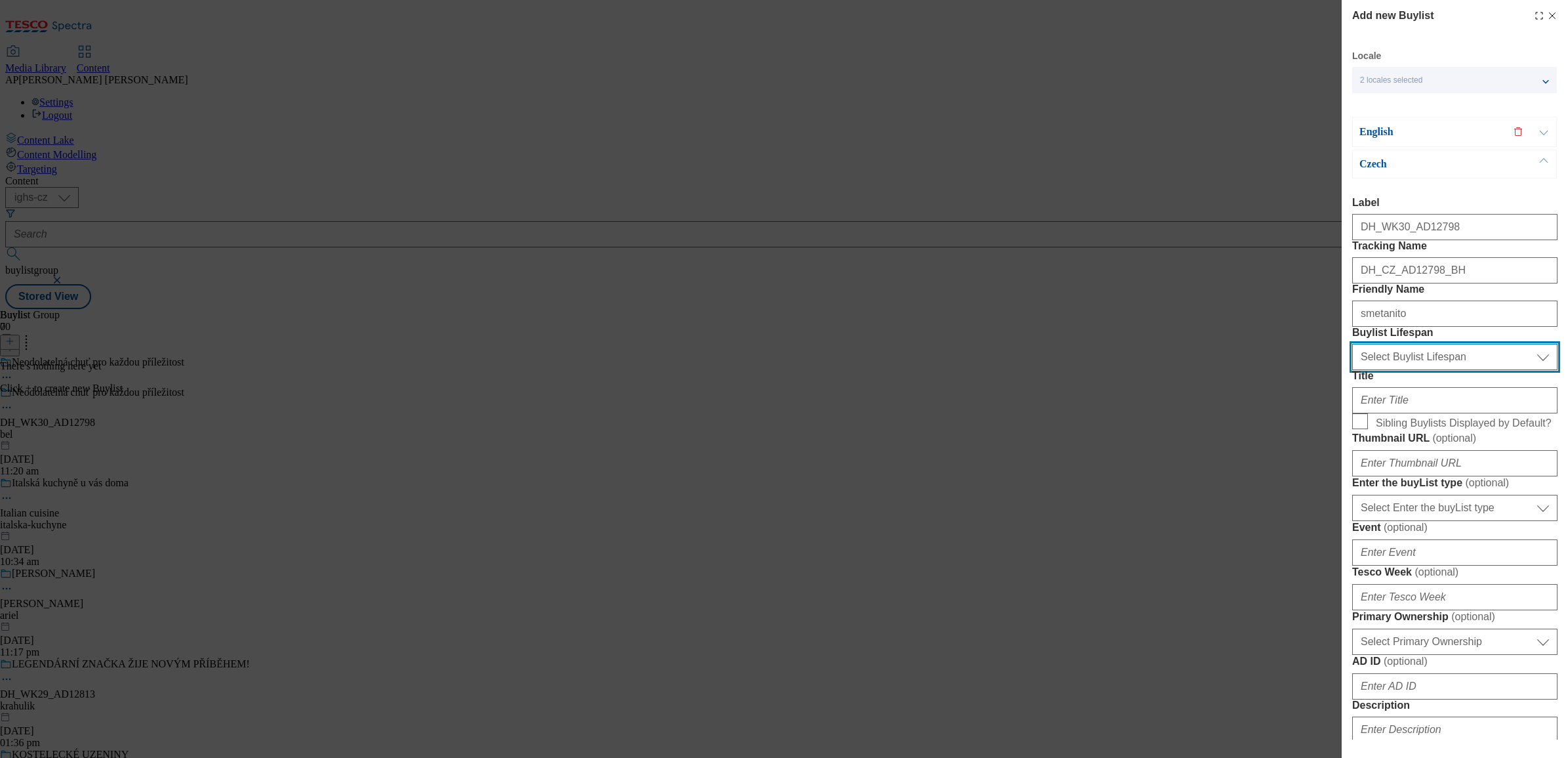
click at [1428, 371] on select "Select Buylist Lifespan evergreen seasonal tactical" at bounding box center [1455, 357] width 205 height 26
click at [1267, 493] on div "Add new Buylist Locale 2 locales selected English Czech English Label DH_WK30_A…" at bounding box center [784, 379] width 1568 height 758
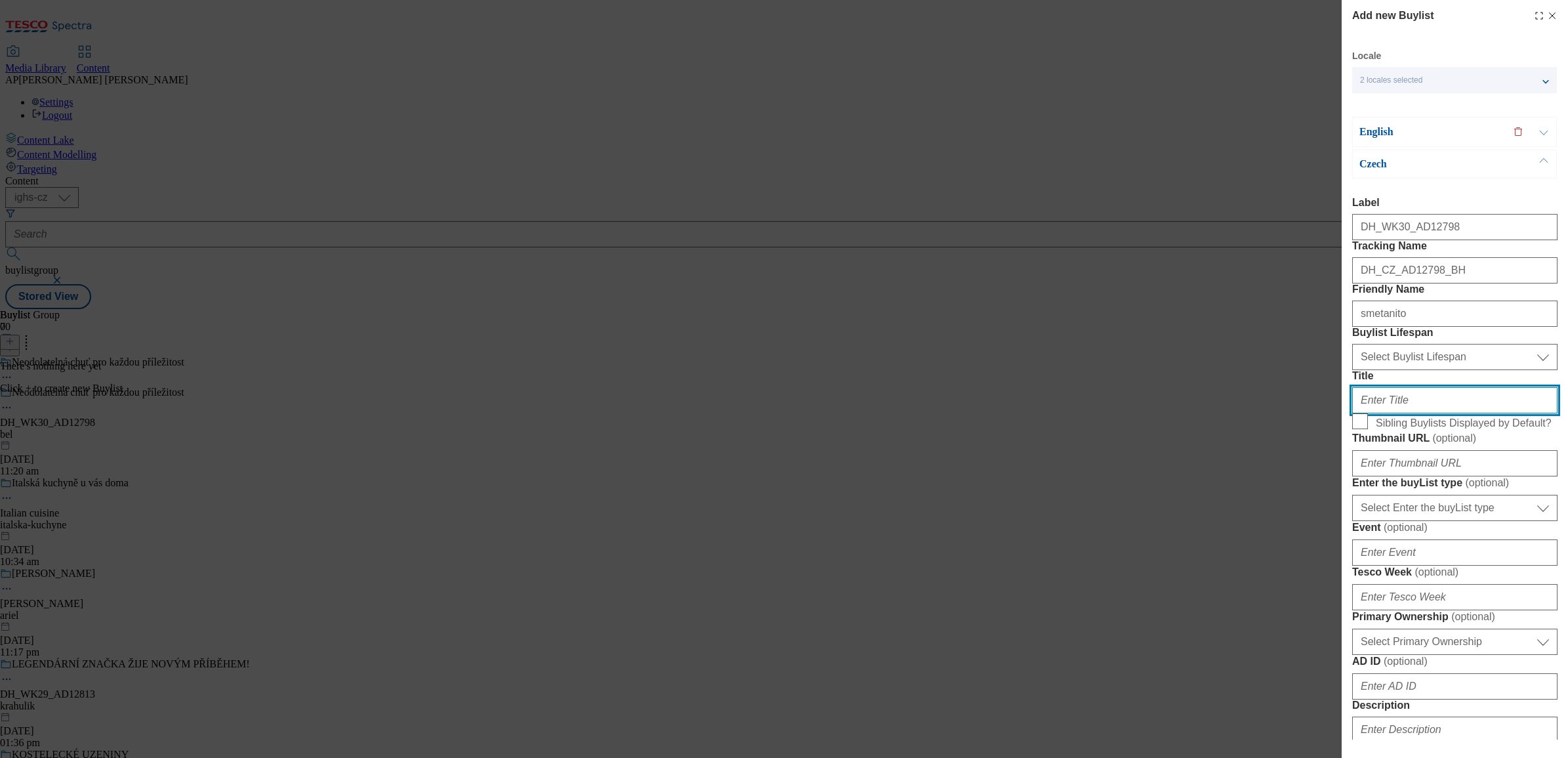
click at [1395, 414] on input "Title" at bounding box center [1455, 400] width 205 height 26
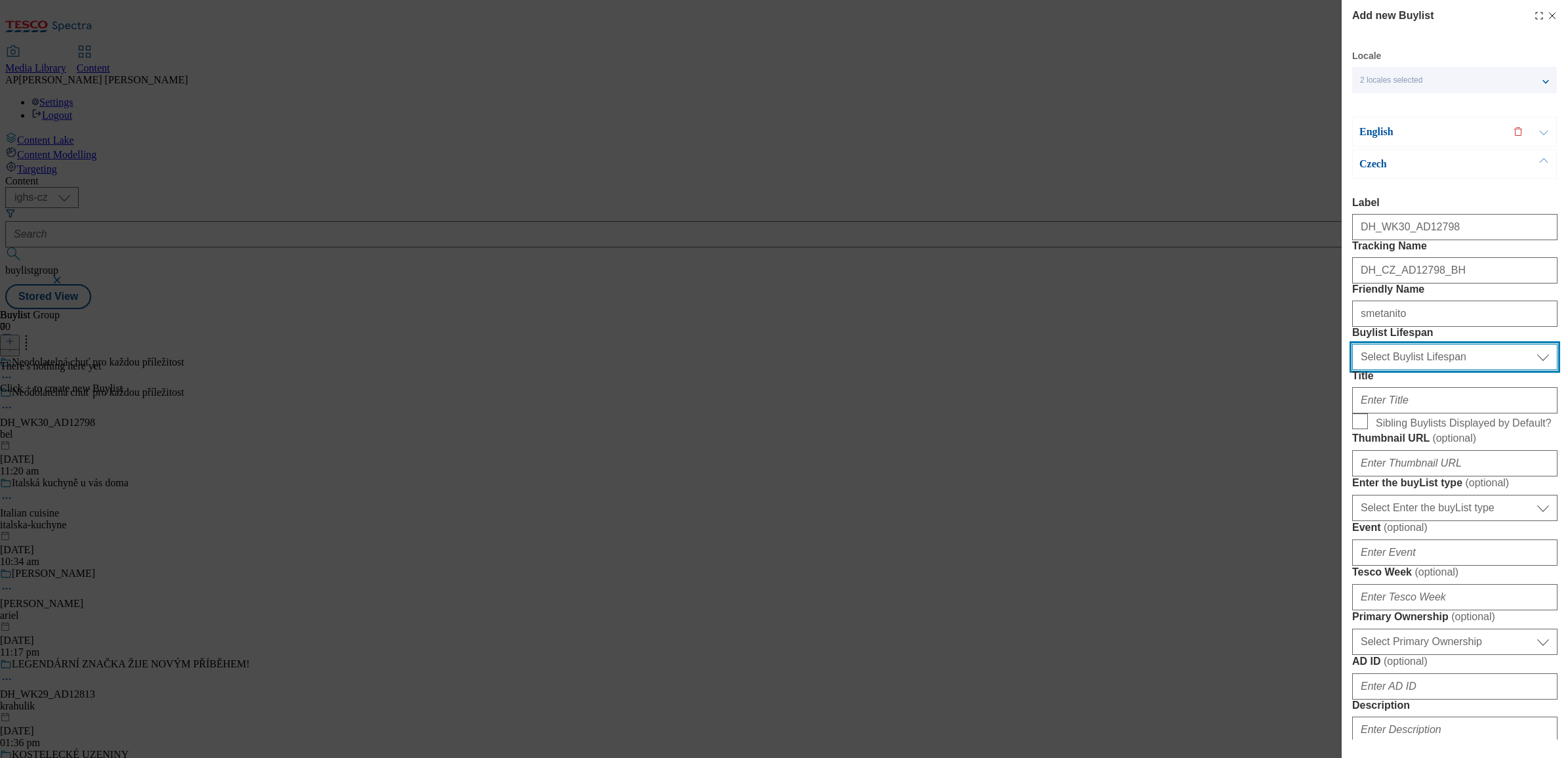
click at [1414, 371] on select "Select Buylist Lifespan evergreen seasonal tactical" at bounding box center [1455, 357] width 205 height 26
select select "seasonal"
click at [1353, 371] on select "Select Buylist Lifespan evergreen seasonal tactical" at bounding box center [1455, 357] width 205 height 26
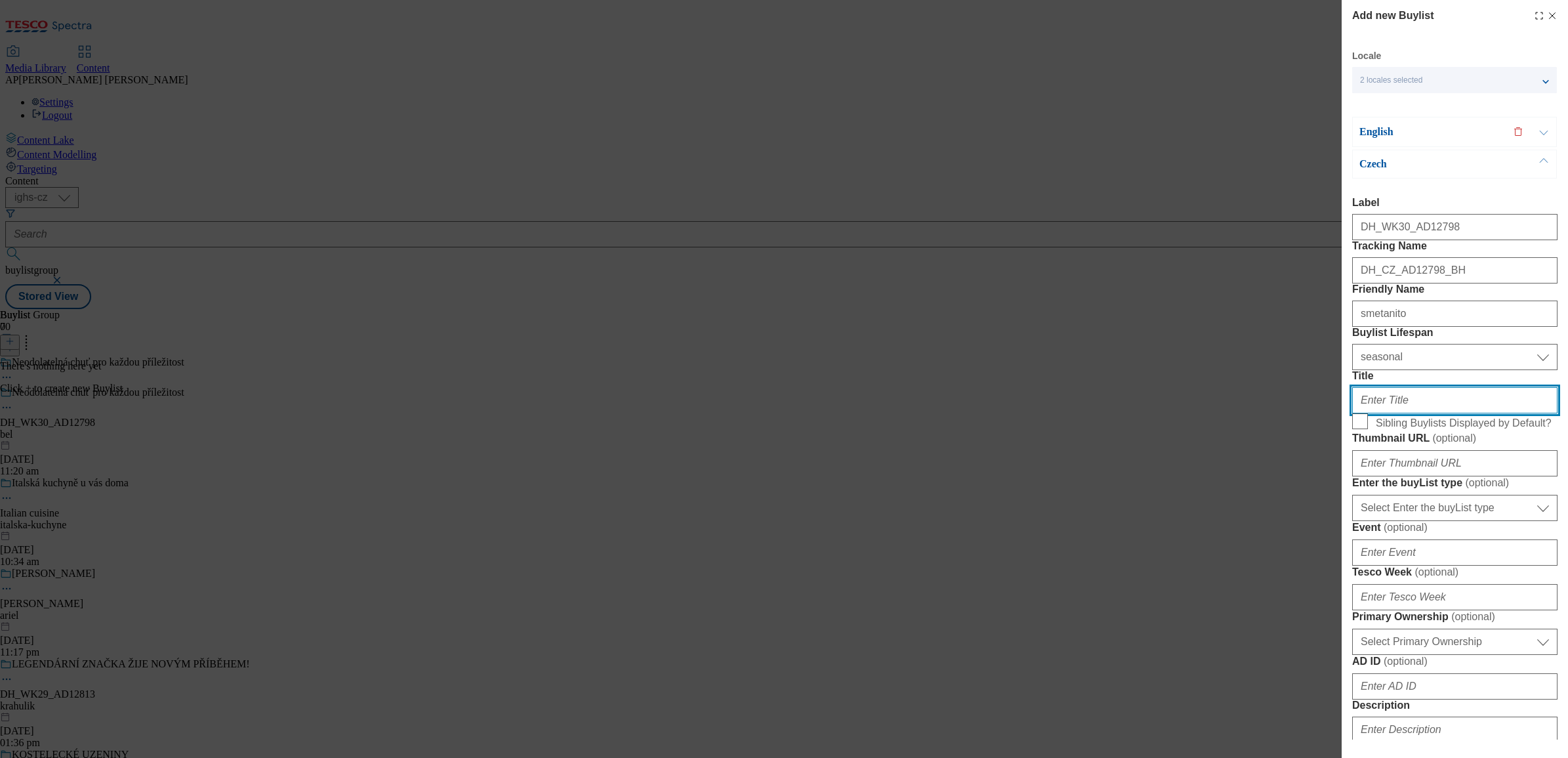
click at [1373, 414] on input "Title" at bounding box center [1455, 400] width 205 height 26
paste input "Naše krémová lahůdka získala ocenění Superbrands 2025"
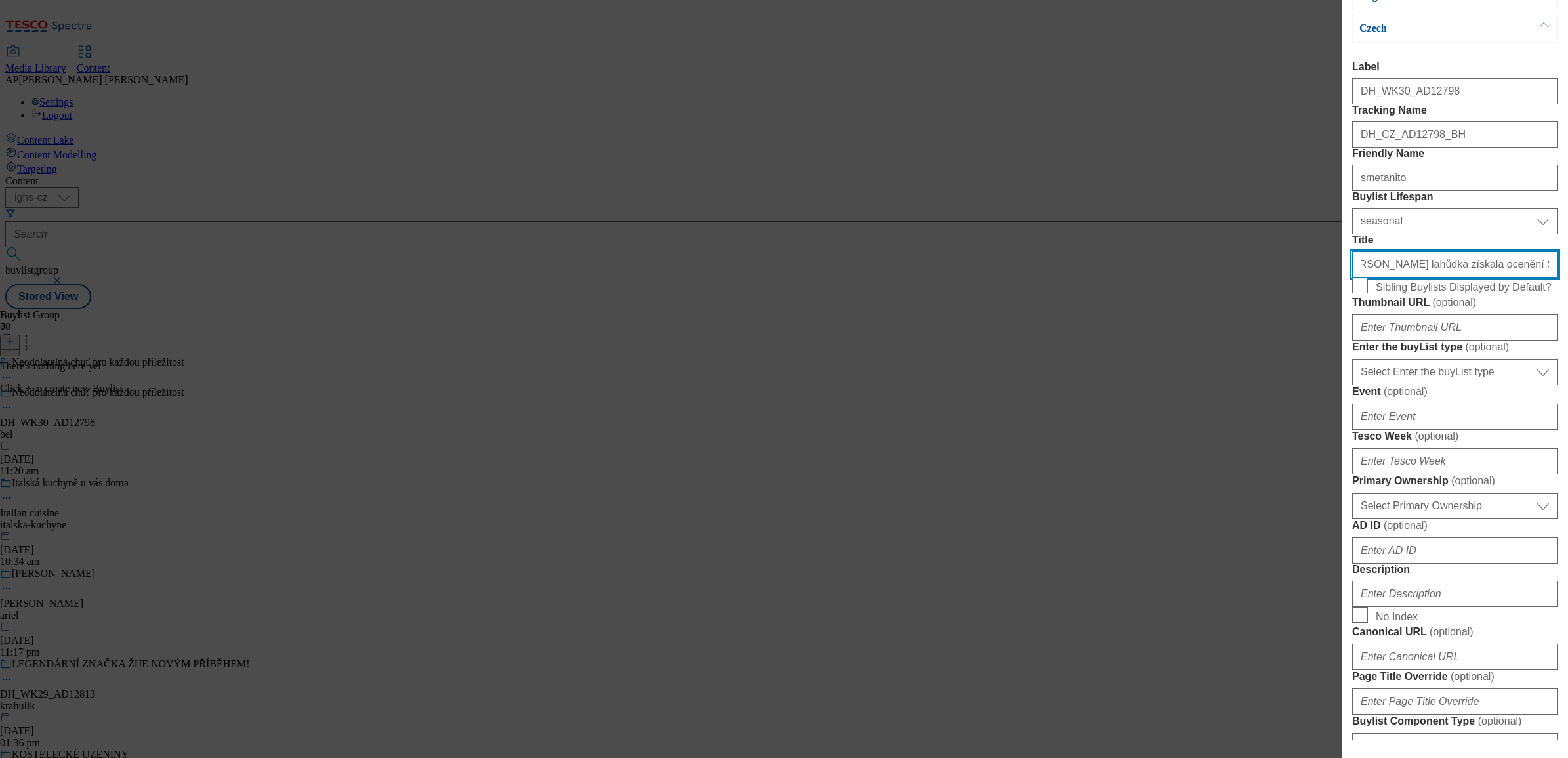
scroll to position [164, 0]
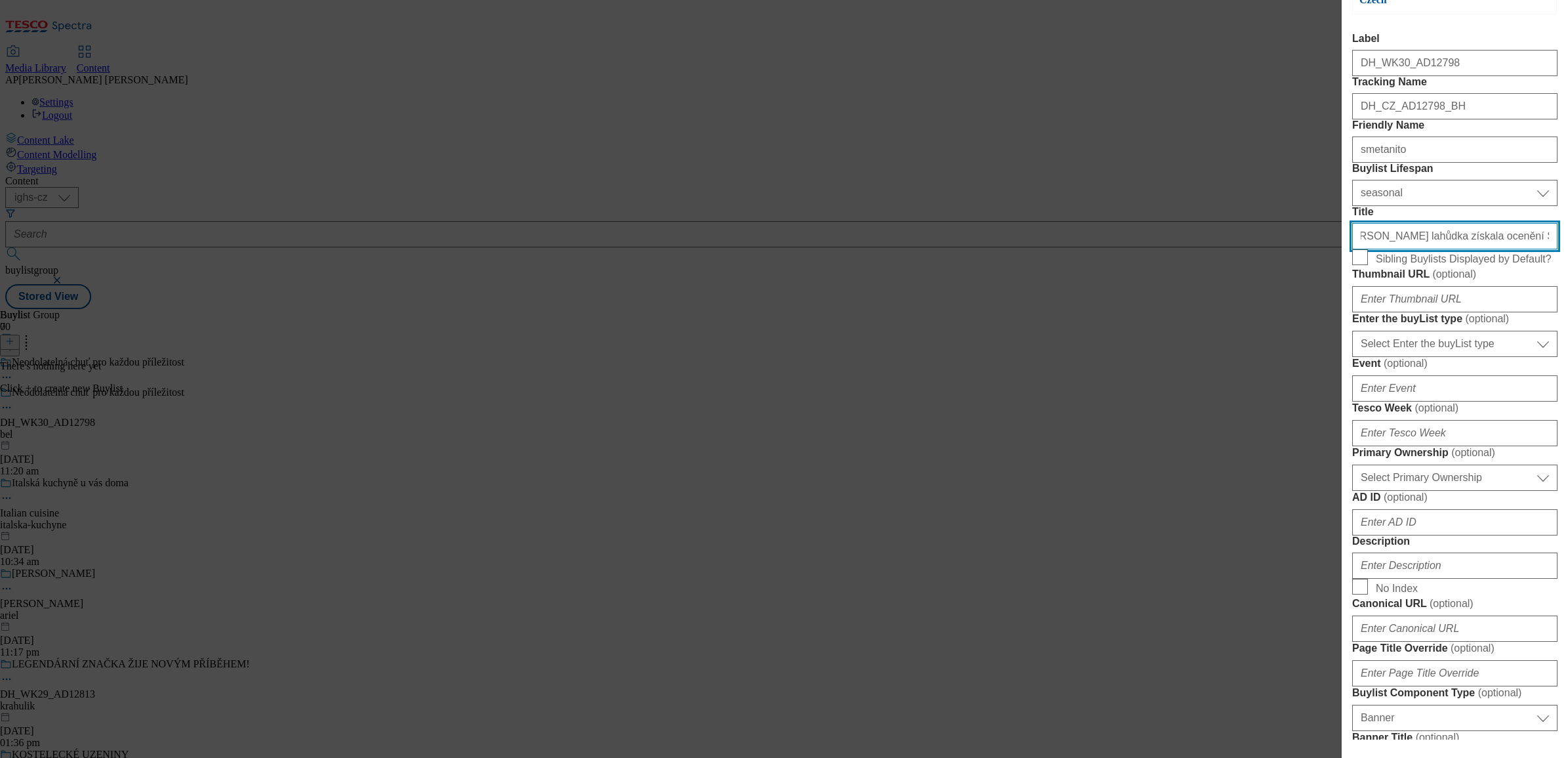
type input "Naše krémová lahůdka získala ocenění Superbrands 2025"
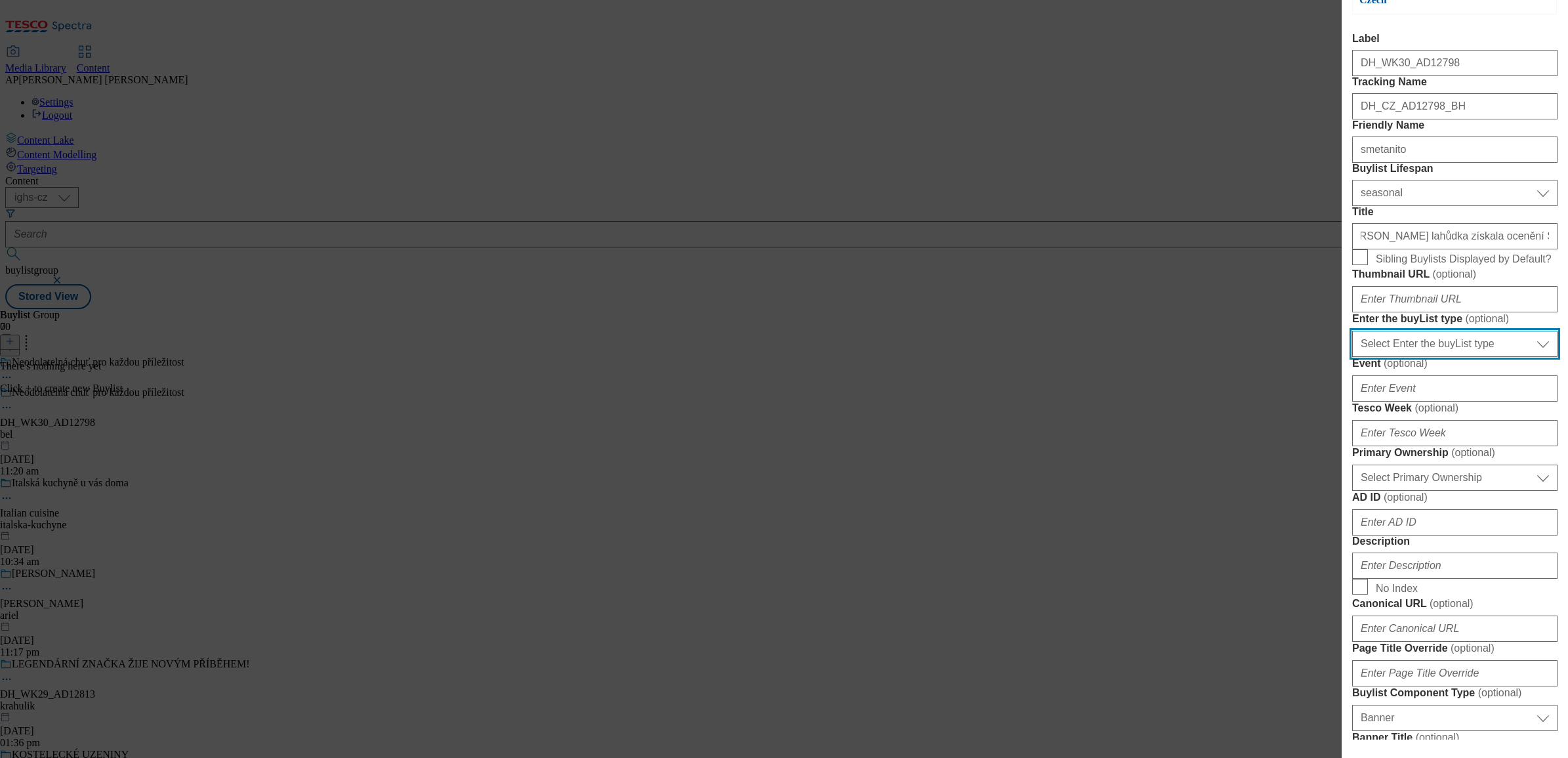
click at [1477, 358] on select "Select Enter the buyList type event supplier funded long term >4 weeks supplier…" at bounding box center [1455, 344] width 205 height 26
select select "supplier funded long term >4 weeks"
click at [1353, 358] on select "Select Enter the buyList type event supplier funded long term >4 weeks supplier…" at bounding box center [1455, 344] width 205 height 26
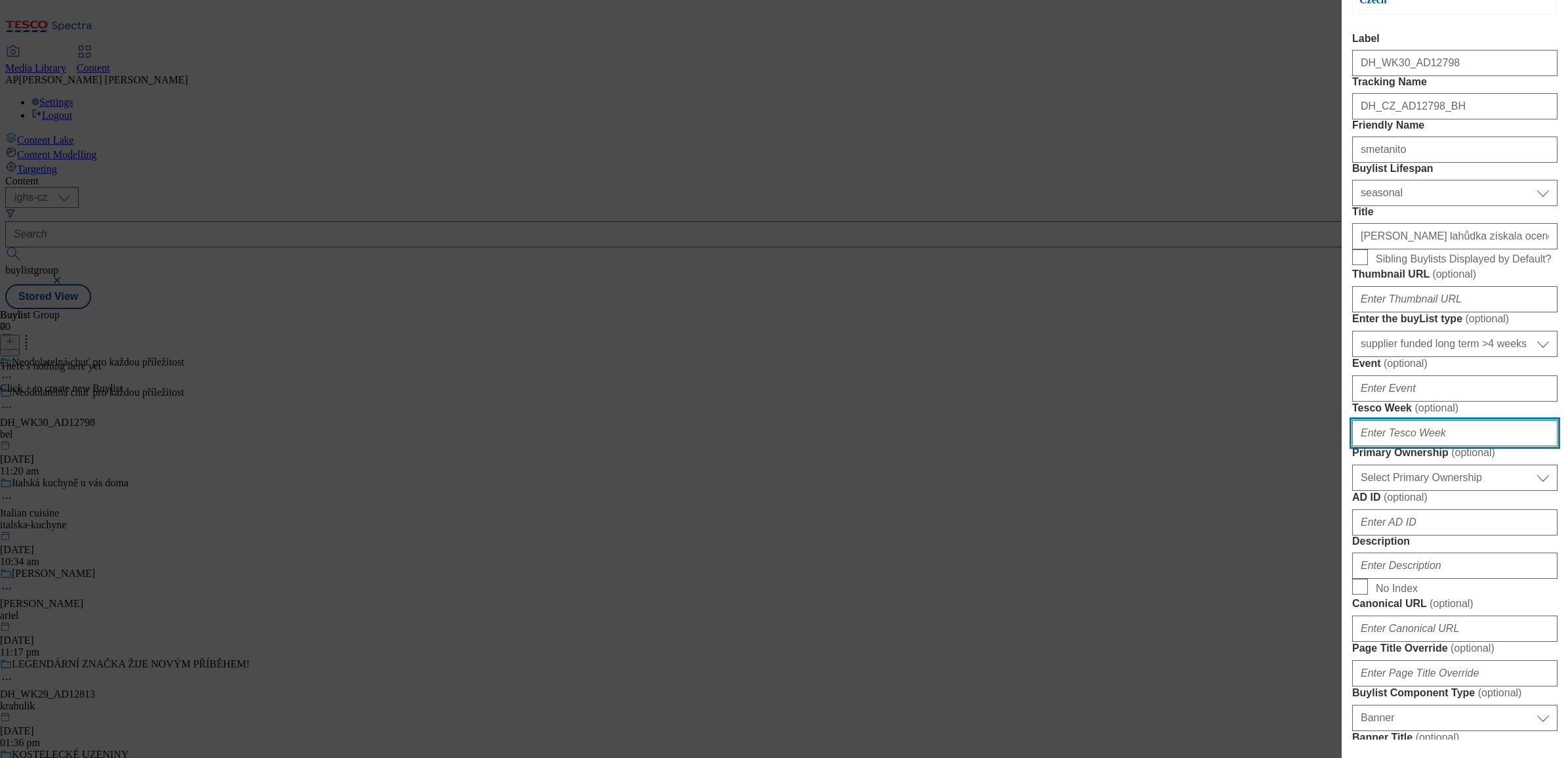
click at [1432, 447] on input "Tesco Week ( optional )" at bounding box center [1455, 433] width 205 height 26
type input "30"
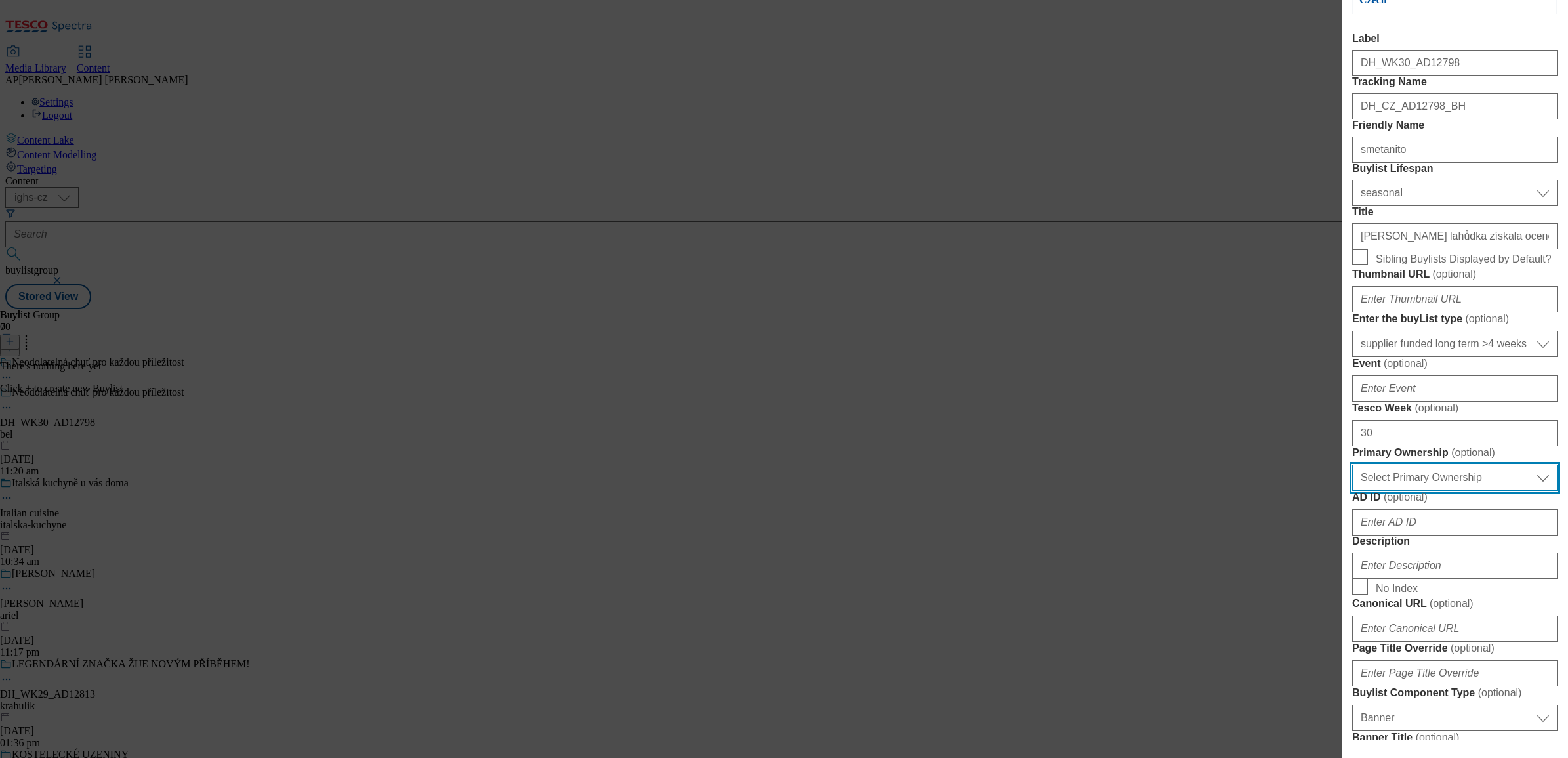
click at [1408, 491] on select "Select Primary Ownership tesco dunnhumby" at bounding box center [1455, 478] width 205 height 26
select select "dunnhumby"
click at [1353, 491] on select "Select Primary Ownership tesco dunnhumby" at bounding box center [1455, 478] width 205 height 26
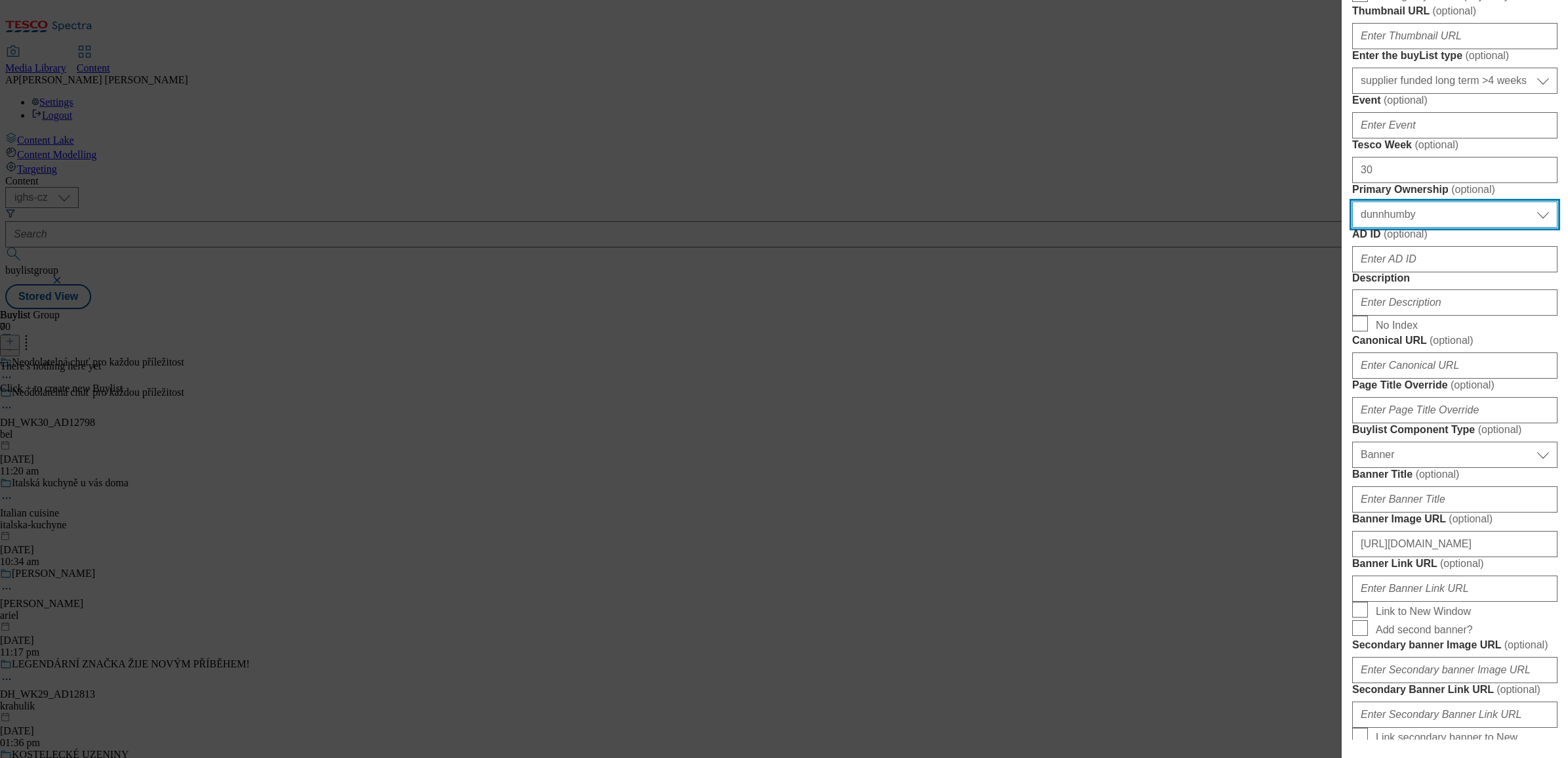
scroll to position [493, 0]
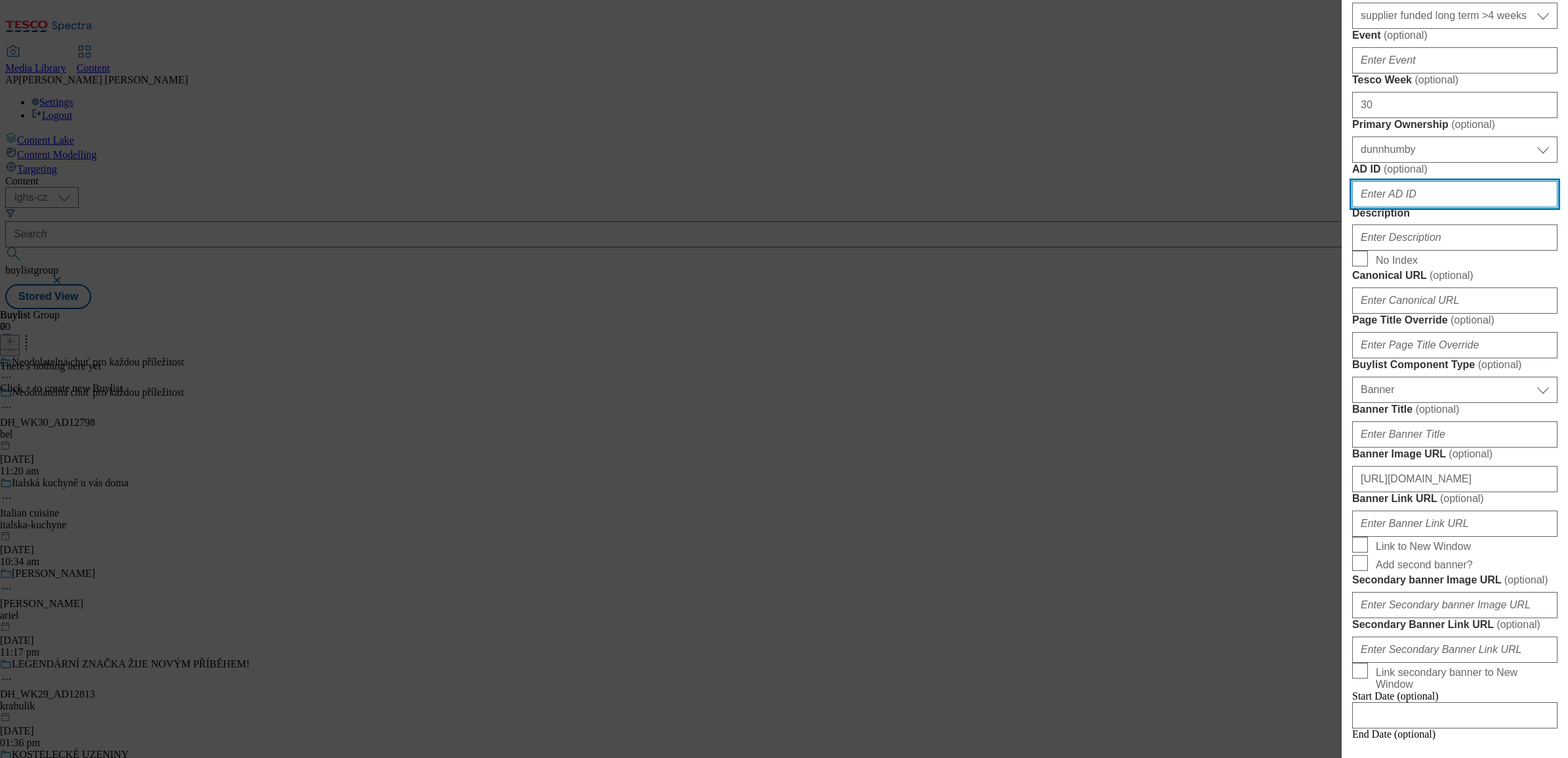
click at [1392, 207] on input "AD ID ( optional )" at bounding box center [1455, 194] width 205 height 26
paste input "12798"
type input "12798"
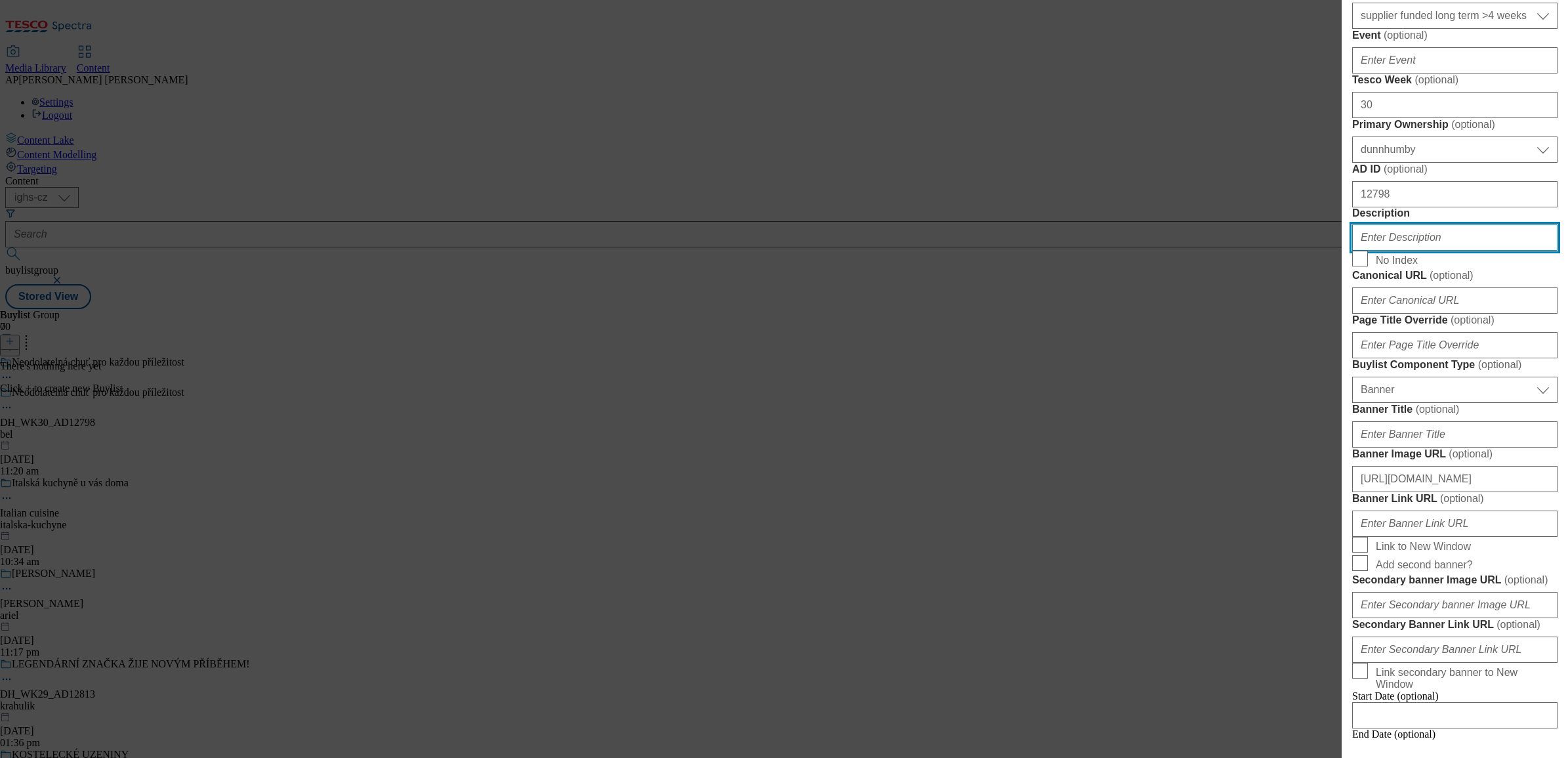
click at [1392, 251] on input "Description" at bounding box center [1455, 238] width 205 height 26
paste input "Smetanito"
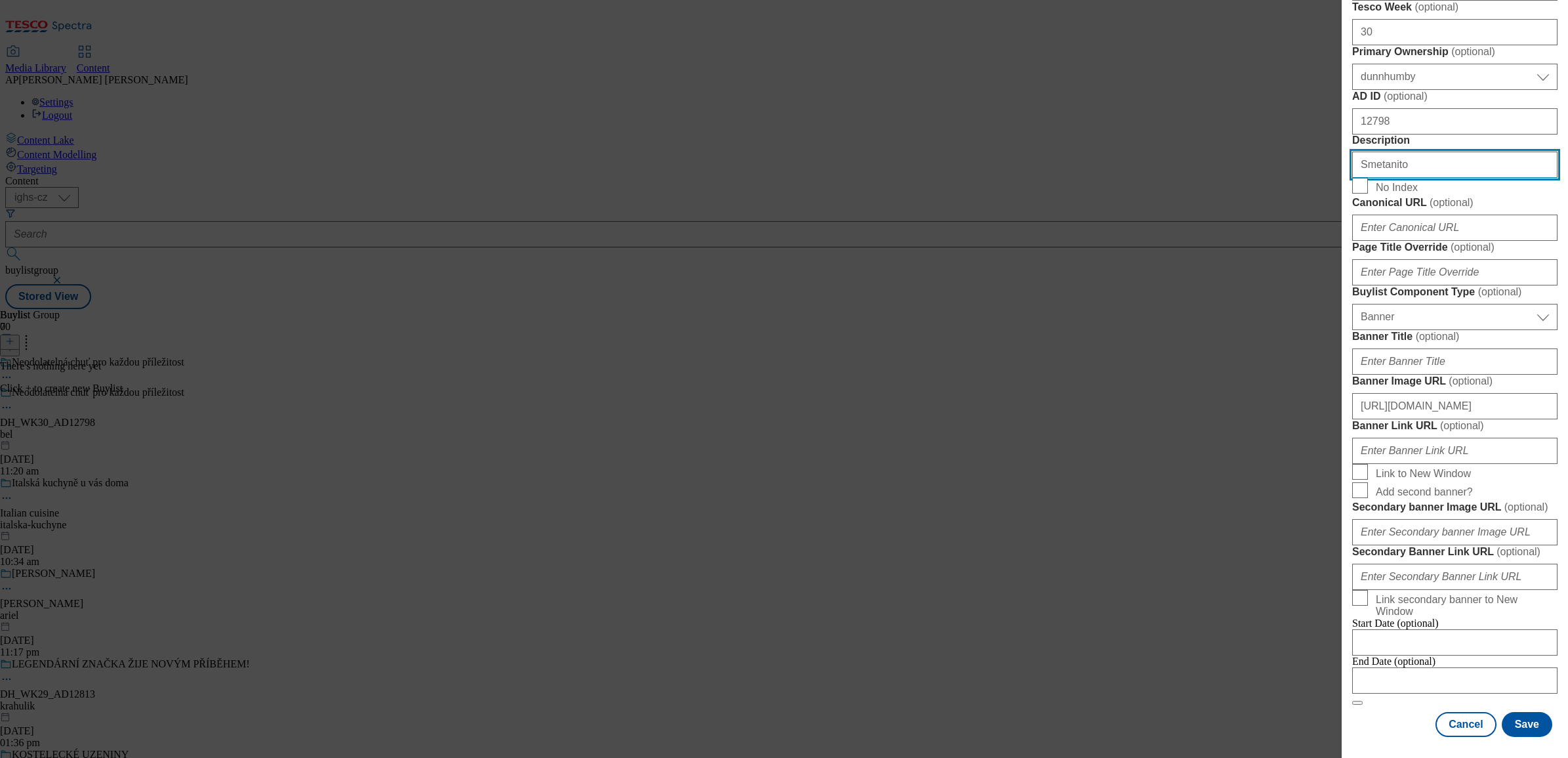
scroll to position [1114, 0]
type input "Smetanito"
click at [1523, 723] on button "Save" at bounding box center [1527, 725] width 51 height 25
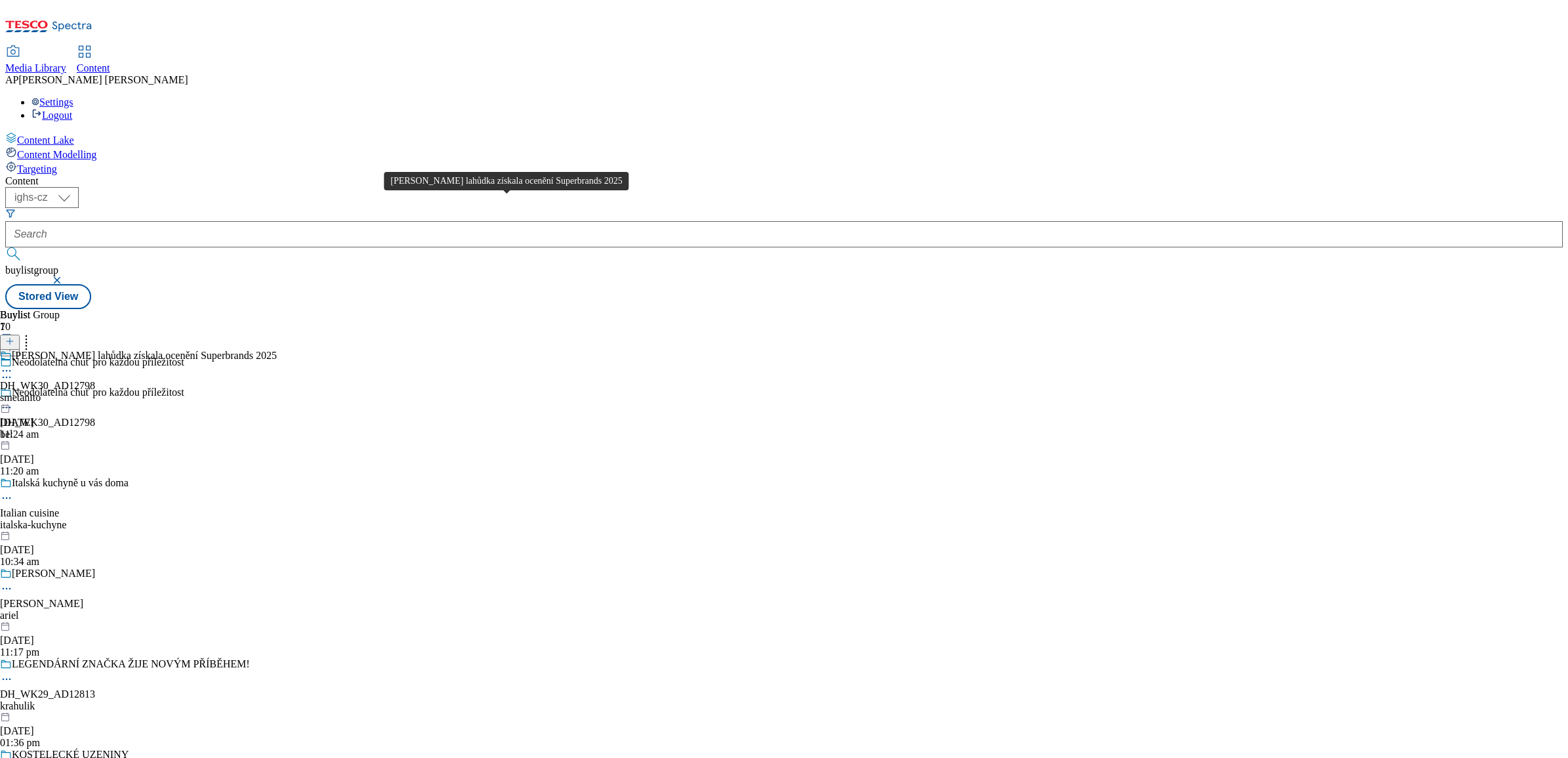
click at [277, 350] on div "Naše krémová lahůdka získala ocenění Superbrands 2025" at bounding box center [144, 355] width 265 height 12
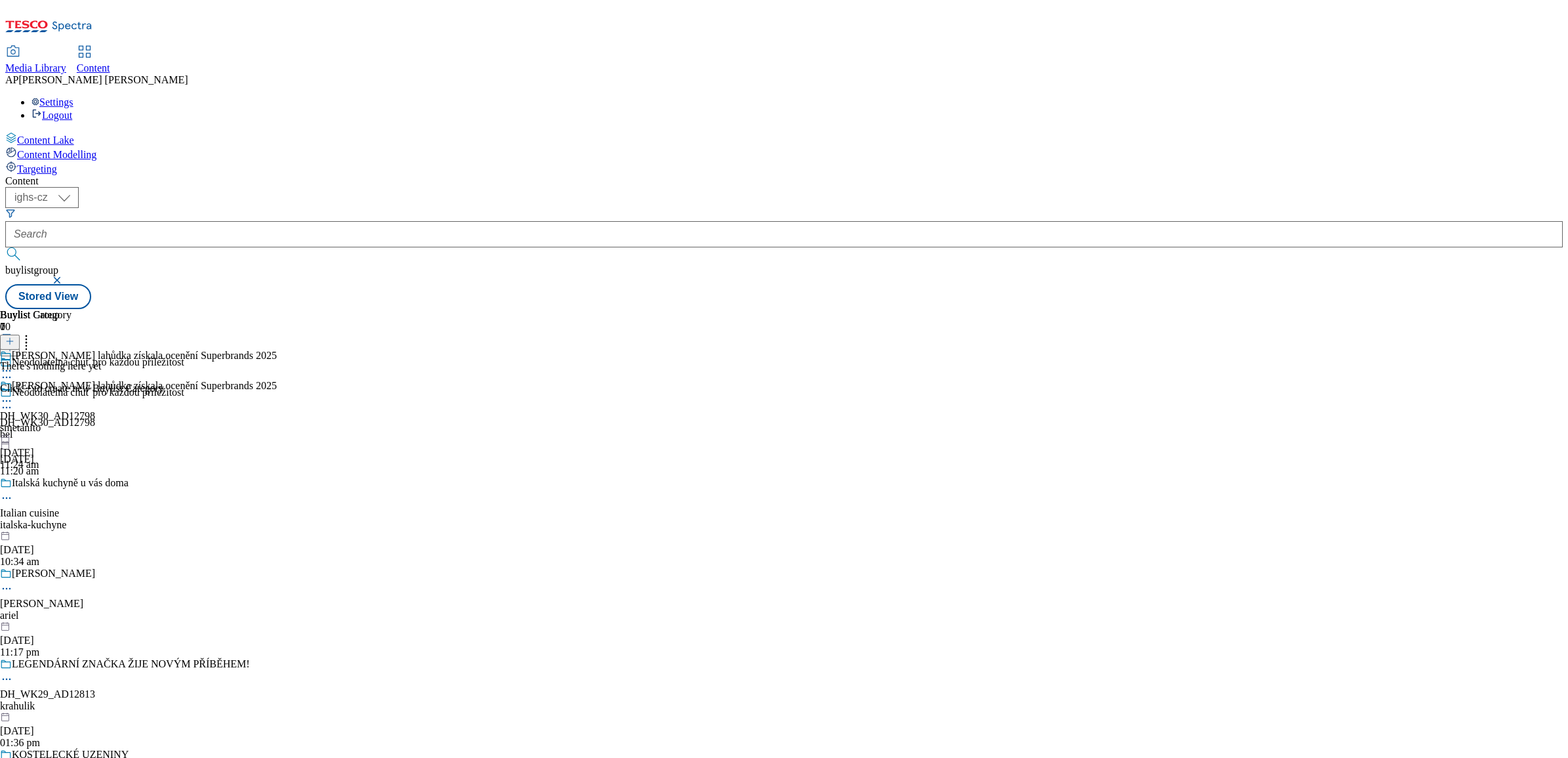
click at [15, 337] on icon at bounding box center [10, 341] width 9 height 9
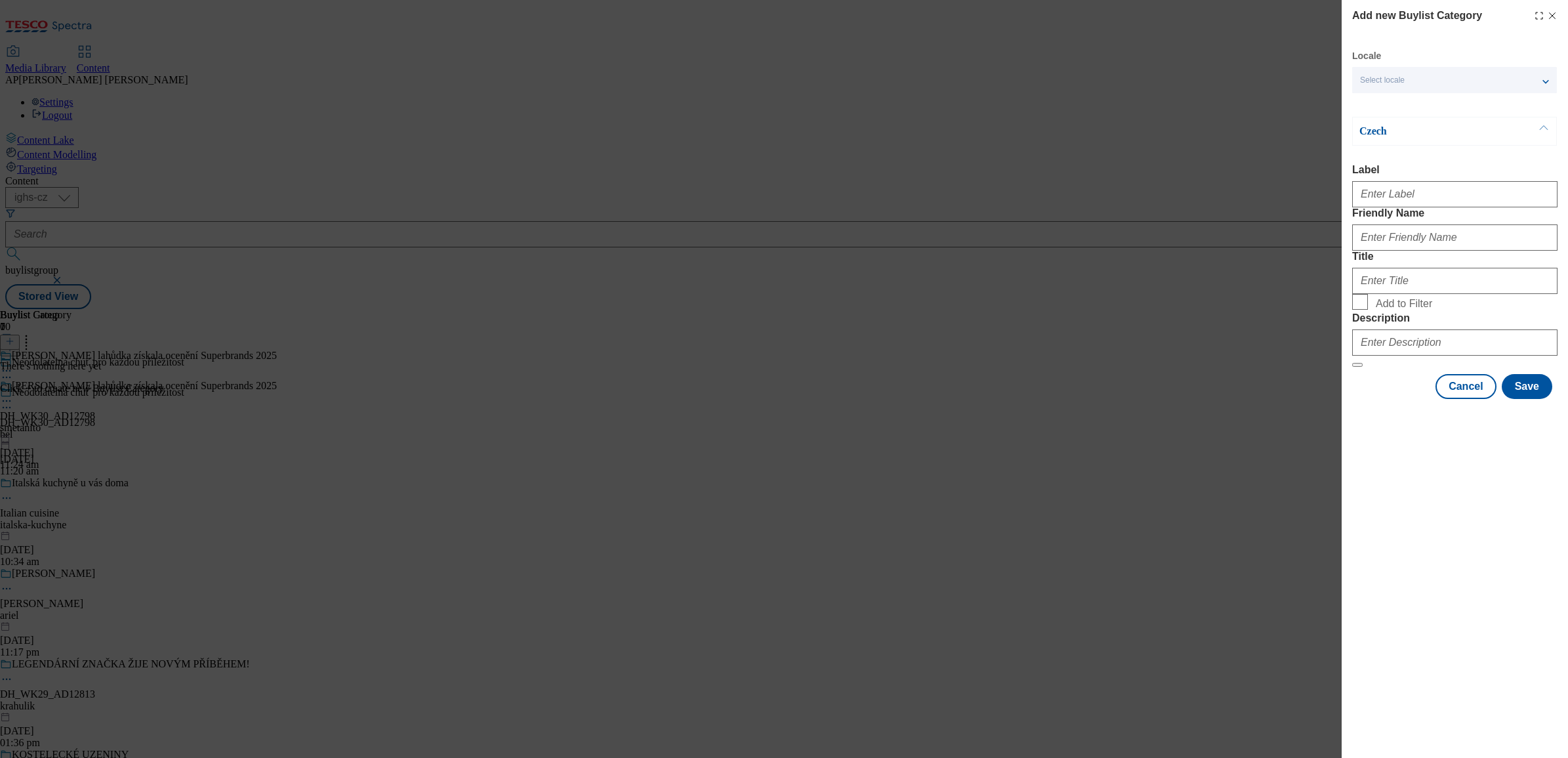
click at [1462, 82] on div "Select locale" at bounding box center [1455, 80] width 205 height 26
click at [1441, 105] on span "English" at bounding box center [1467, 104] width 166 height 12
click at [1376, 105] on input "English" at bounding box center [1368, 106] width 16 height 16
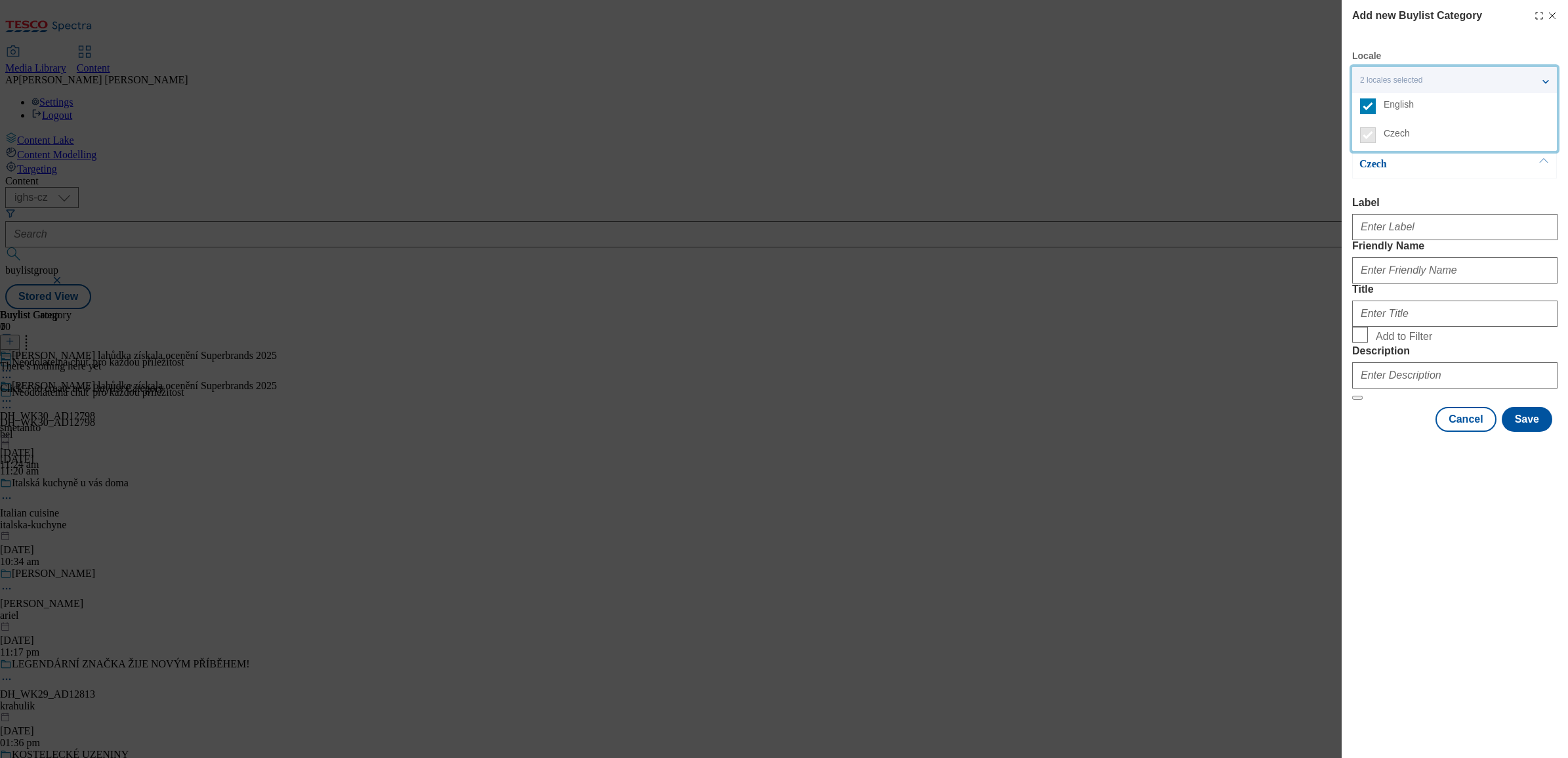
click at [1231, 184] on div "Add new Buylist Category Locale 2 locales selected English Czech English Label …" at bounding box center [784, 379] width 1568 height 758
click at [1435, 134] on p "English" at bounding box center [1428, 131] width 138 height 13
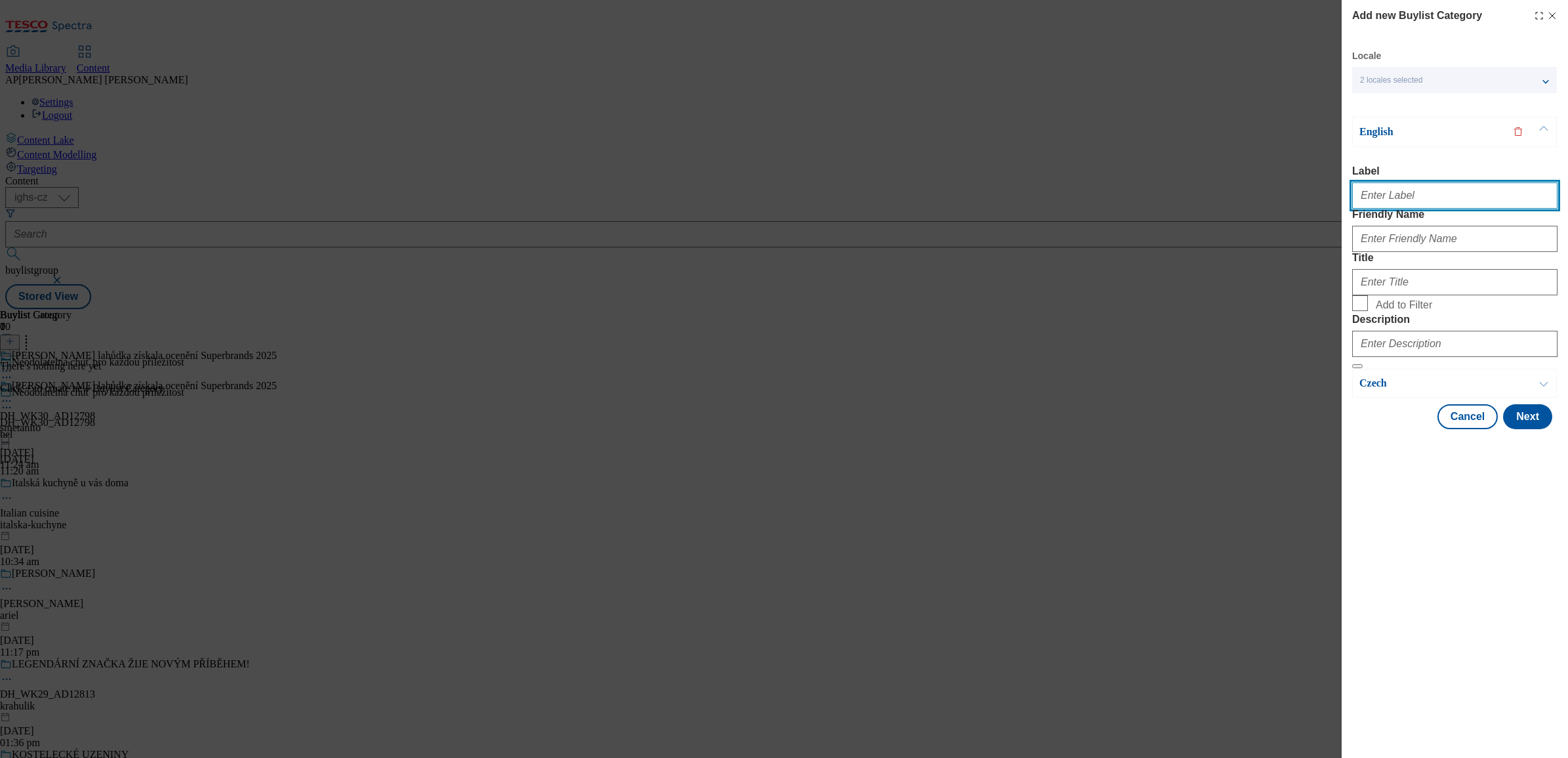
click at [1408, 203] on input "Label" at bounding box center [1455, 196] width 205 height 26
paste input "DH_WK30_AD12798"
type input "DH_WK30_AD12798"
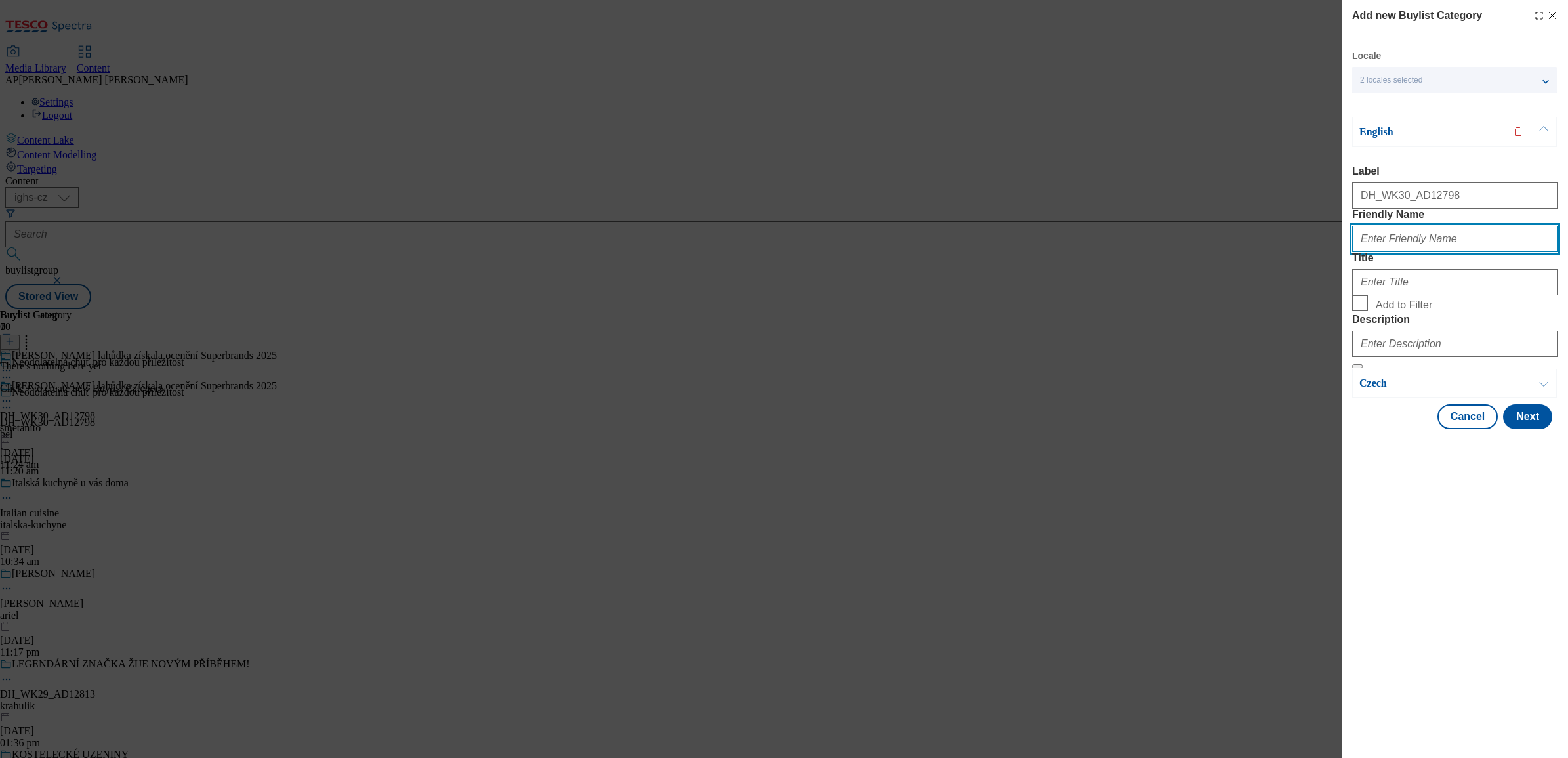
click at [1415, 252] on input "Friendly Name" at bounding box center [1455, 239] width 205 height 26
paste input "smetanito"
type input "smetanito"
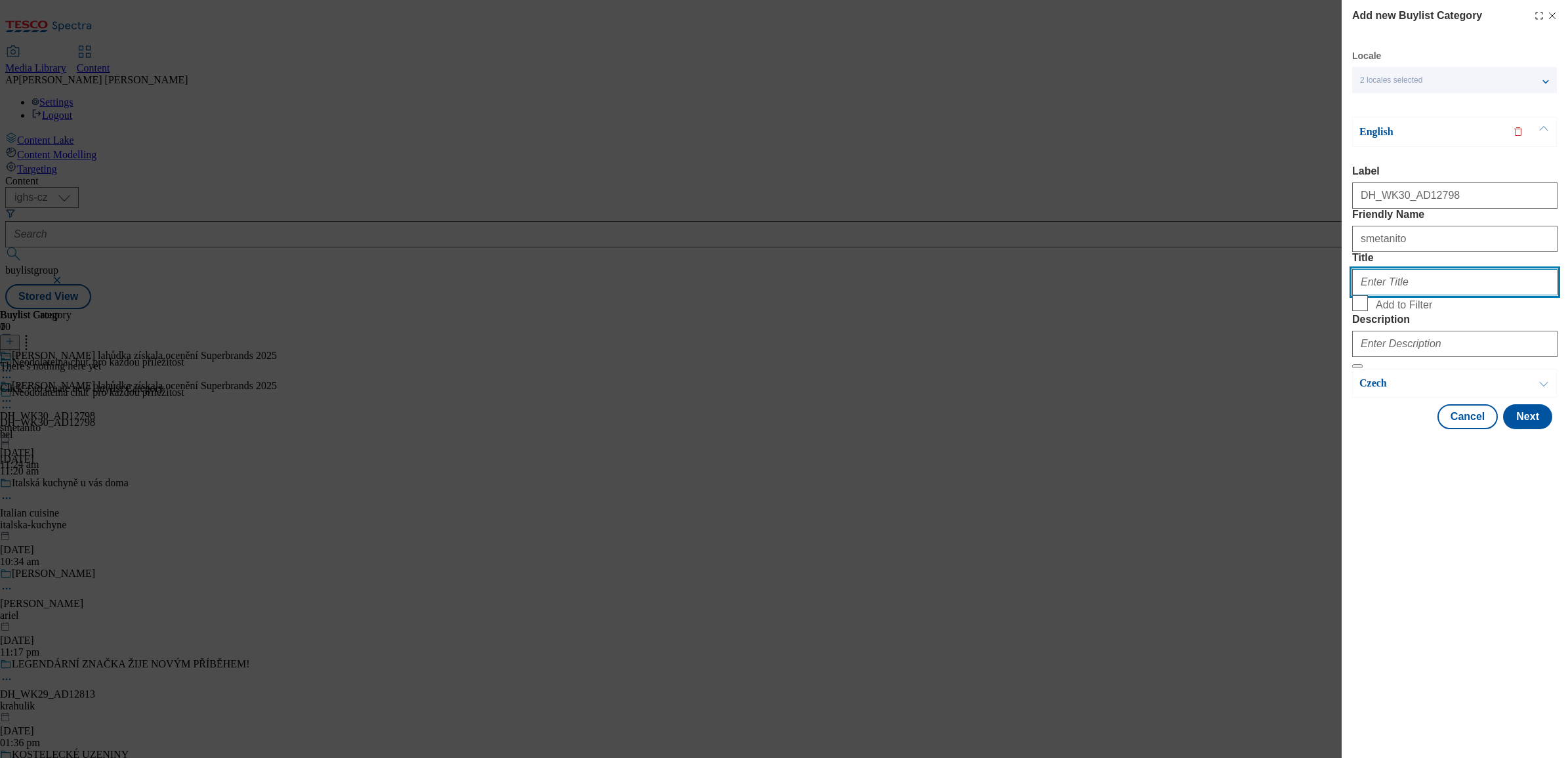
click at [1441, 295] on input "Title" at bounding box center [1455, 282] width 205 height 26
paste input "Recognised for quality – Superbrands 2025 awarded"
type input "Recognised for quality – Superbrands 2025 awarded"
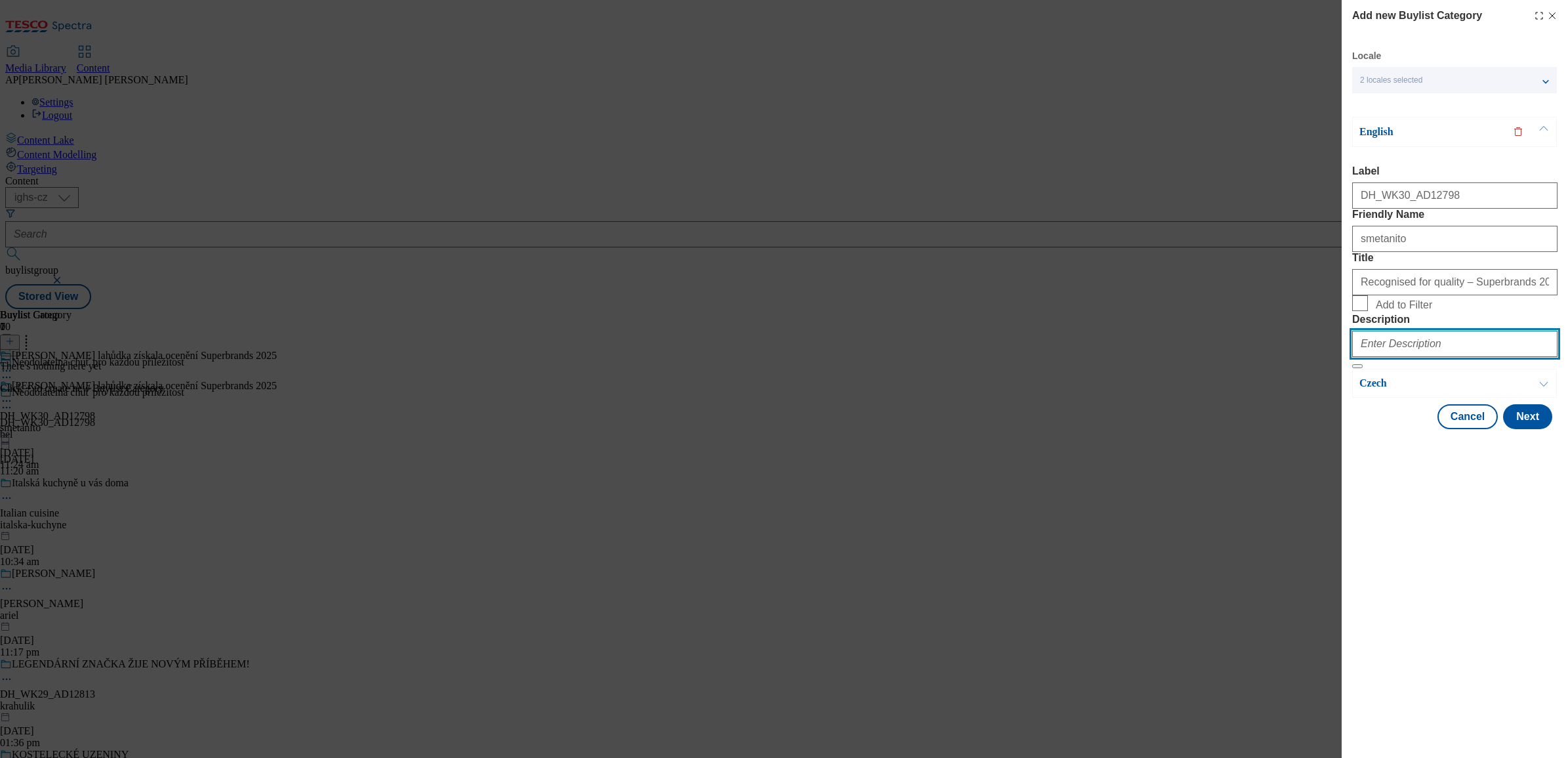
click at [1406, 358] on input "Description" at bounding box center [1455, 344] width 205 height 26
paste input "Smetanito"
type input "Smetanito"
click at [1526, 430] on button "Next" at bounding box center [1528, 417] width 49 height 25
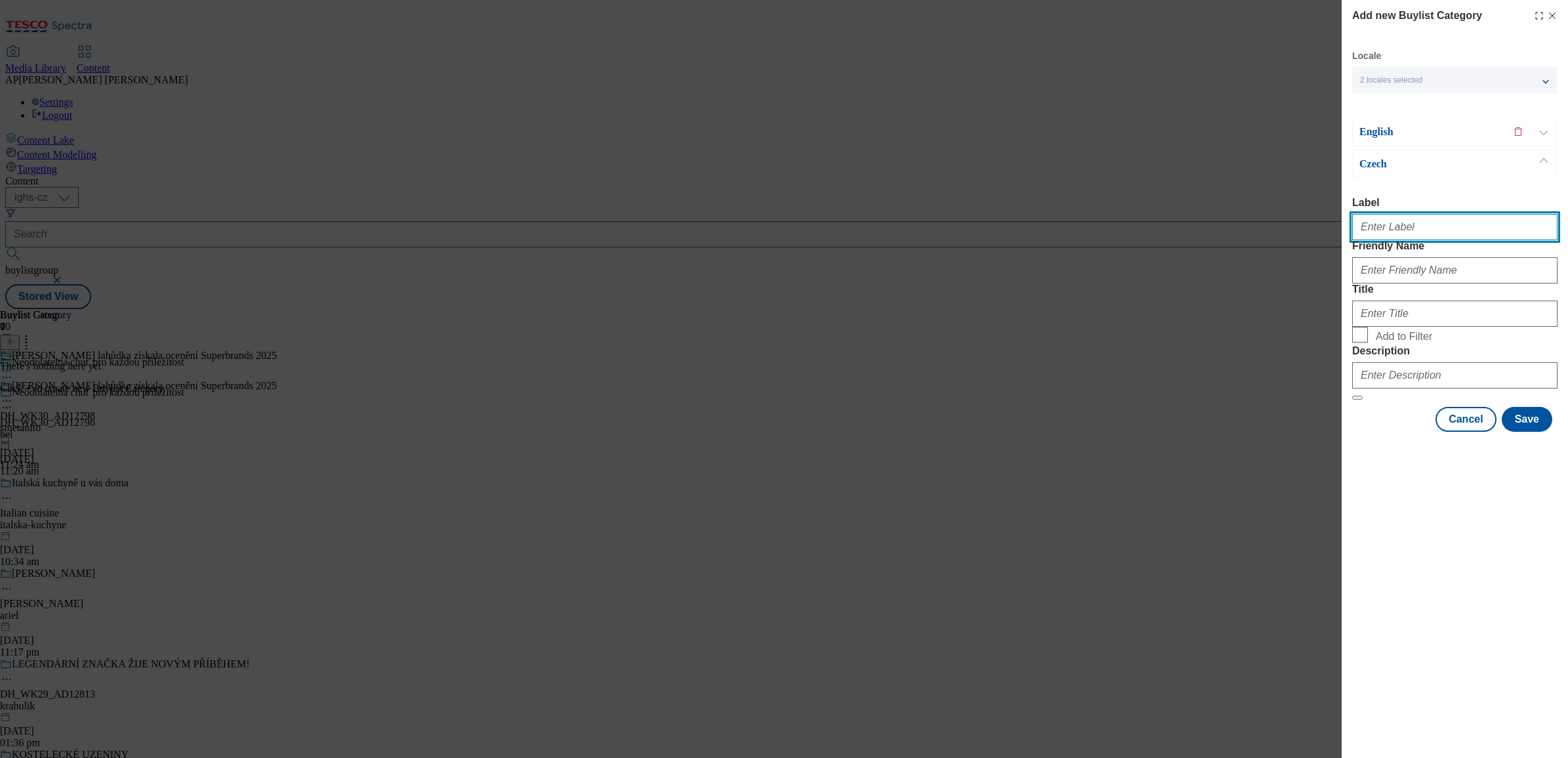
click at [1405, 232] on input "Label" at bounding box center [1455, 227] width 205 height 26
paste input "DH_WK30_AD12798"
type input "DH_WK30_AD12798"
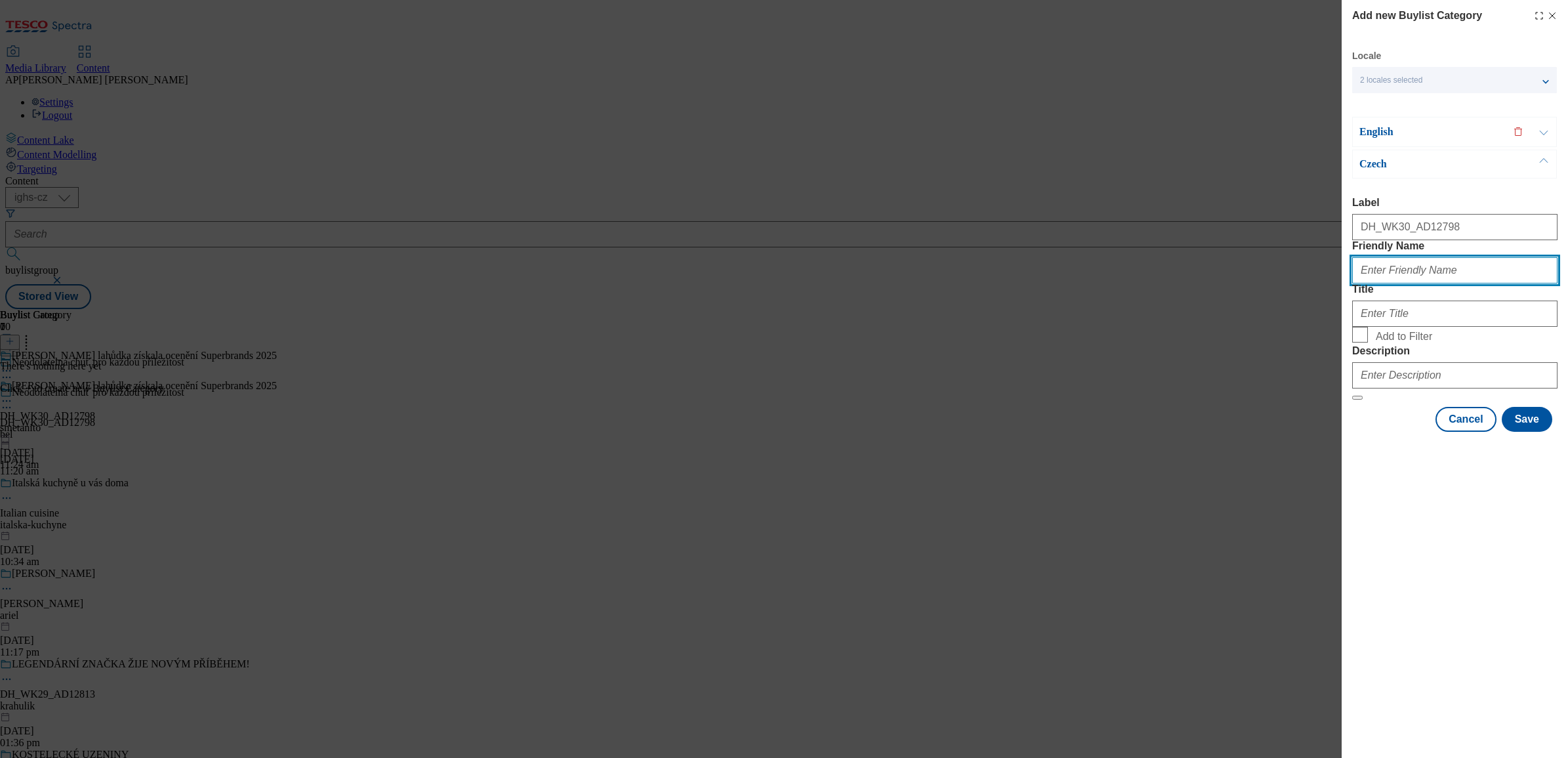
click at [1382, 284] on input "Friendly Name" at bounding box center [1455, 270] width 205 height 26
paste input "smetanito"
type input "smetanito"
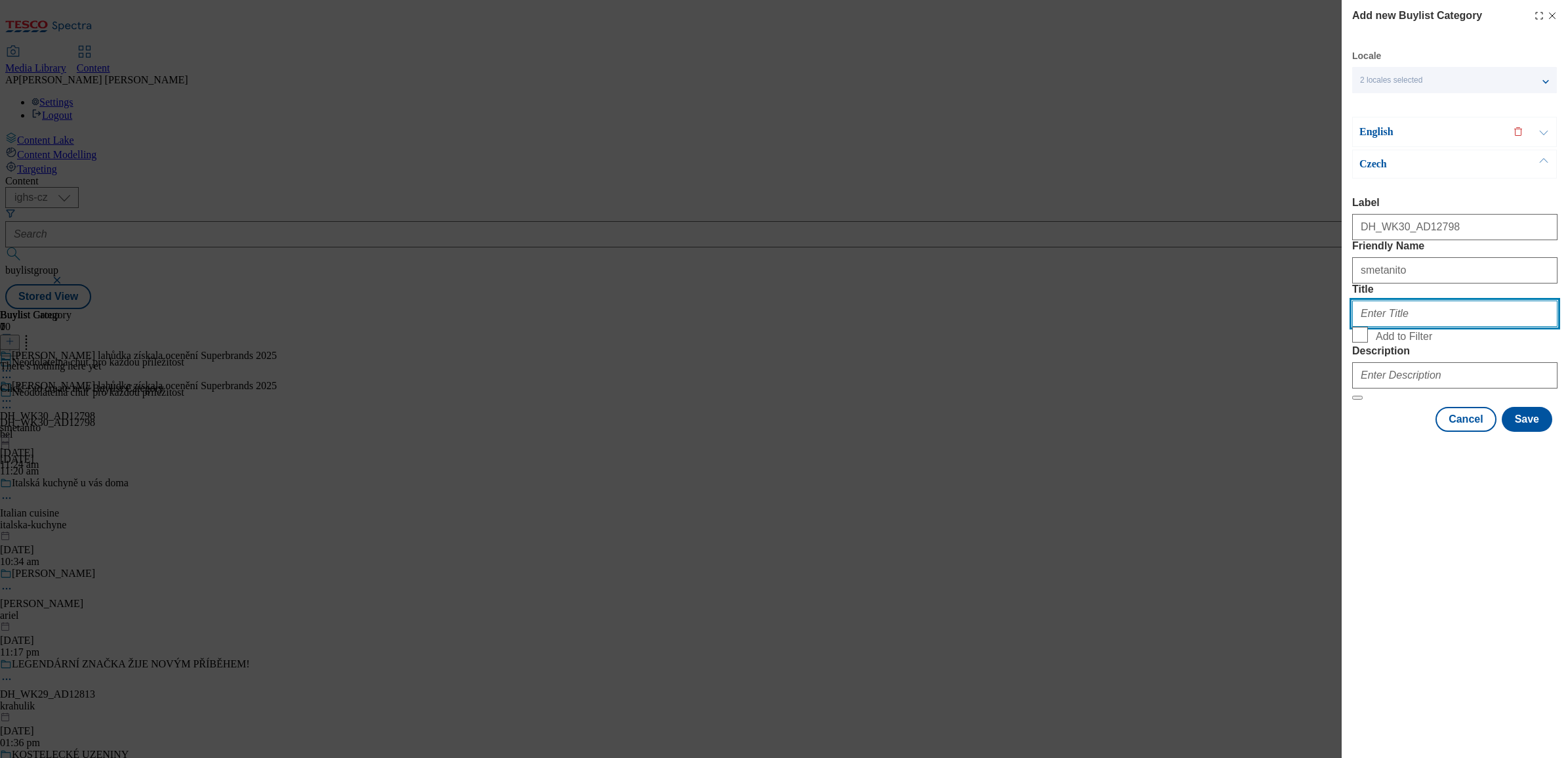
click at [1422, 327] on input "Title" at bounding box center [1455, 314] width 205 height 26
paste input "Naše krémová lahůdka získala ocenění Superbrands 2025"
type input "Naše krémová lahůdka získala ocenění Superbrands 2025"
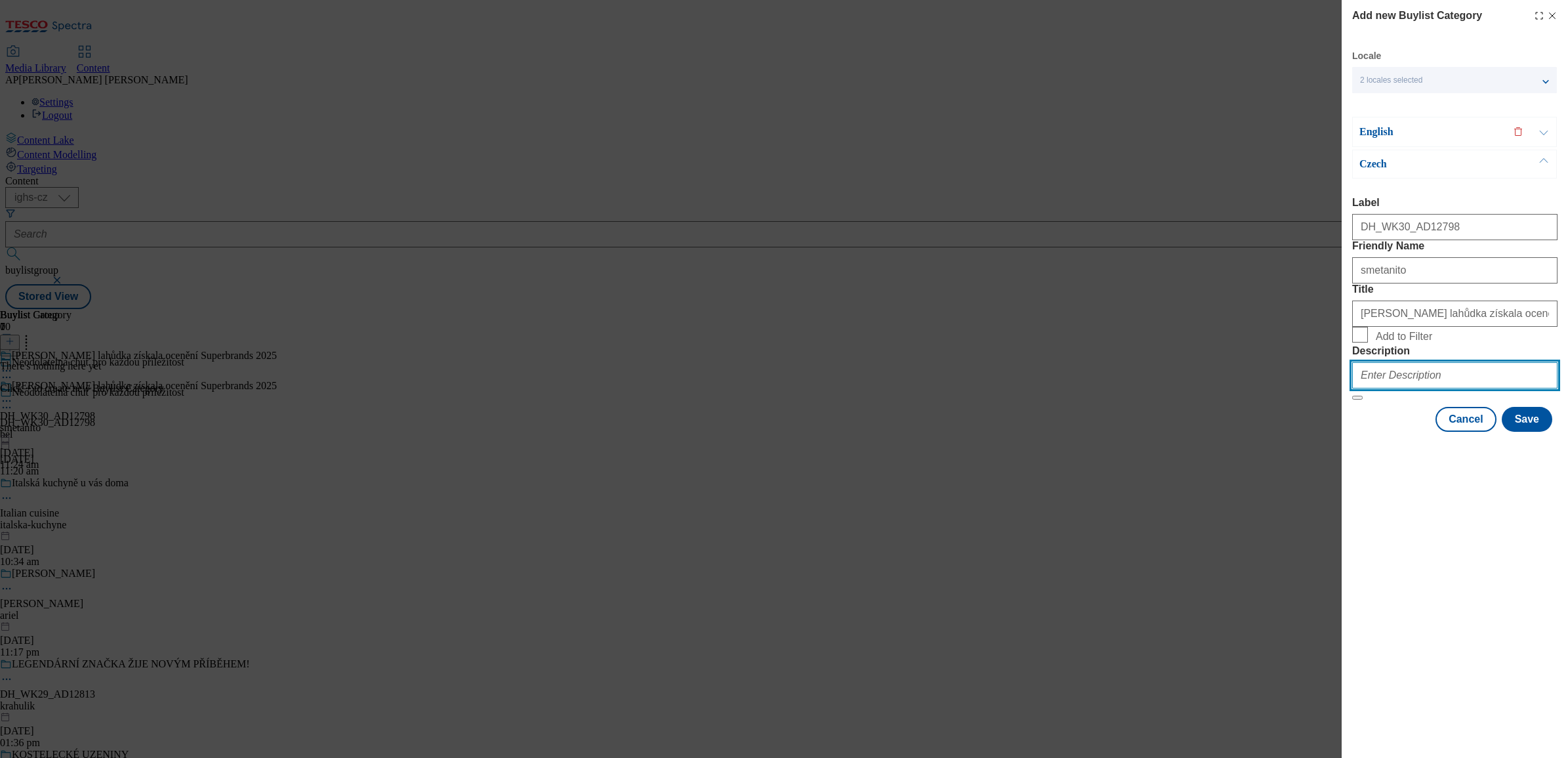
click at [1437, 389] on input "Description" at bounding box center [1455, 375] width 205 height 26
paste input "Smetanito"
type input "Smetanito"
click at [1533, 432] on button "Save" at bounding box center [1527, 420] width 51 height 25
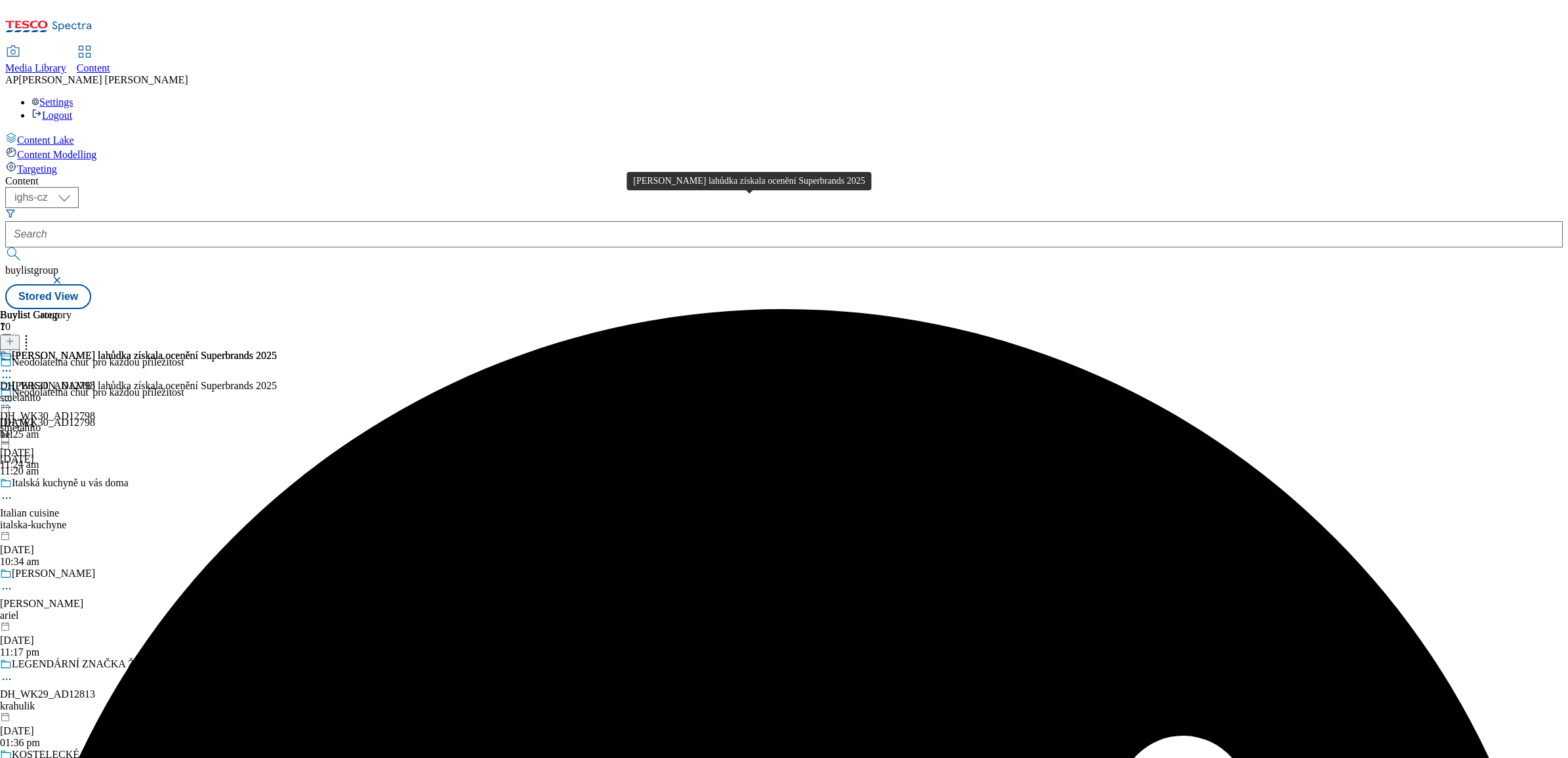
click at [277, 350] on div "Naše krémová lahůdka získala ocenění Superbrands 2025" at bounding box center [144, 355] width 265 height 12
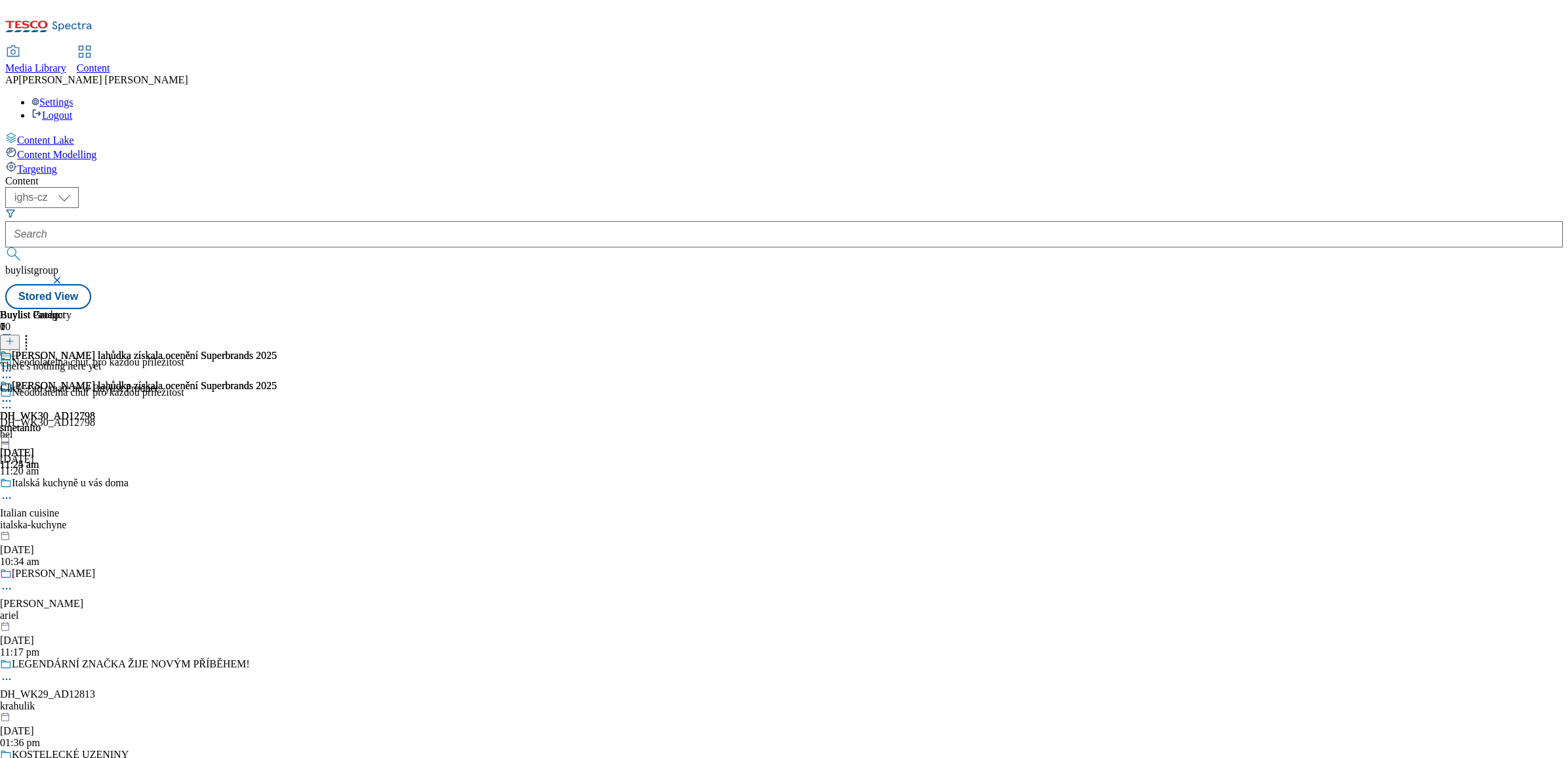
click at [15, 337] on icon at bounding box center [10, 341] width 9 height 9
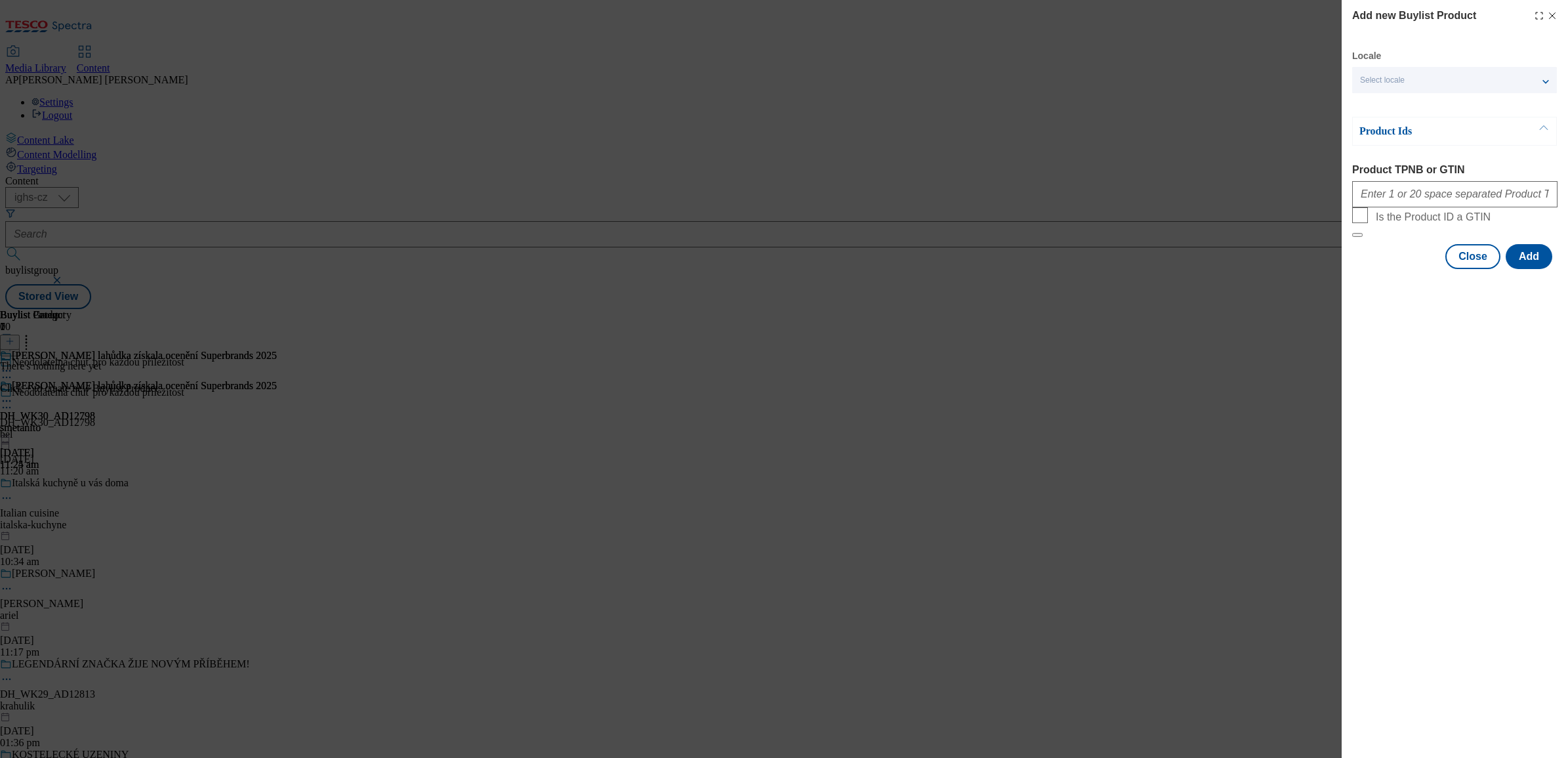
click at [1405, 84] on span "Select locale" at bounding box center [1382, 80] width 44 height 10
click at [1399, 104] on span "English" at bounding box center [1399, 104] width 30 height 7
click at [1376, 104] on input "English" at bounding box center [1368, 106] width 16 height 16
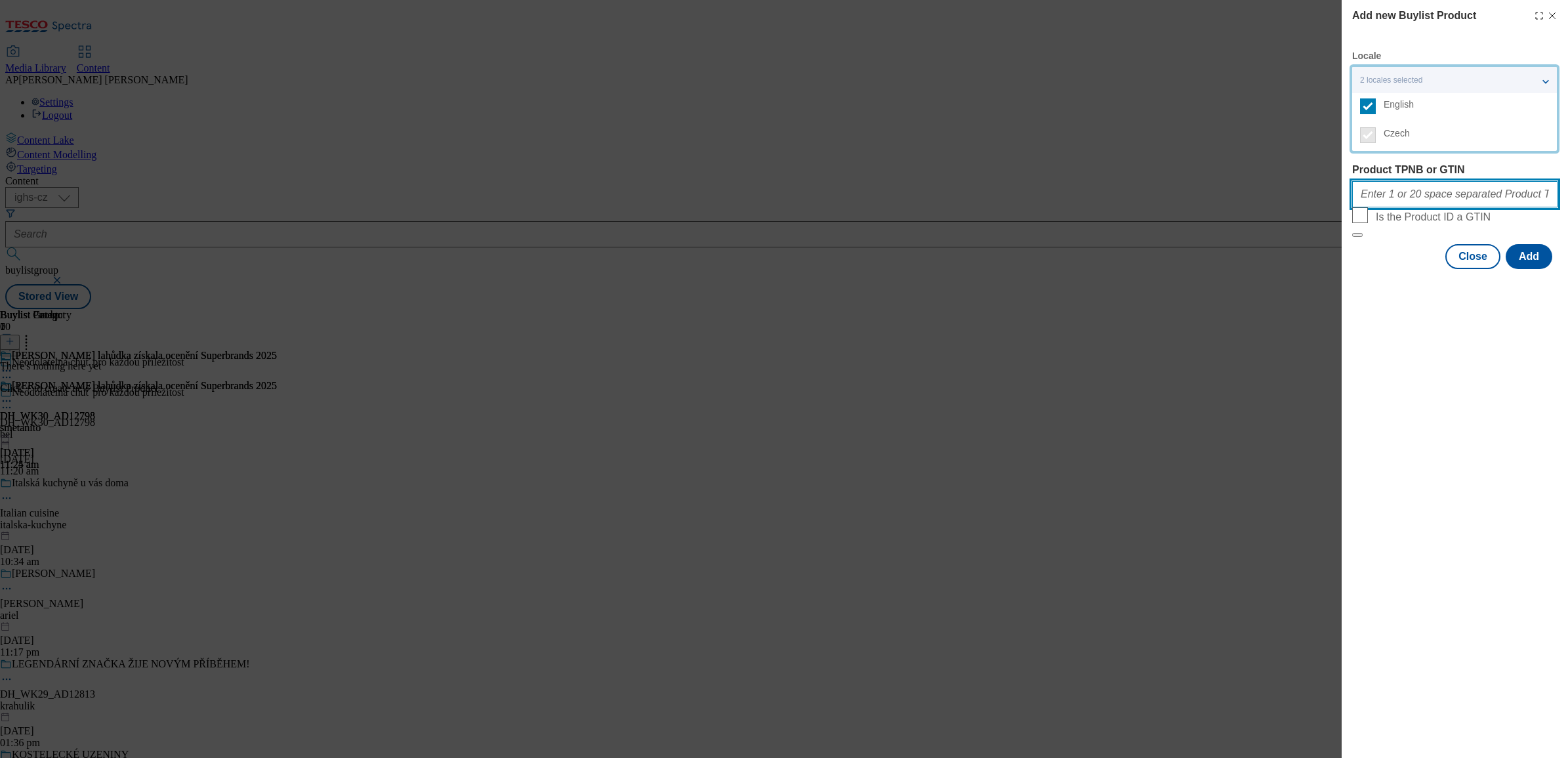
click at [1393, 200] on input "Product TPNB or GTIN" at bounding box center [1455, 194] width 205 height 26
paste input "105016384 105010386 220336840 220328944 220328939 220235668 212538251 212537896"
type input "105016384 105010386 220336840 220328944 220328939 220235668 212538251 212537896"
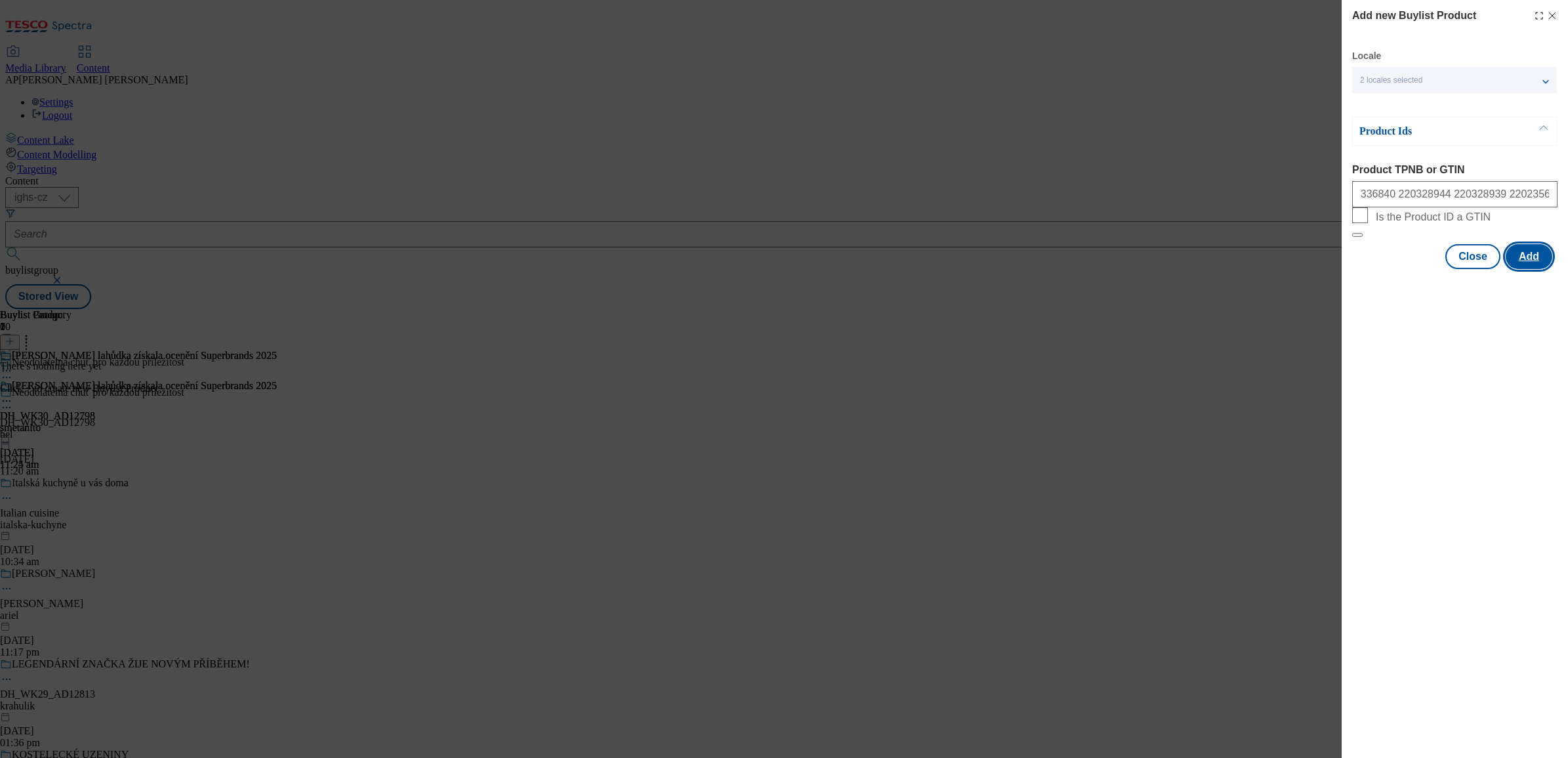
click at [1531, 269] on button "Add" at bounding box center [1529, 256] width 47 height 25
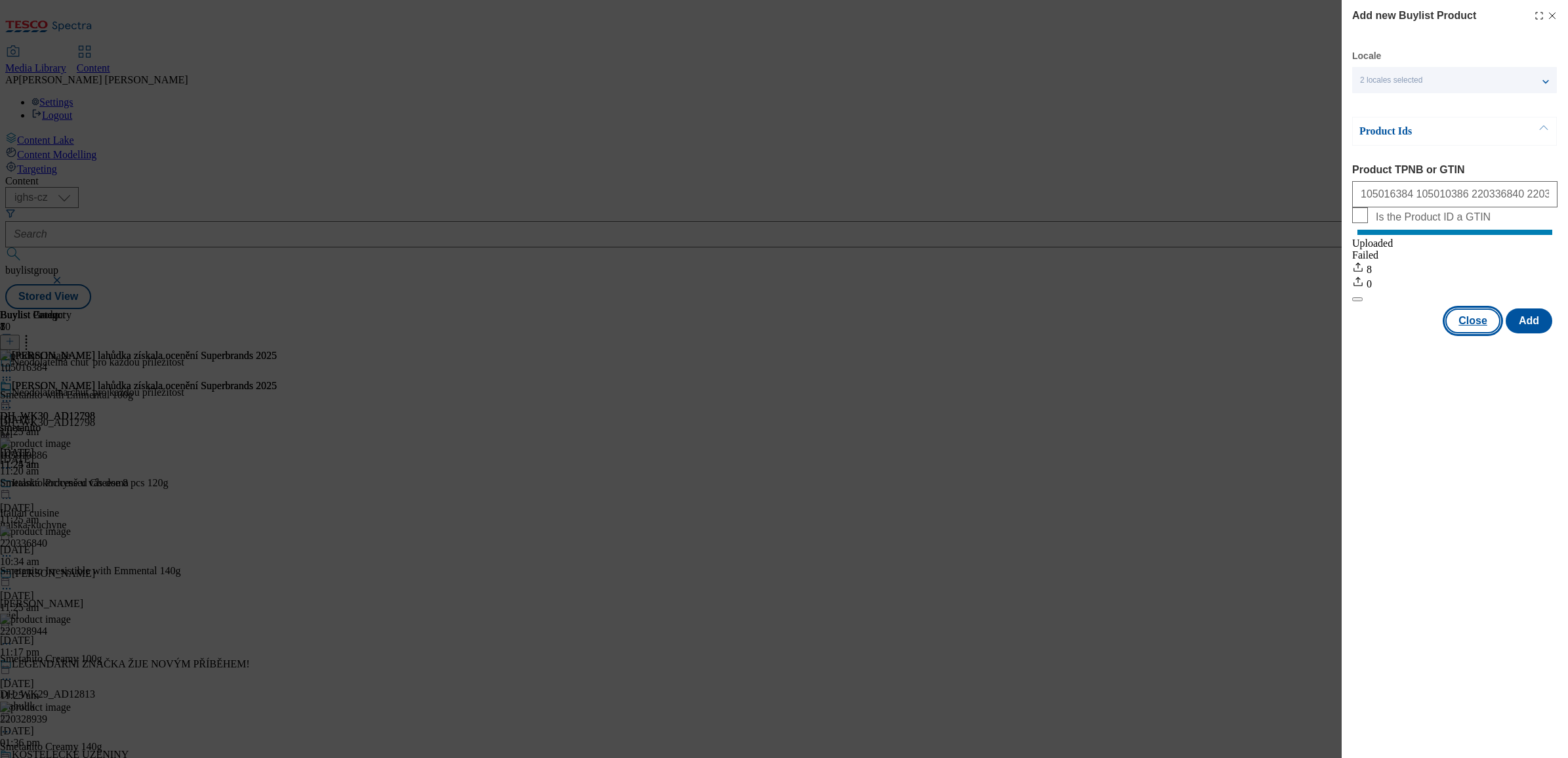
click at [1483, 333] on button "Close" at bounding box center [1473, 321] width 55 height 25
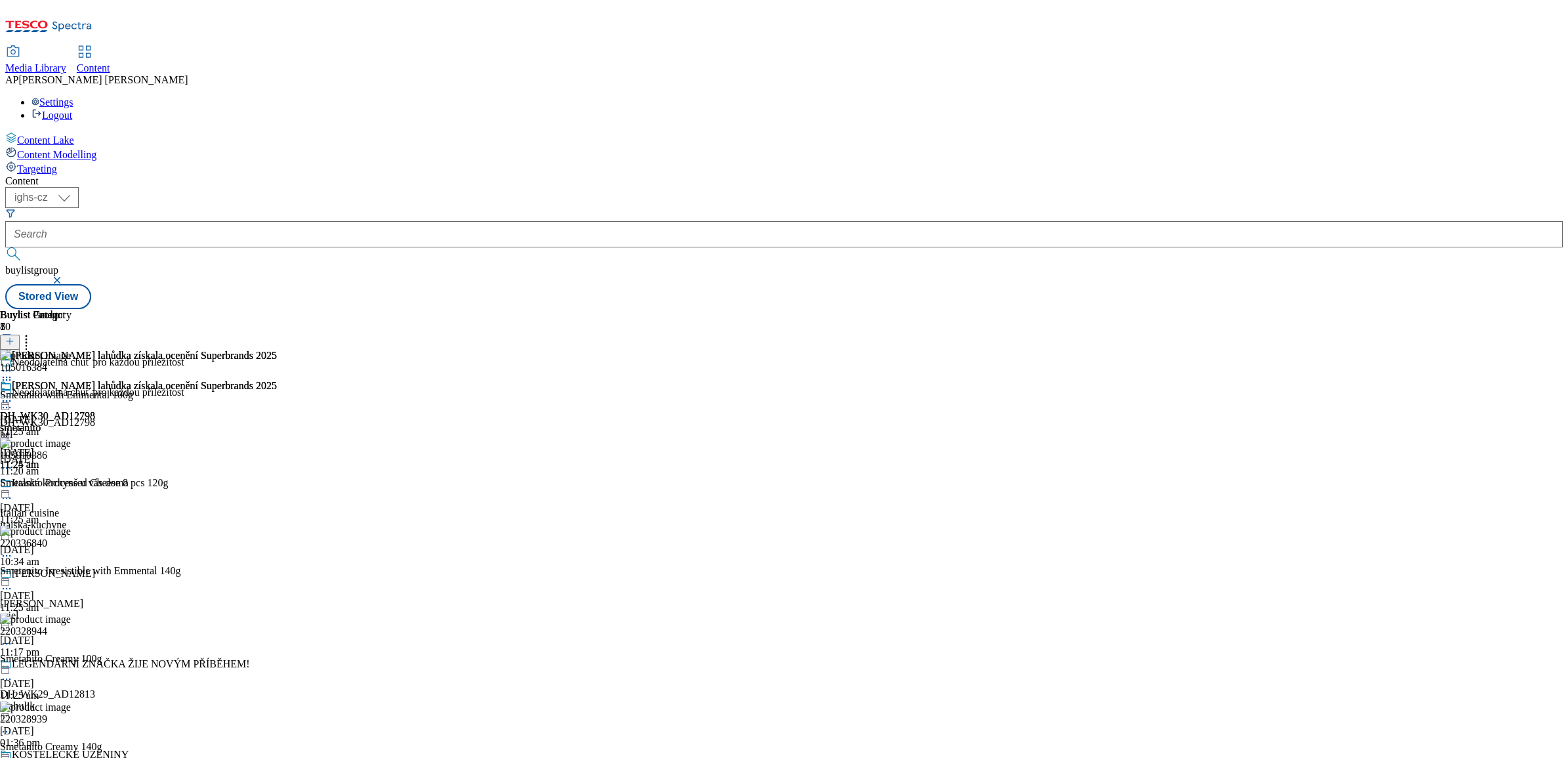
click at [33, 333] on icon at bounding box center [26, 339] width 13 height 13
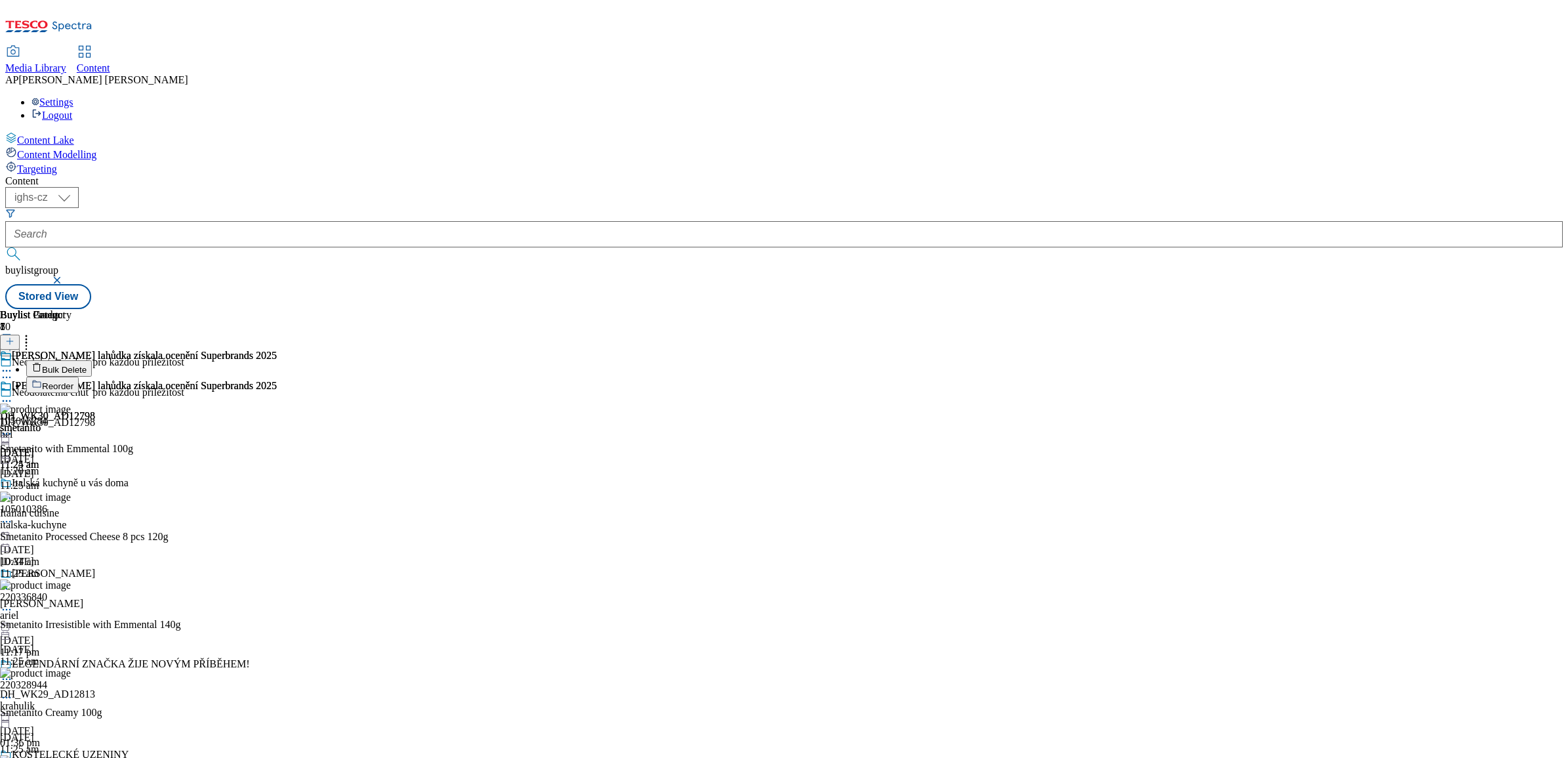
click at [79, 377] on button "Reorder" at bounding box center [52, 384] width 52 height 16
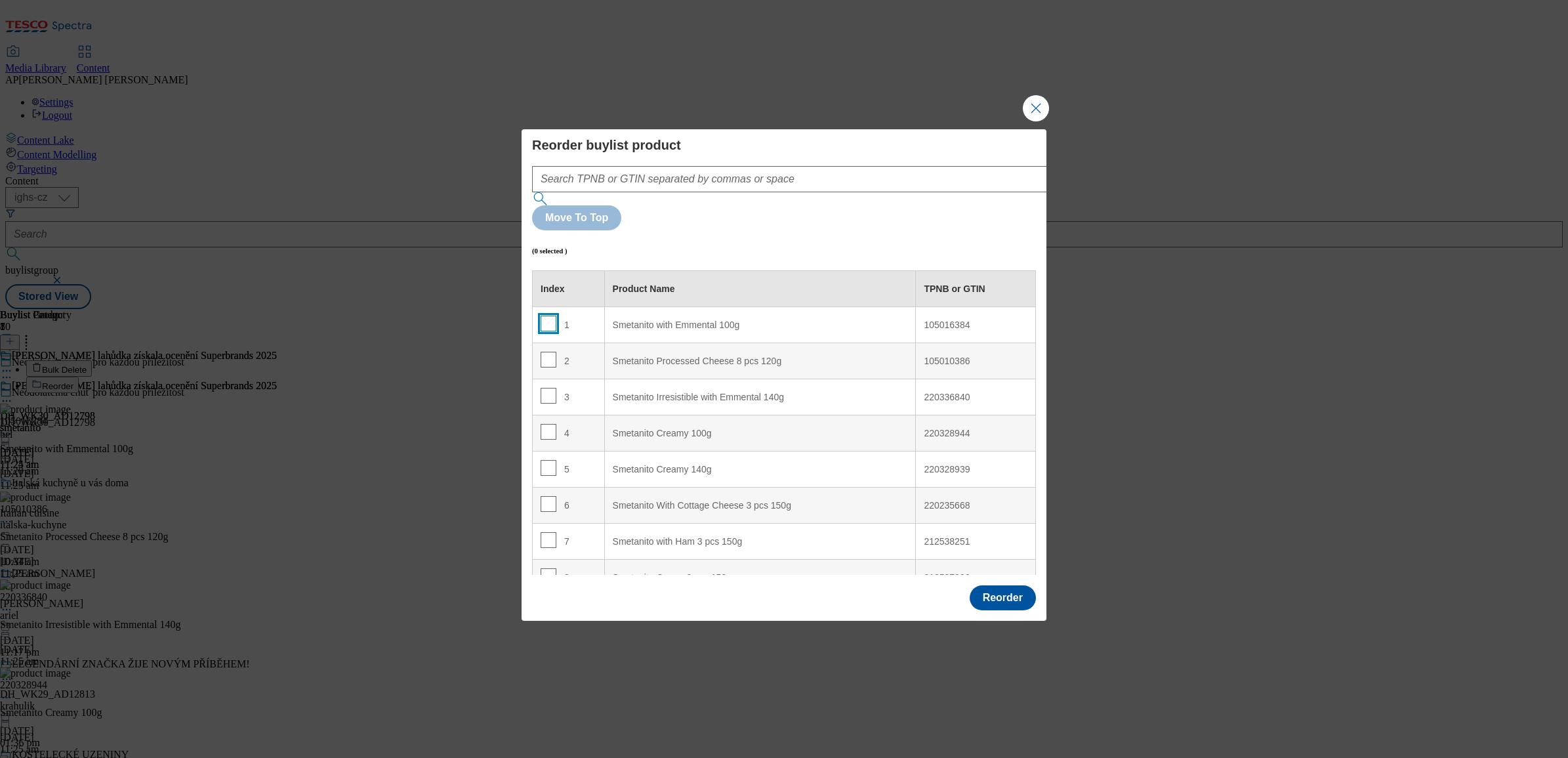
click at [550, 316] on input "Modal" at bounding box center [548, 324] width 16 height 16
checkbox input "true"
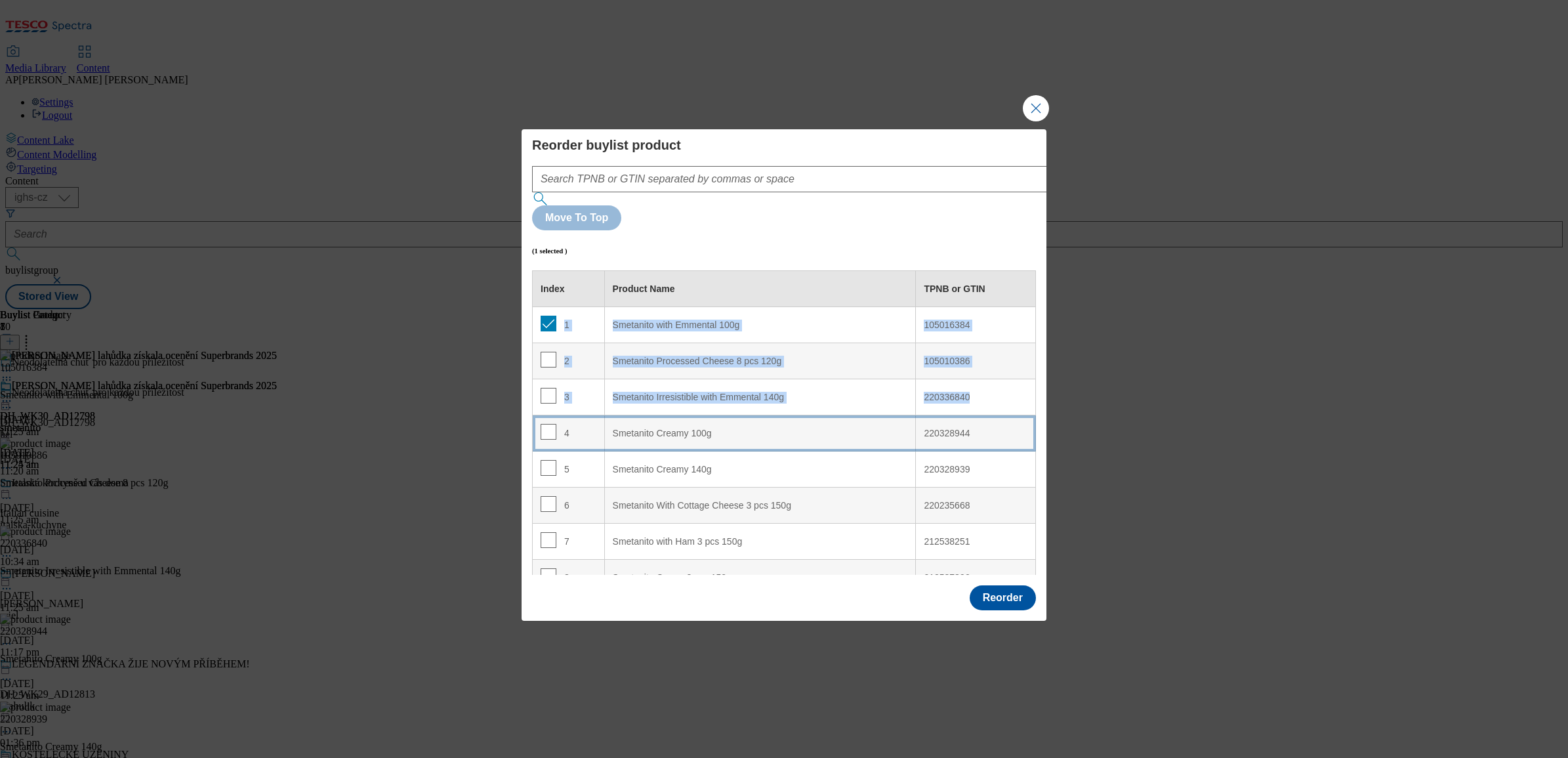
drag, startPoint x: 574, startPoint y: 289, endPoint x: 574, endPoint y: 397, distance: 108.0
click at [574, 397] on tbody "1 Smetanito with Emmental 100g 105016384 2 Smetanito Processed Cheese 8 pcs 120…" at bounding box center [784, 451] width 503 height 289
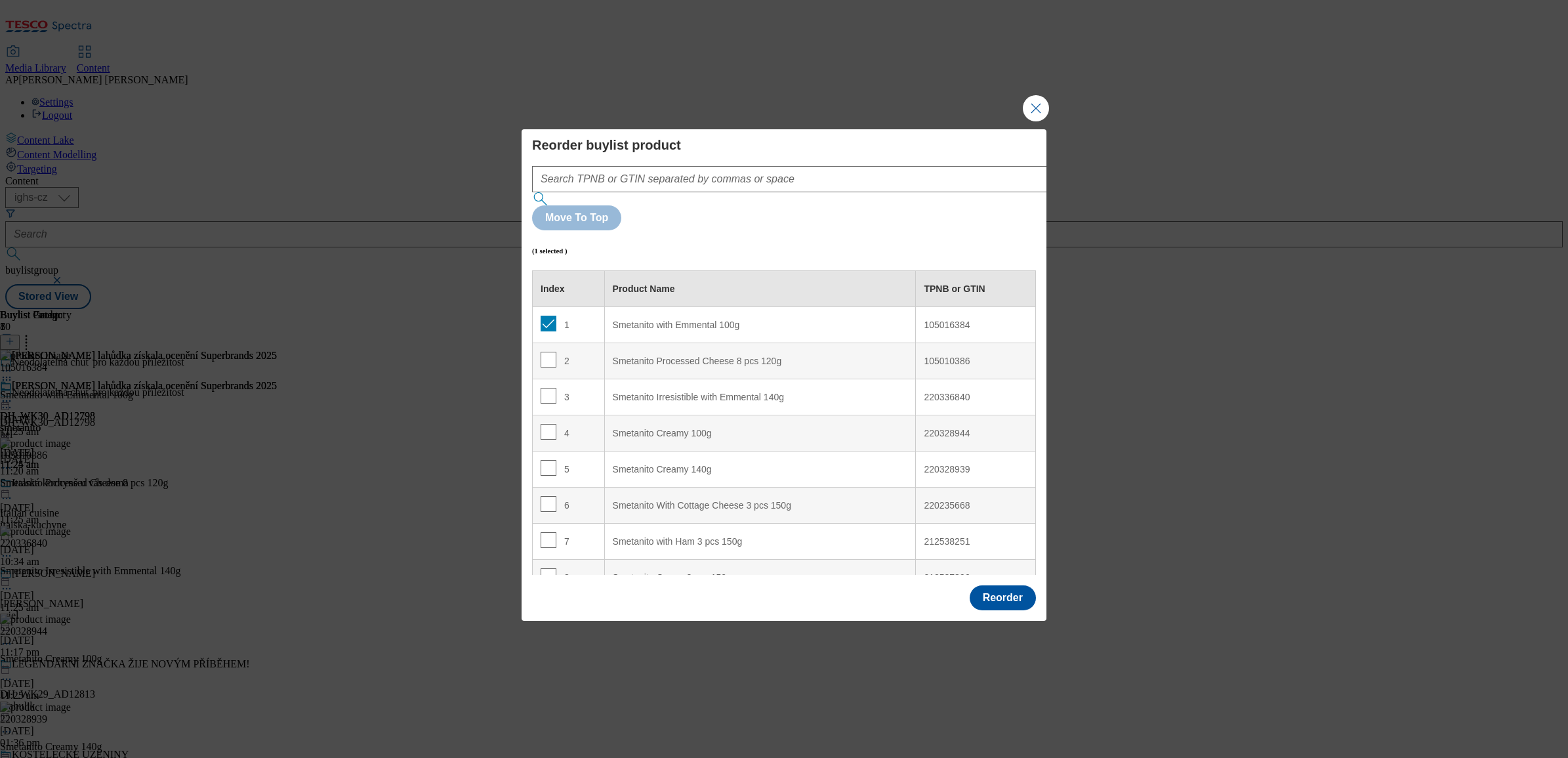
click at [1044, 222] on div "Reorder buylist product Move To Top (1 selected ) Index Product Name TPNB or GT…" at bounding box center [784, 354] width 525 height 449
click at [1008, 585] on button "Reorder" at bounding box center [1003, 598] width 66 height 25
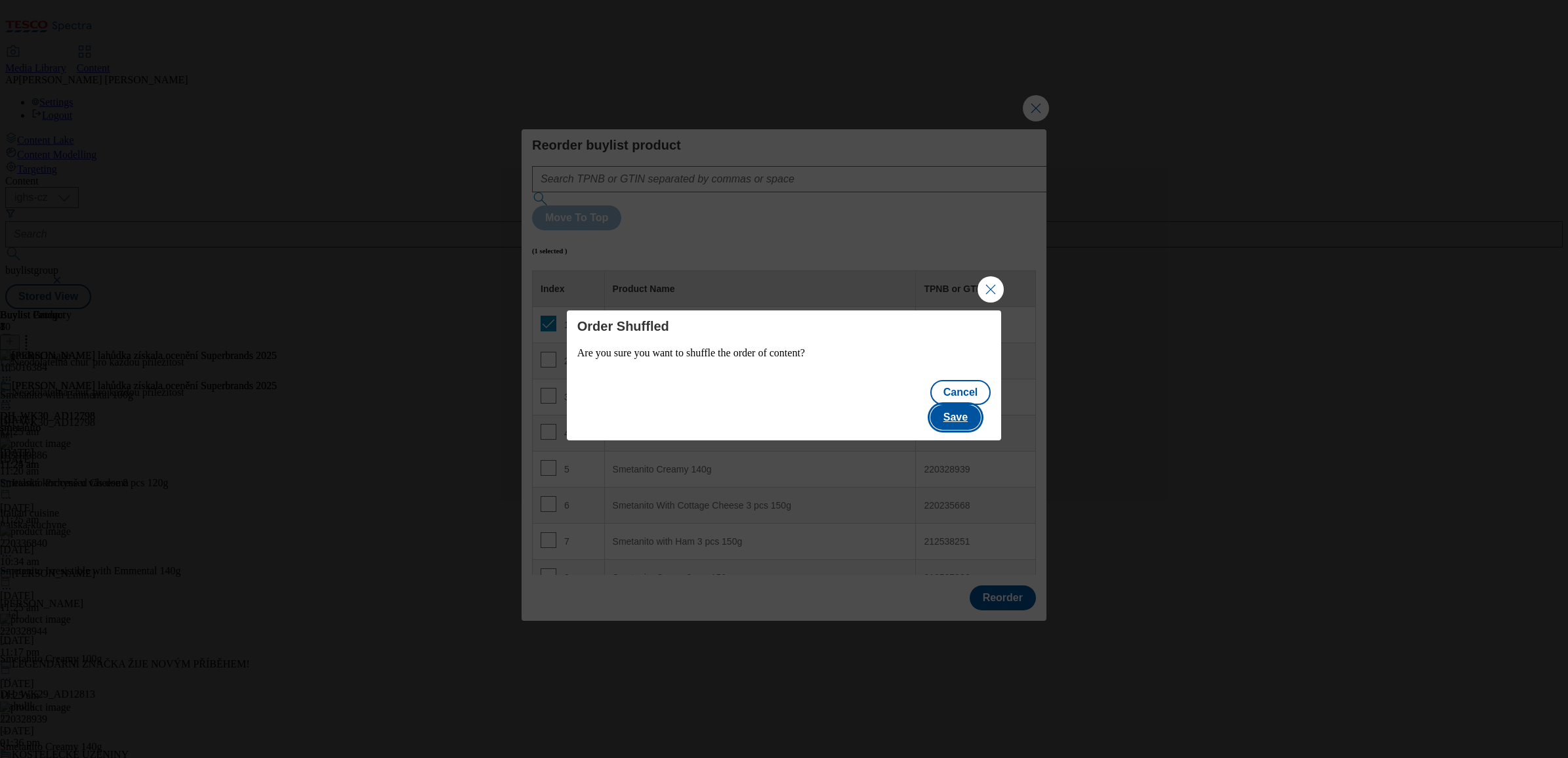
click at [965, 405] on button "Save" at bounding box center [955, 417] width 51 height 25
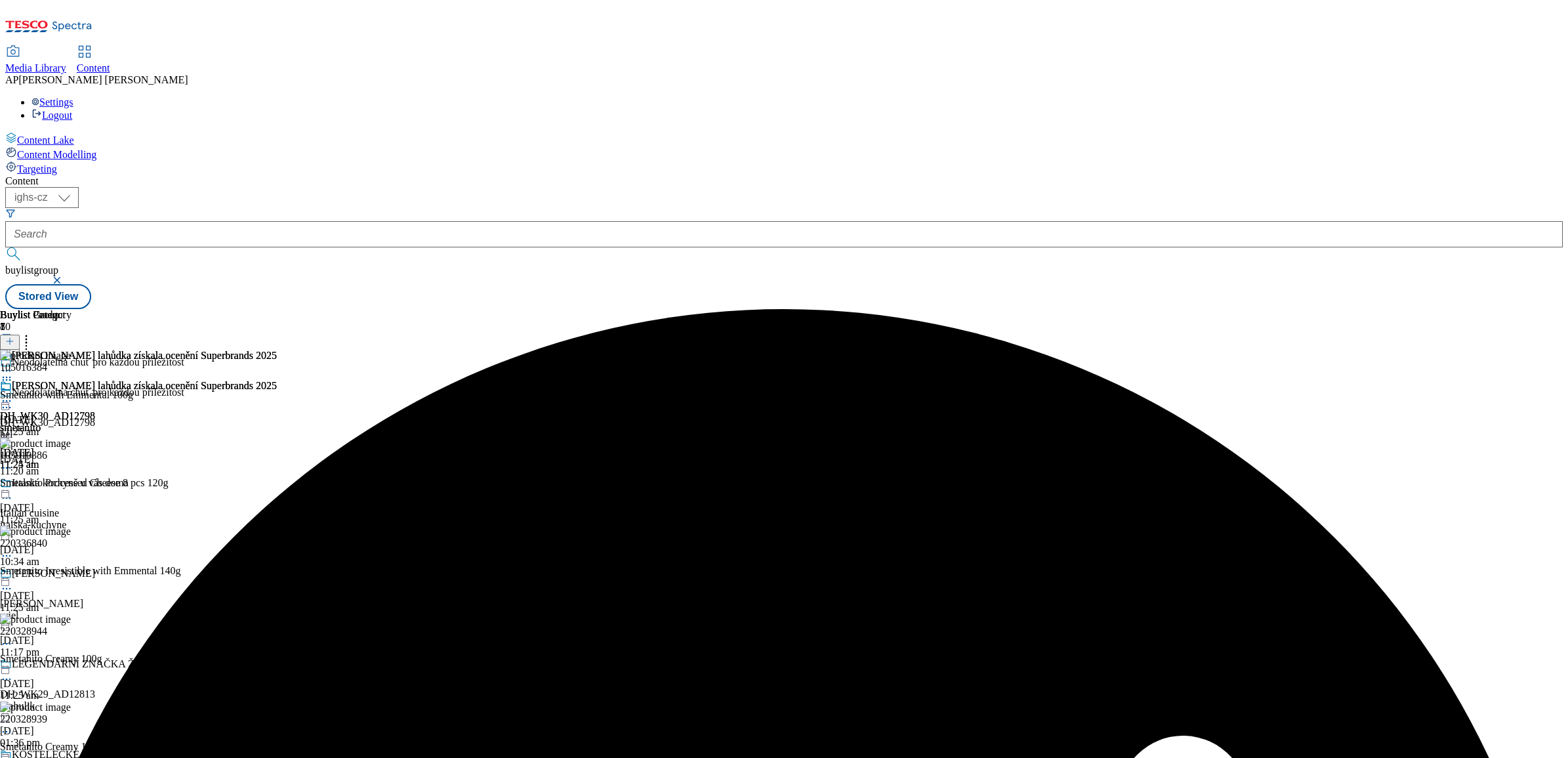
click at [13, 374] on icon at bounding box center [6, 380] width 13 height 13
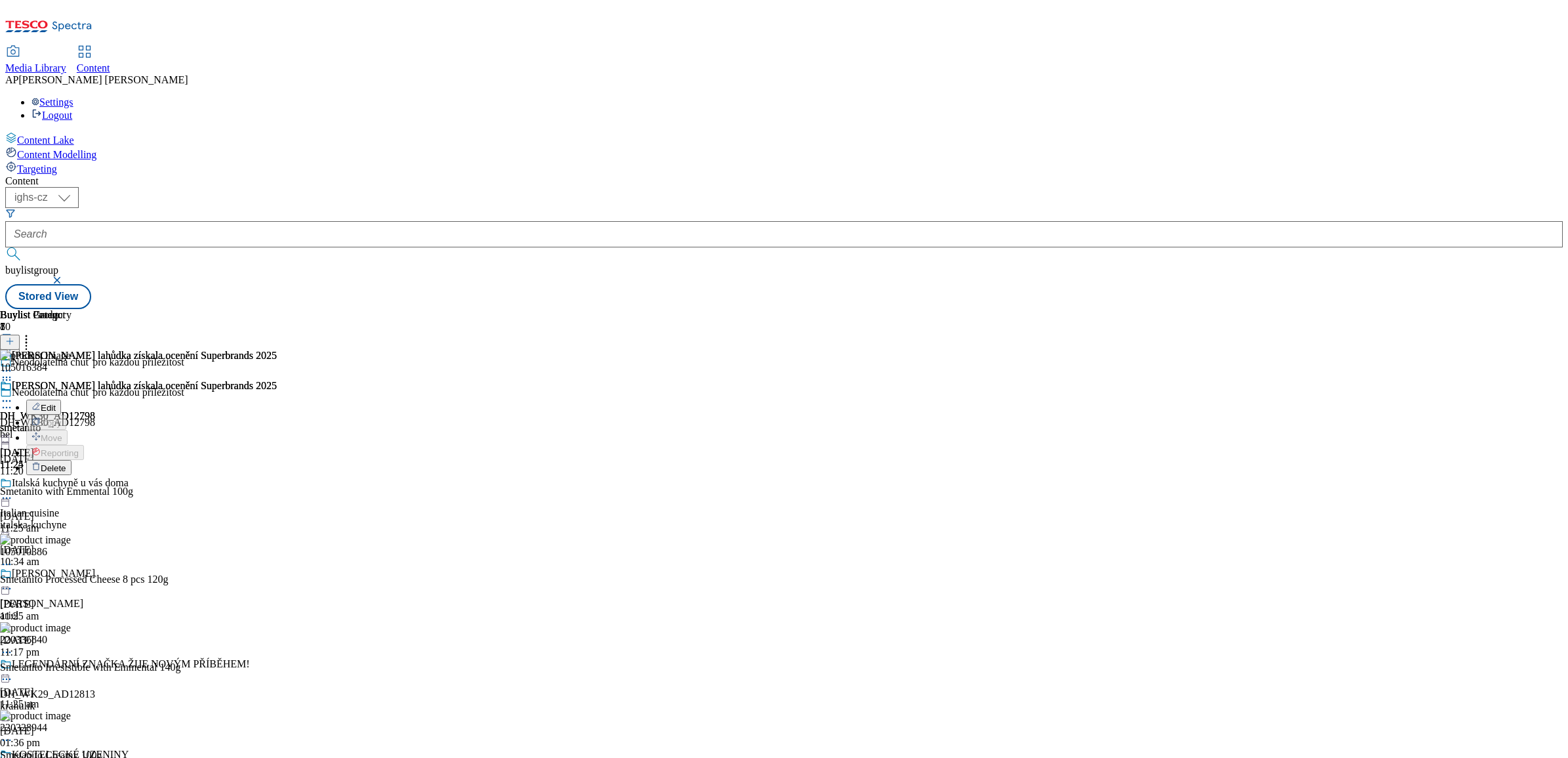
click at [182, 350] on div "105016384 Edit Copy Move Reporting Delete Smetanito with Emmental 100g 12 Sept …" at bounding box center [90, 750] width 182 height 800
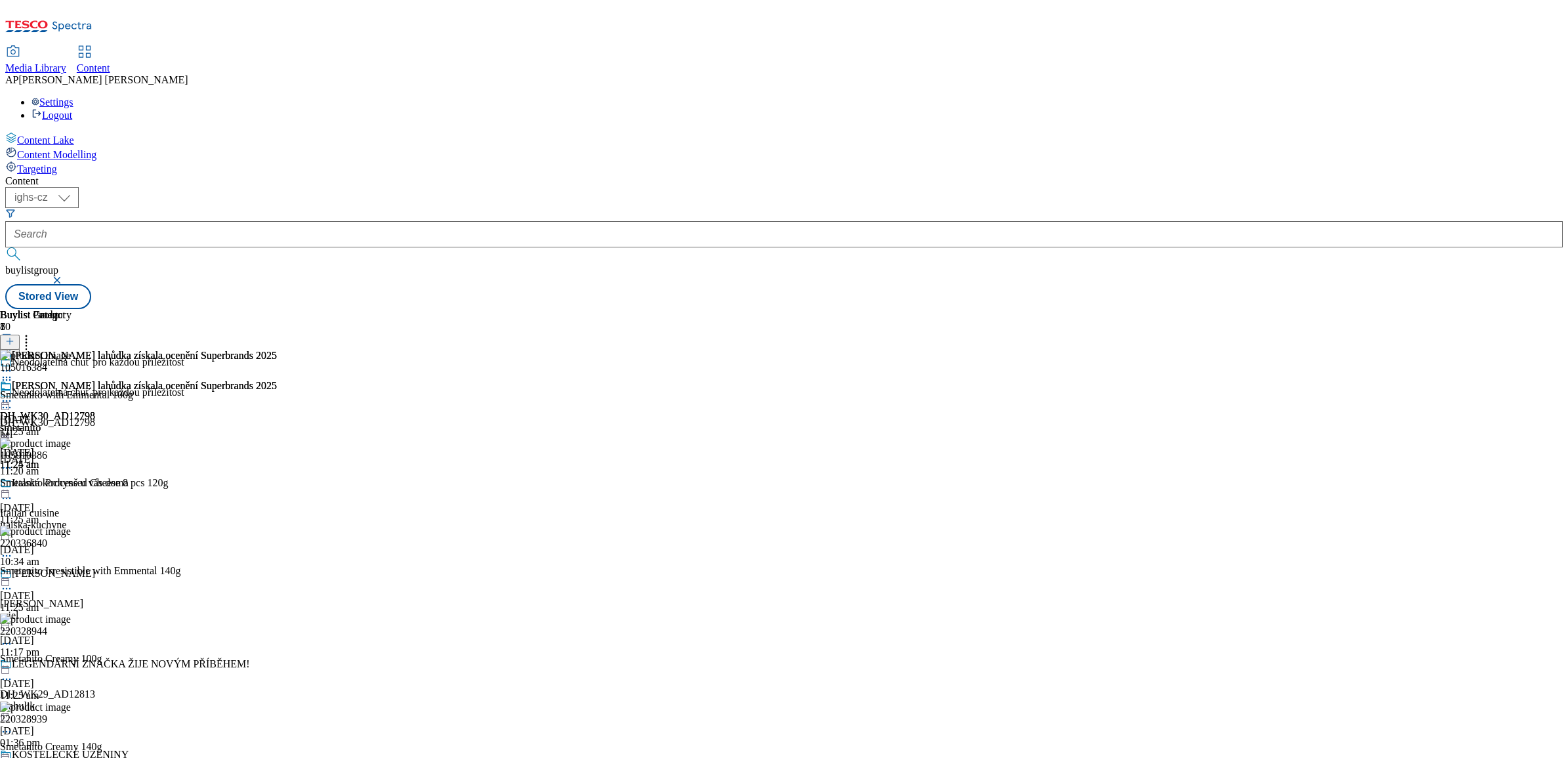
click at [33, 333] on icon at bounding box center [26, 339] width 13 height 13
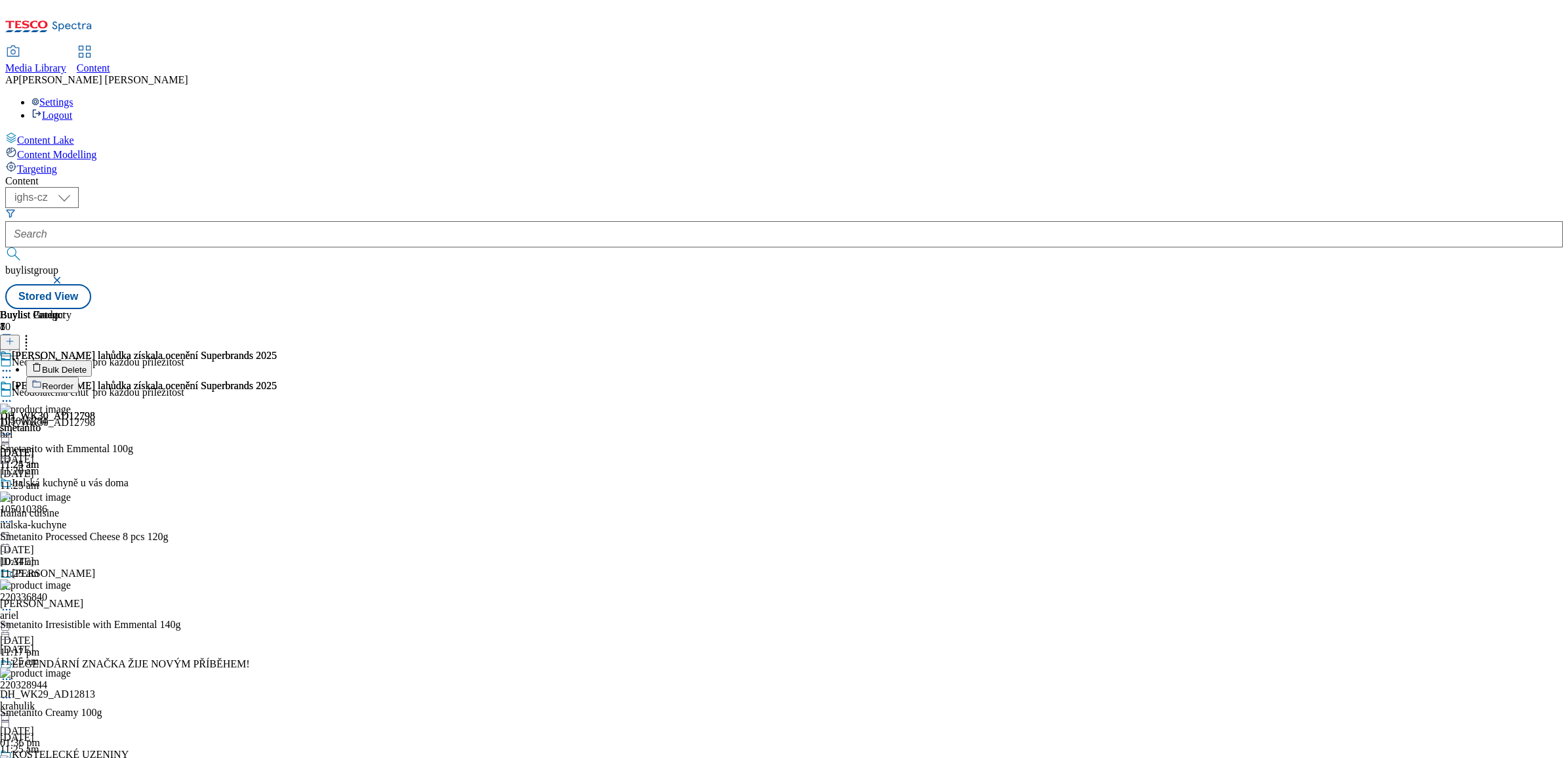
click at [79, 377] on button "Reorder" at bounding box center [52, 384] width 52 height 16
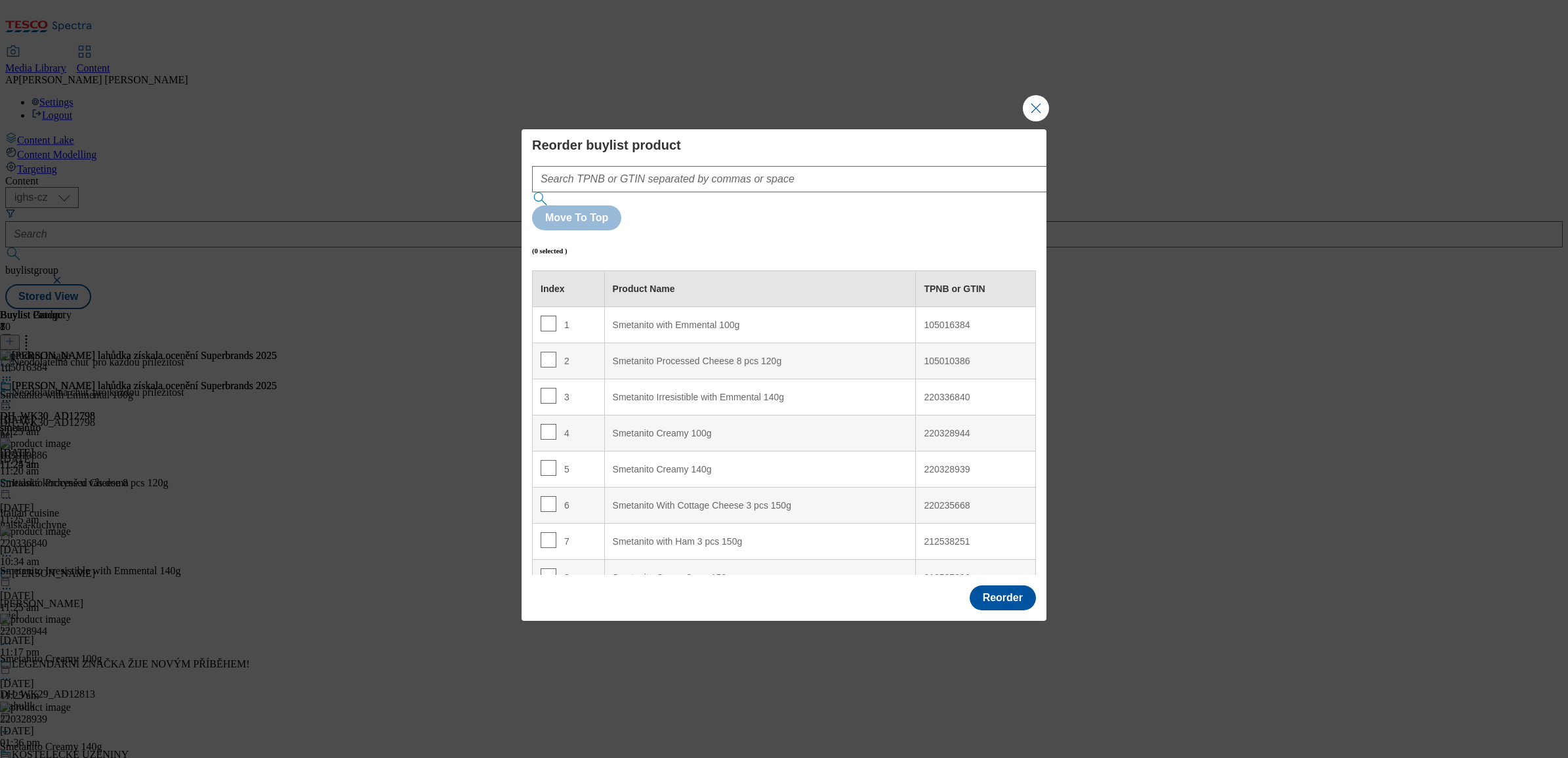
click at [945, 320] on div "105016384" at bounding box center [975, 325] width 104 height 12
click at [929, 320] on div "105016384" at bounding box center [975, 325] width 104 height 12
click at [548, 316] on input "Modal" at bounding box center [548, 324] width 16 height 16
checkbox input "true"
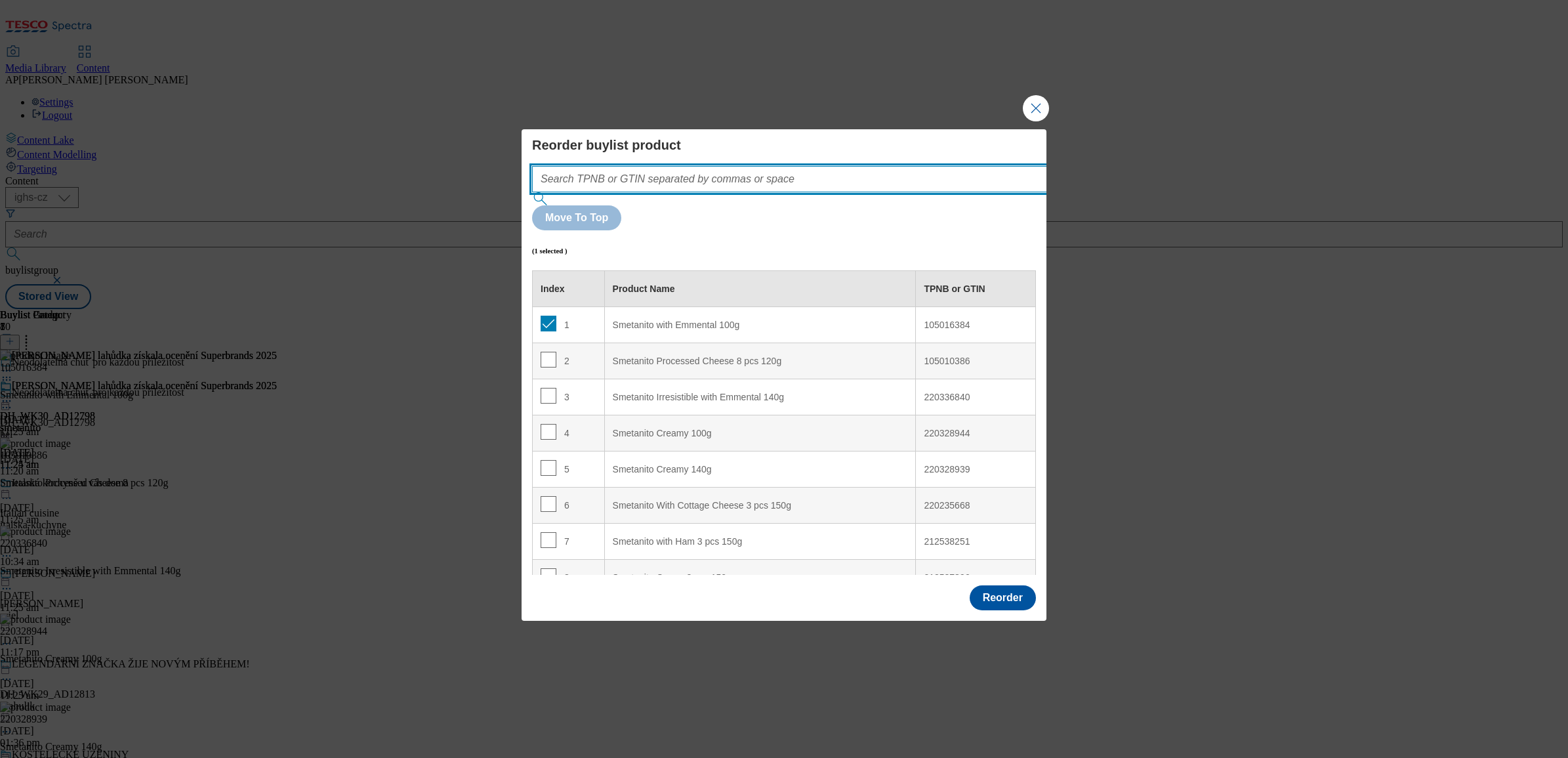
click at [733, 193] on input "Modal" at bounding box center [809, 180] width 554 height 26
paste input "105016384"
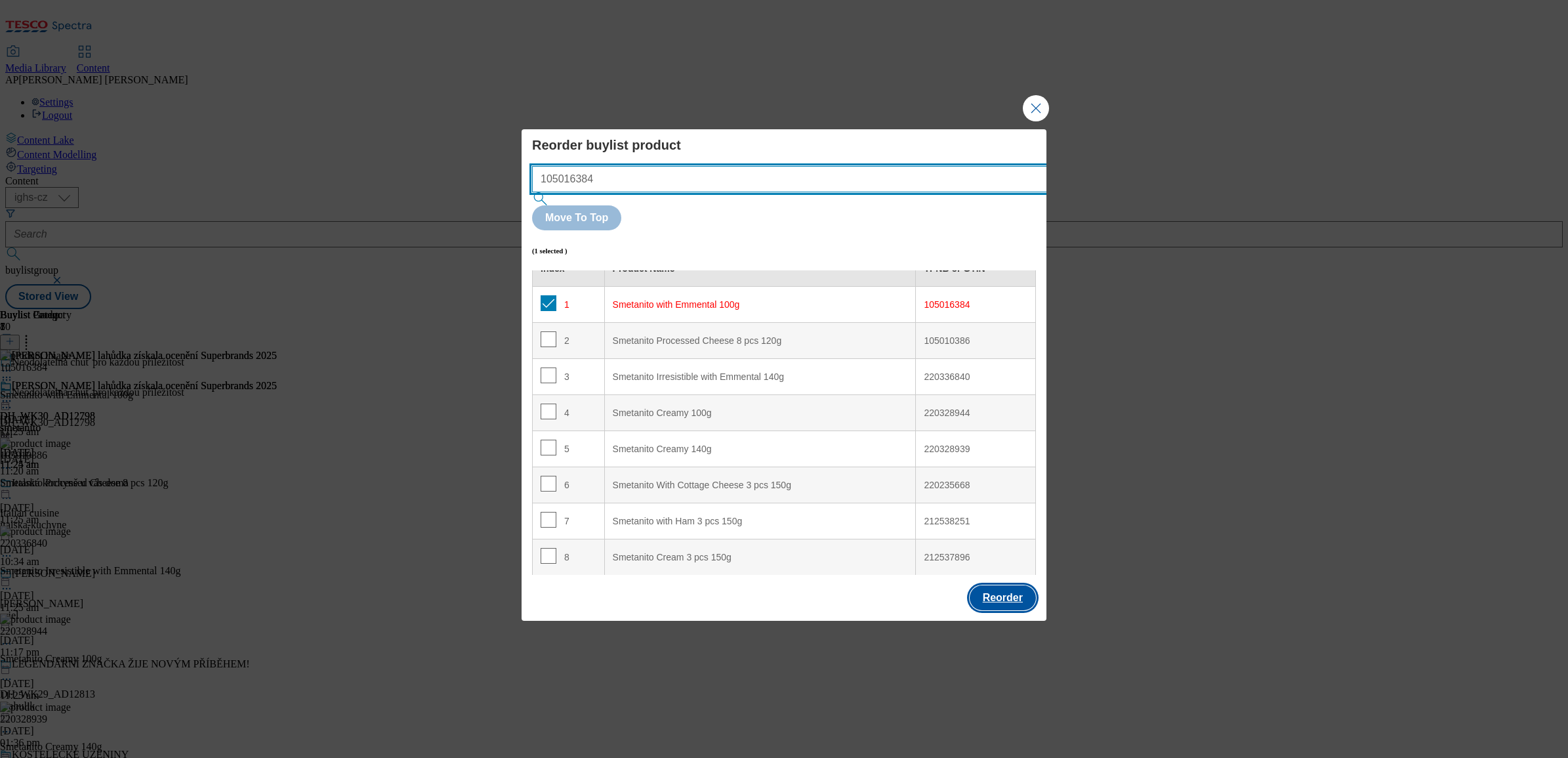
type input "105016384"
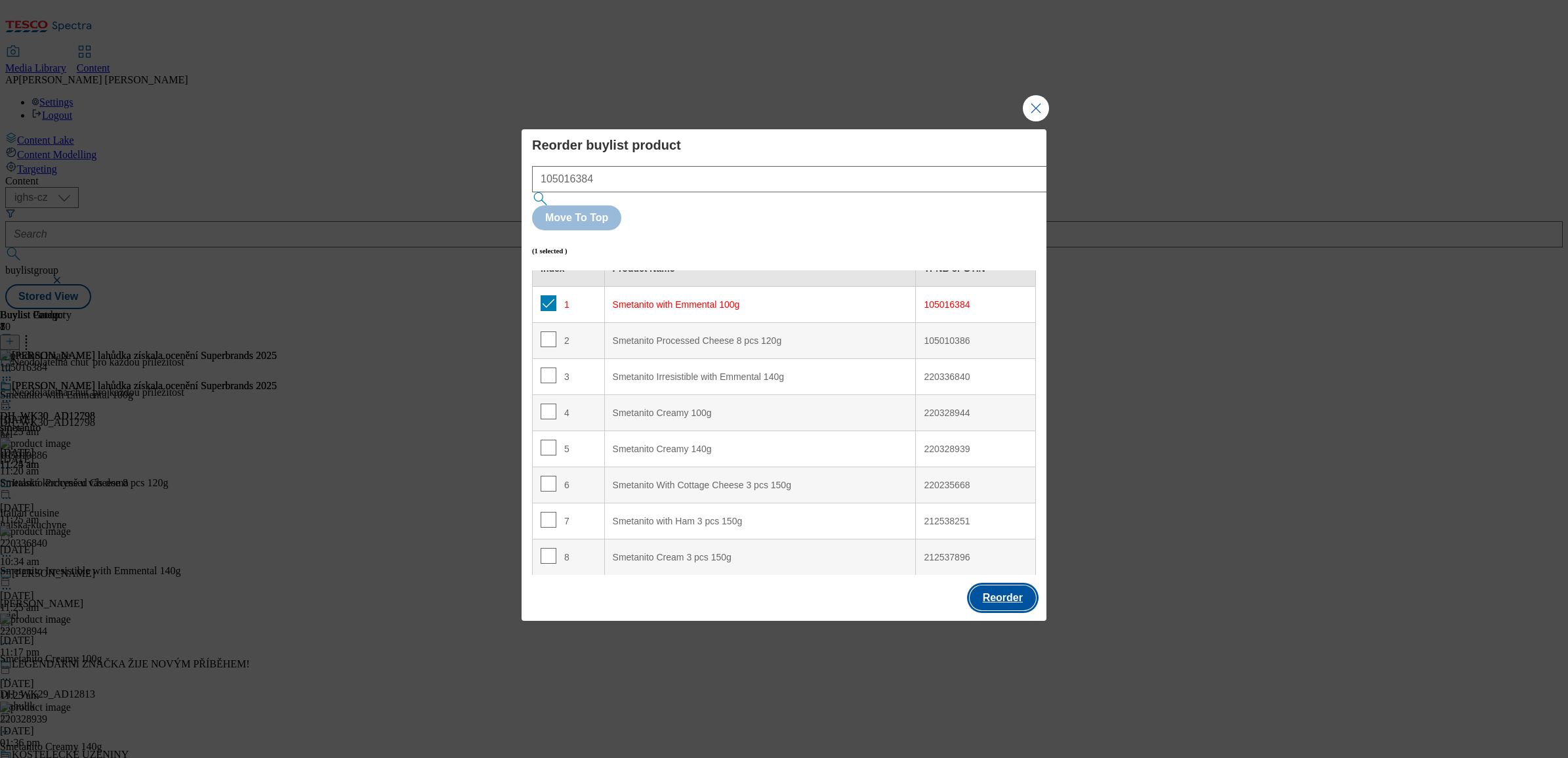
click at [1008, 585] on button "Reorder" at bounding box center [1003, 598] width 66 height 25
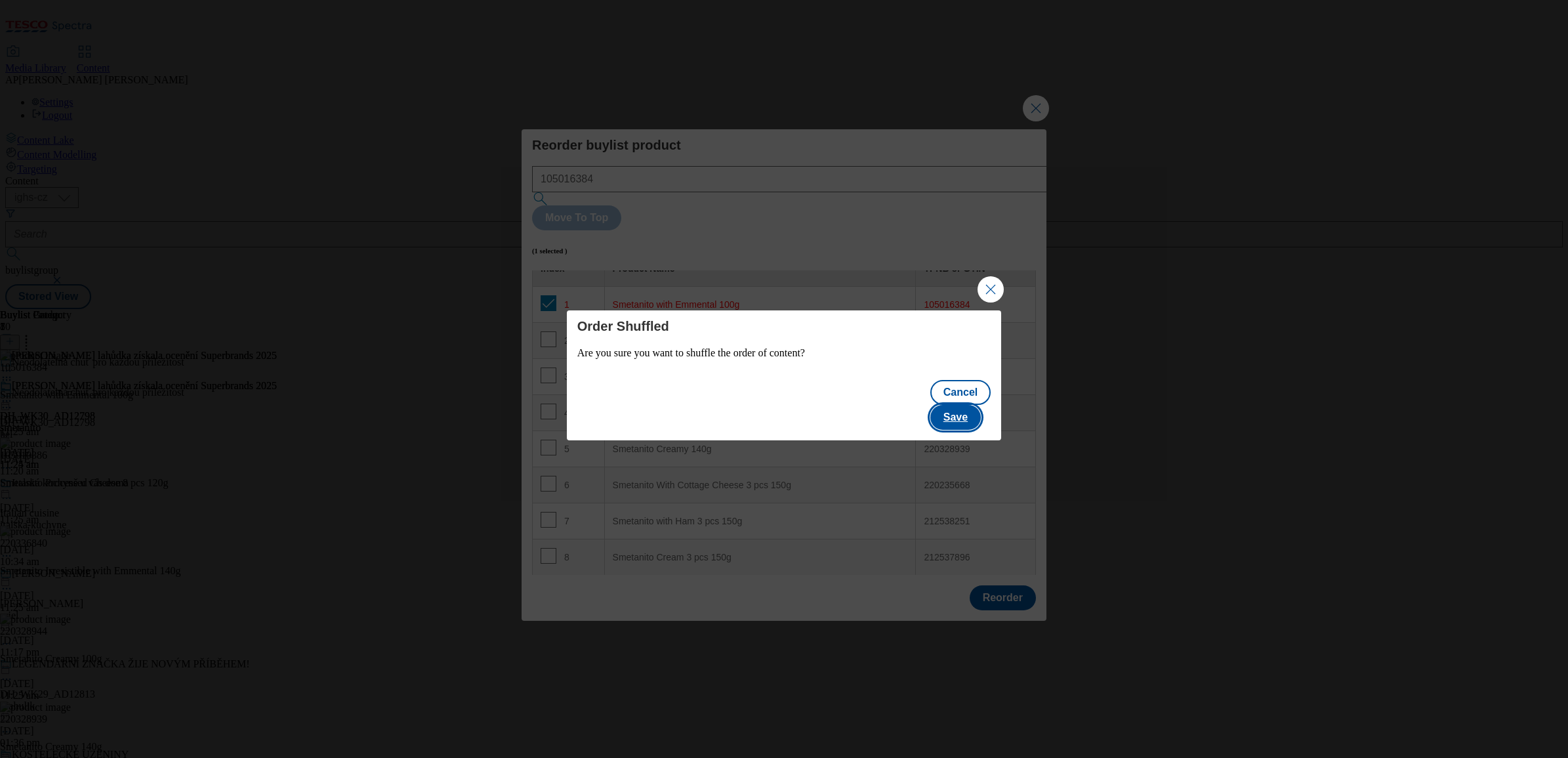
click at [953, 406] on button "Save" at bounding box center [955, 417] width 51 height 25
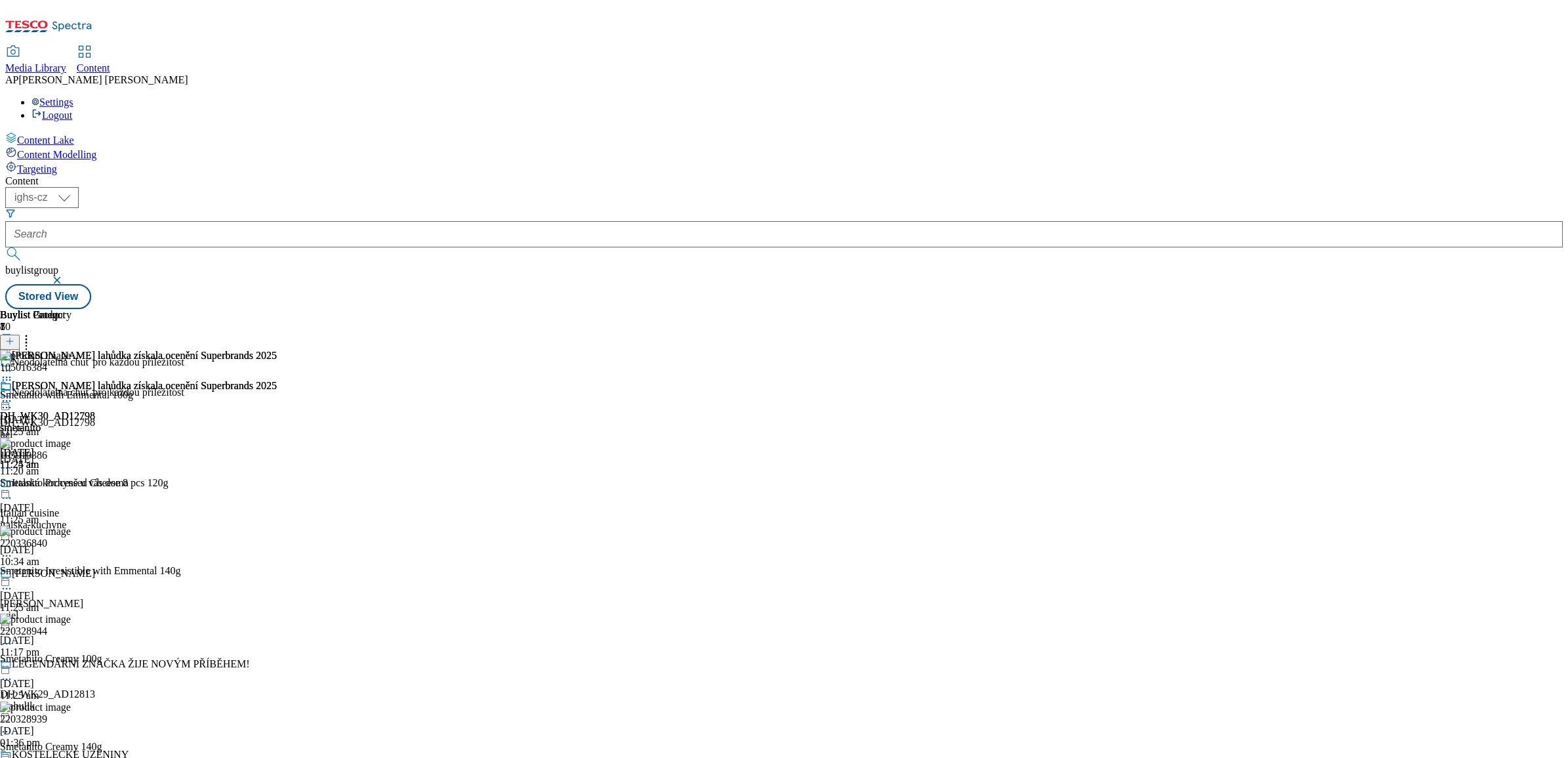
click at [33, 333] on icon at bounding box center [26, 339] width 13 height 13
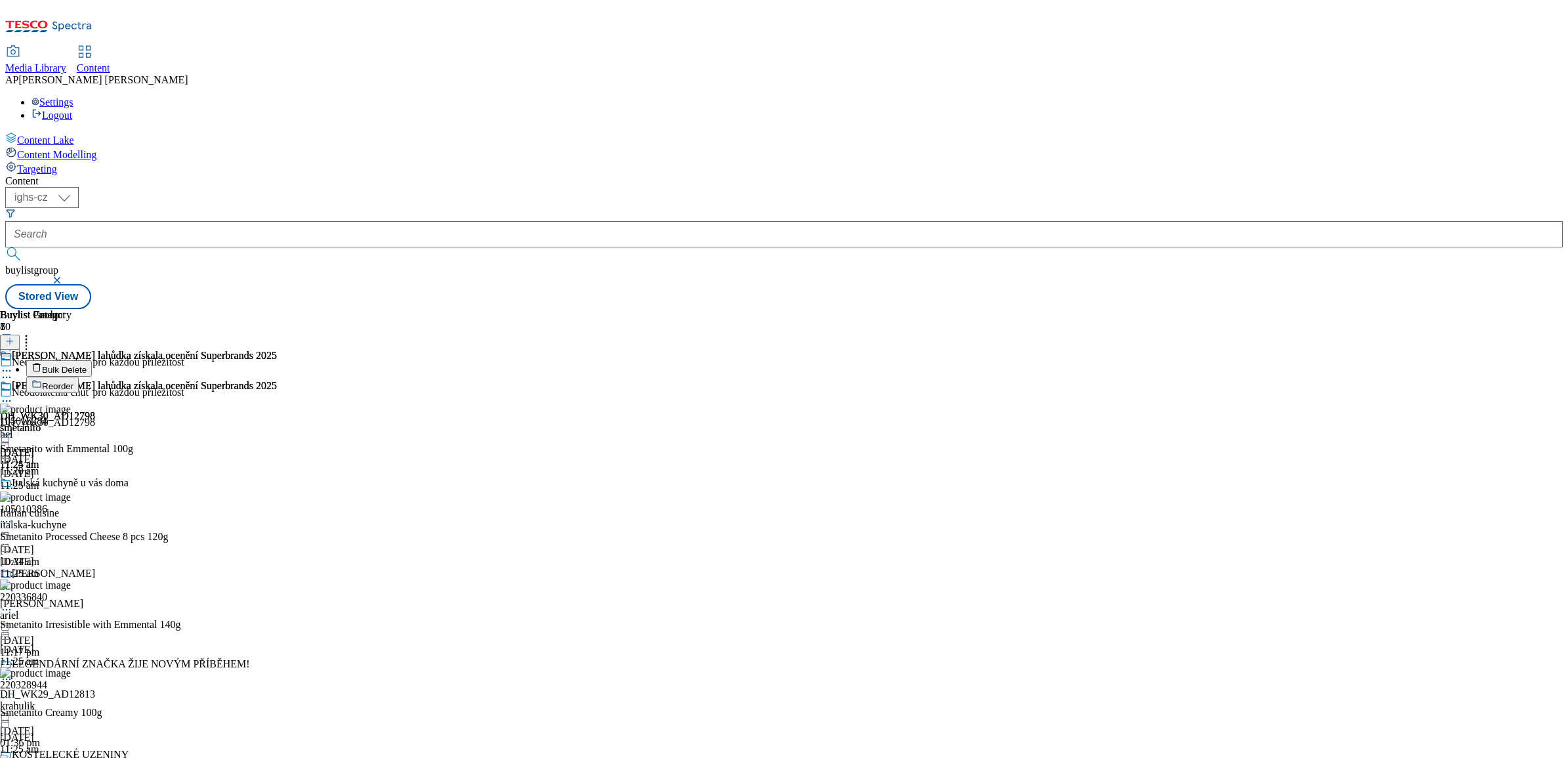
click at [37, 381] on icon at bounding box center [35, 381] width 4 height 2
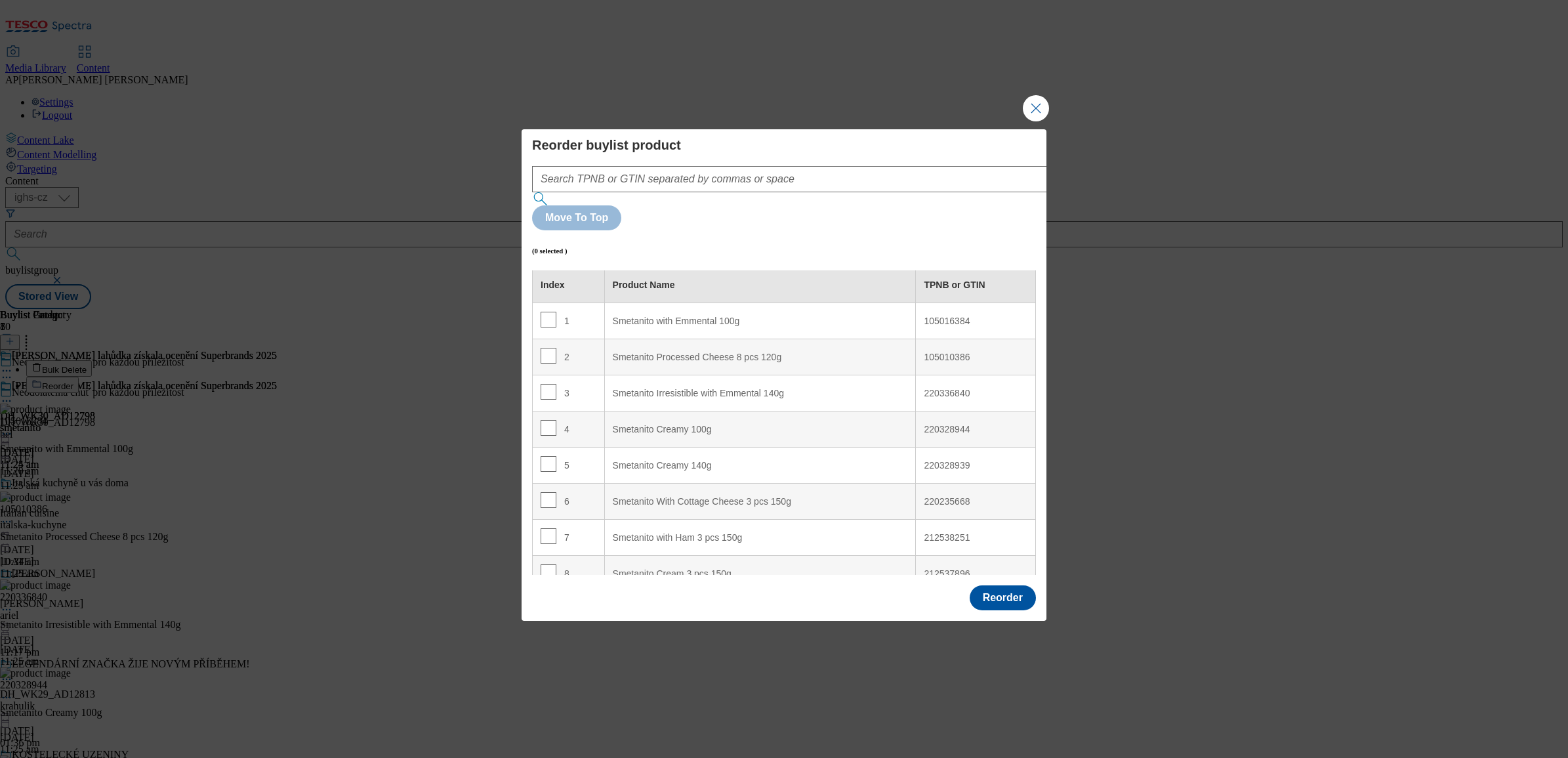
scroll to position [0, 0]
click at [550, 352] on input "Modal" at bounding box center [548, 360] width 16 height 16
checkbox input "true"
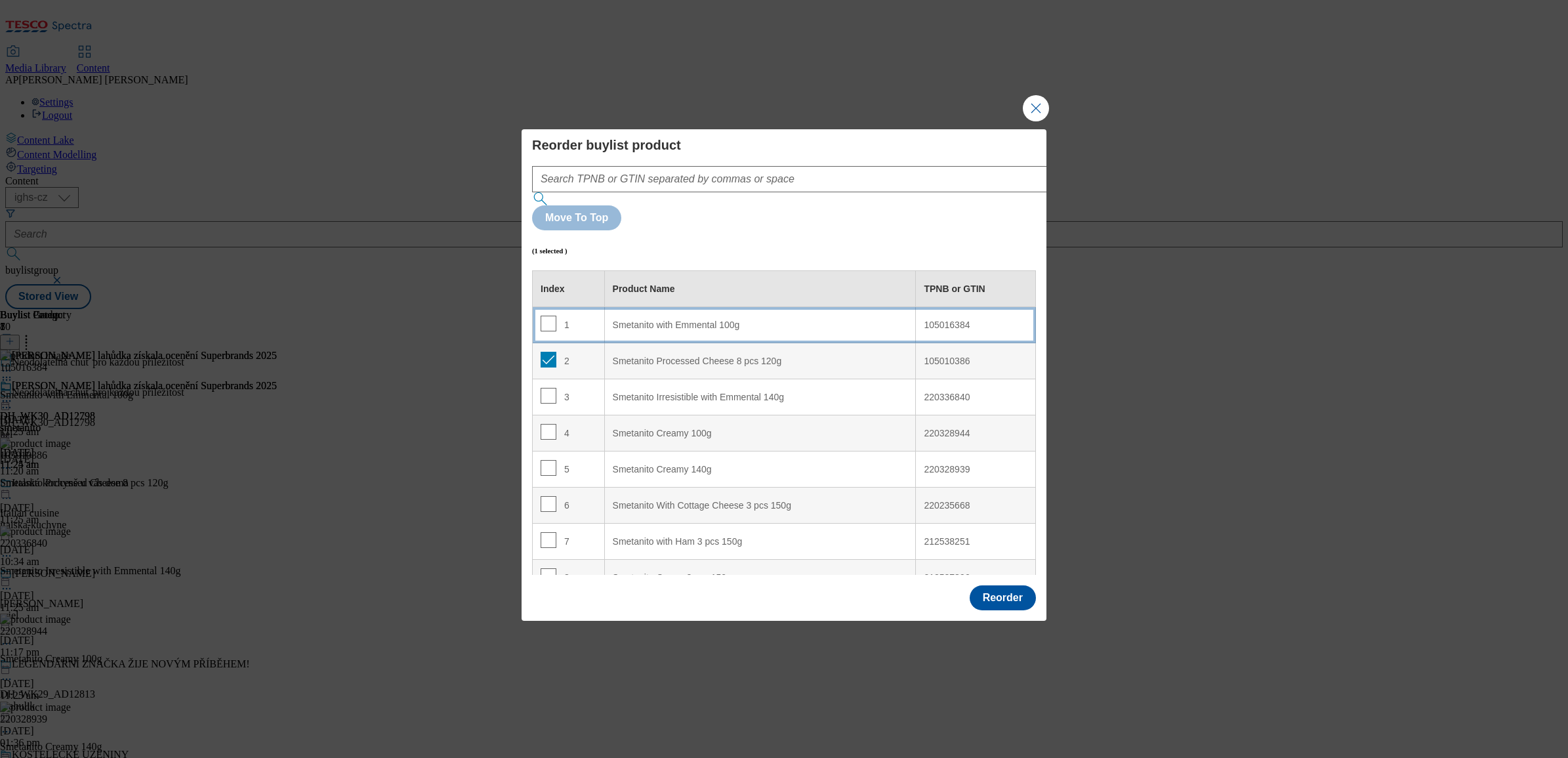
click at [545, 316] on span "Modal" at bounding box center [548, 324] width 16 height 16
click at [545, 316] on input "Modal" at bounding box center [548, 324] width 16 height 16
checkbox input "true"
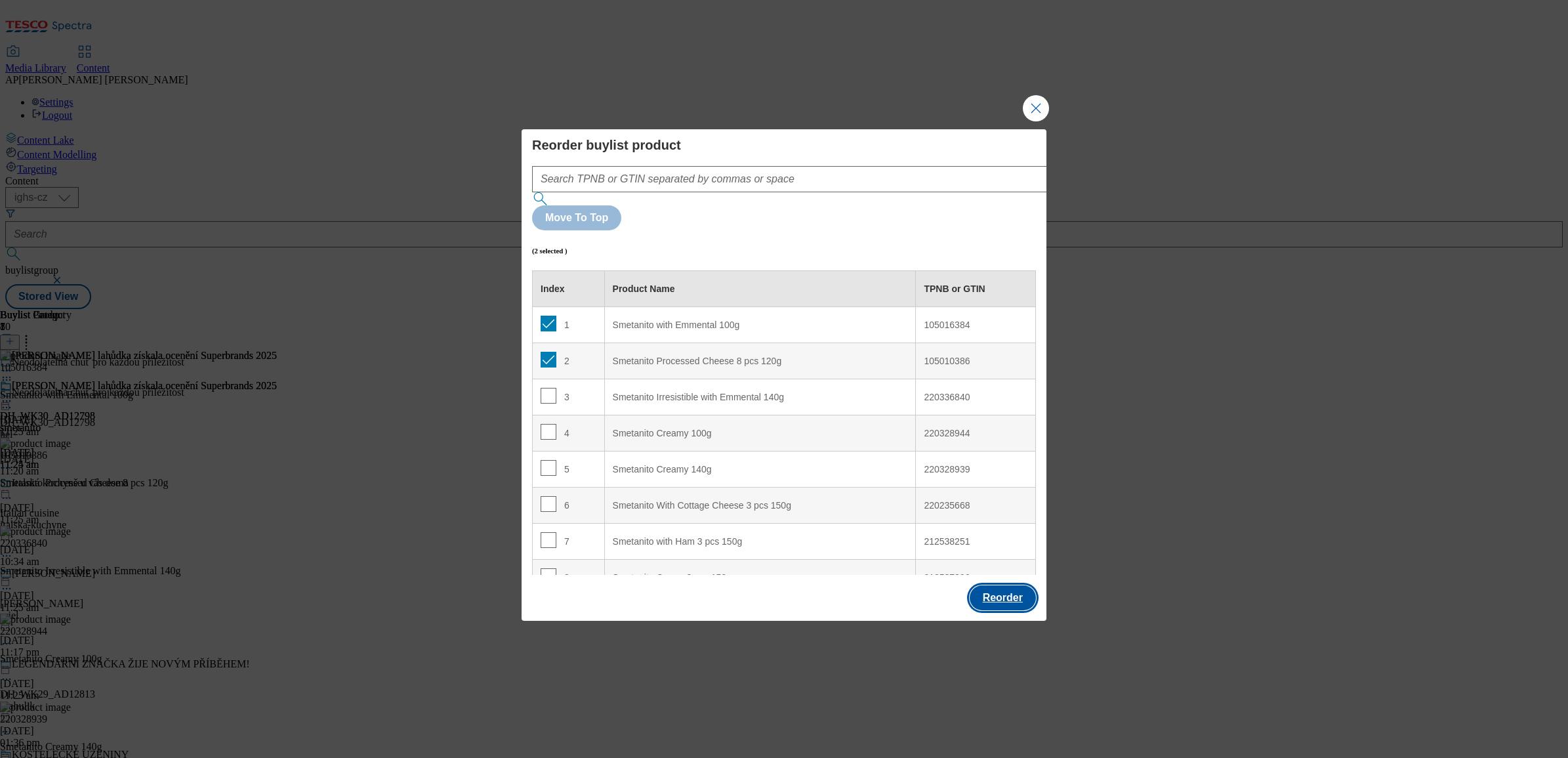
click at [1004, 585] on button "Reorder" at bounding box center [1003, 598] width 66 height 25
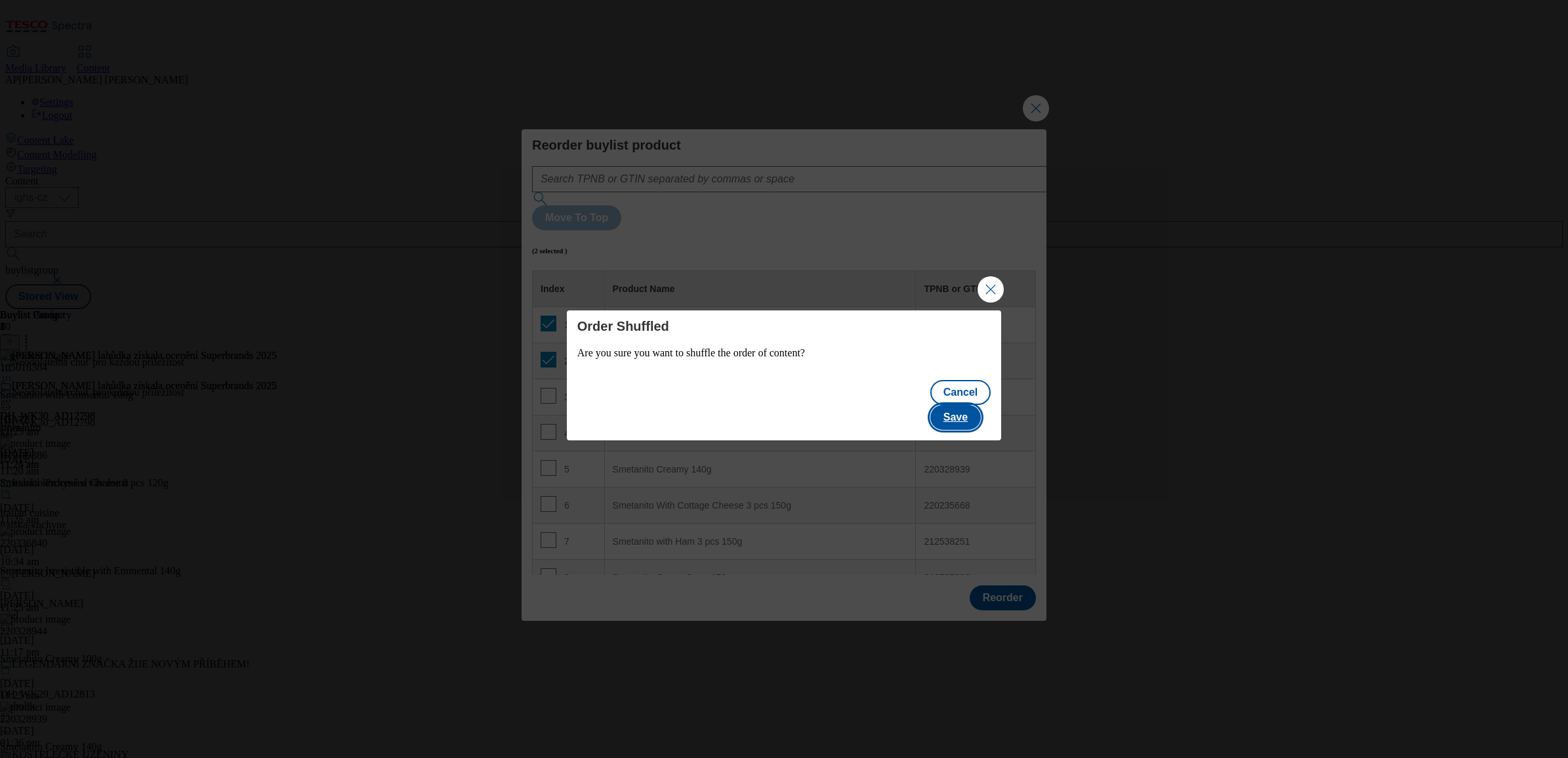
click at [969, 405] on button "Save" at bounding box center [955, 417] width 51 height 25
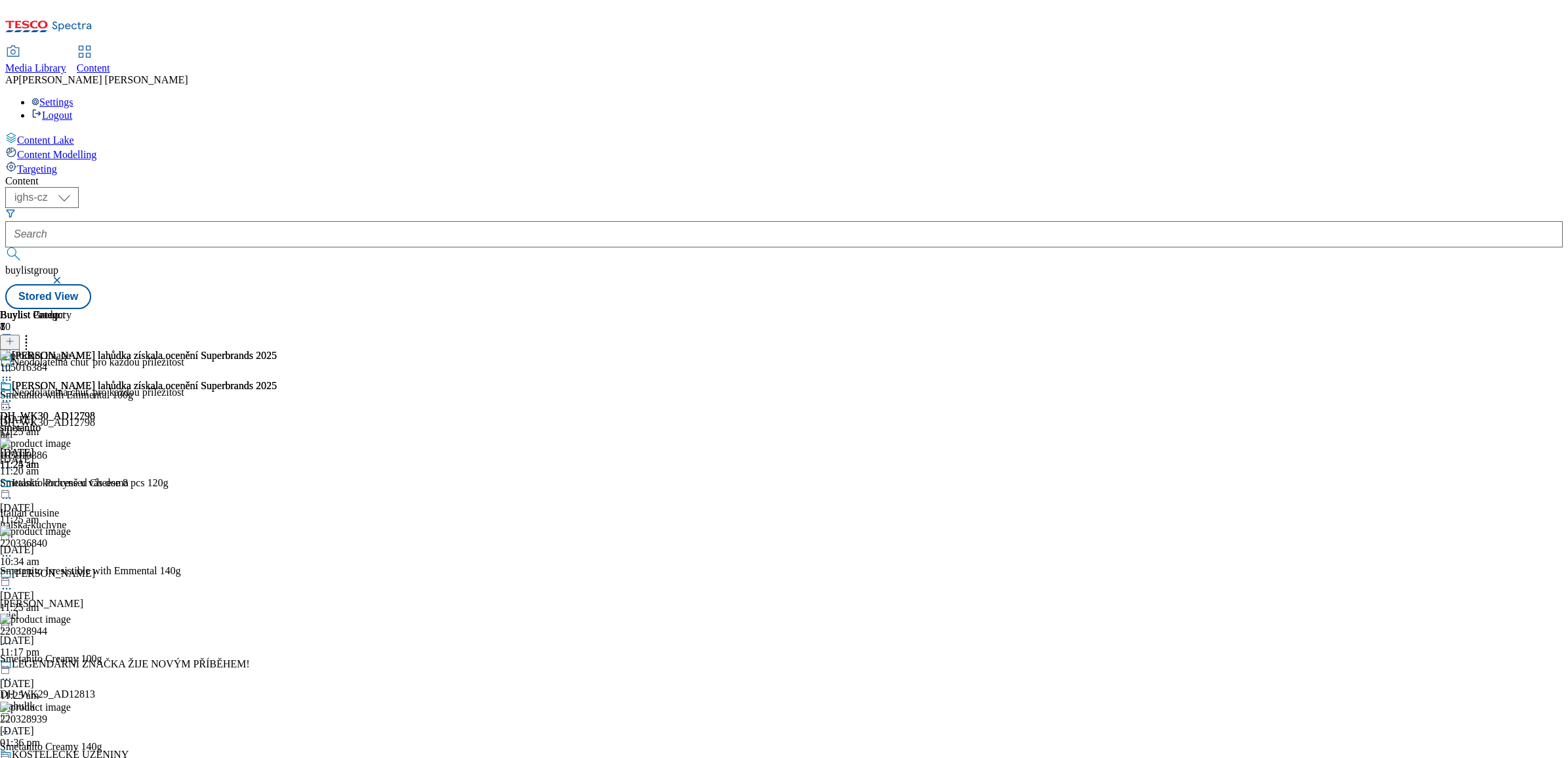
click at [13, 462] on icon at bounding box center [6, 468] width 13 height 13
click at [182, 350] on div "105016384 Smetanito with Emmental 100g 12 Sept 2025 11:25 am 105010386 Edit Cop…" at bounding box center [90, 750] width 182 height 800
click at [13, 374] on icon at bounding box center [6, 380] width 13 height 13
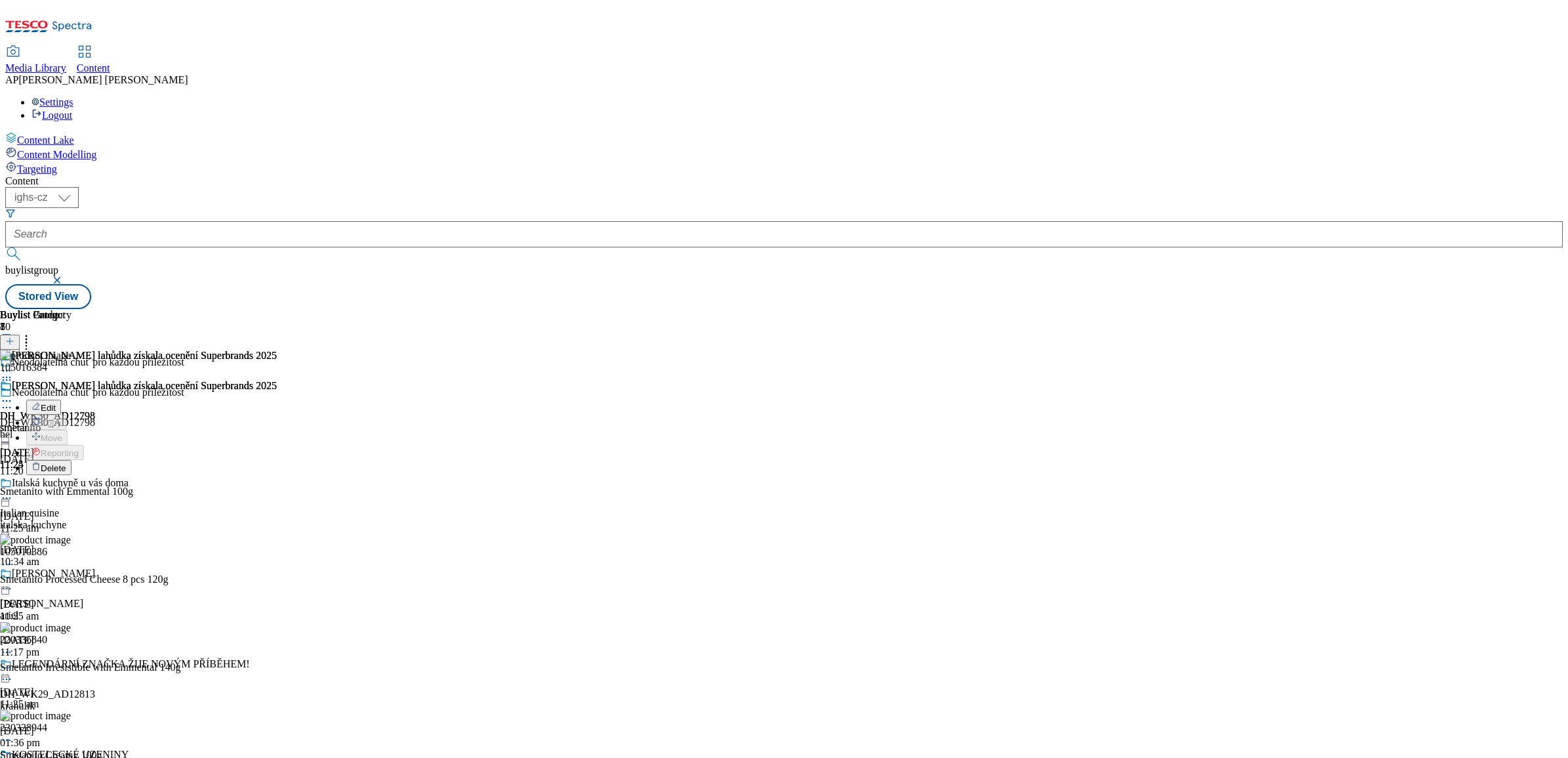
click at [56, 403] on span "Edit" at bounding box center [48, 407] width 15 height 10
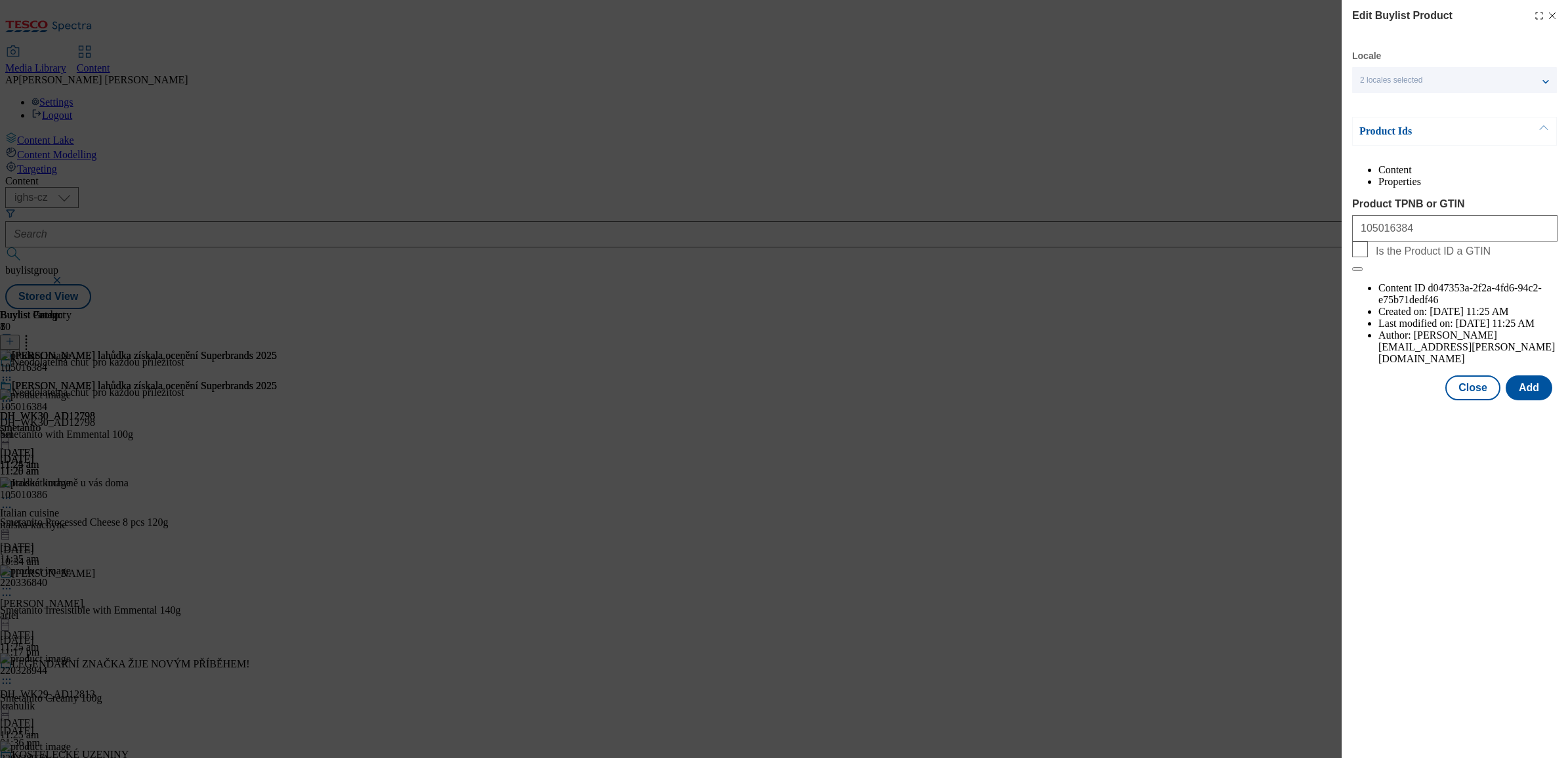
click at [1553, 12] on icon "Modal" at bounding box center [1553, 16] width 11 height 11
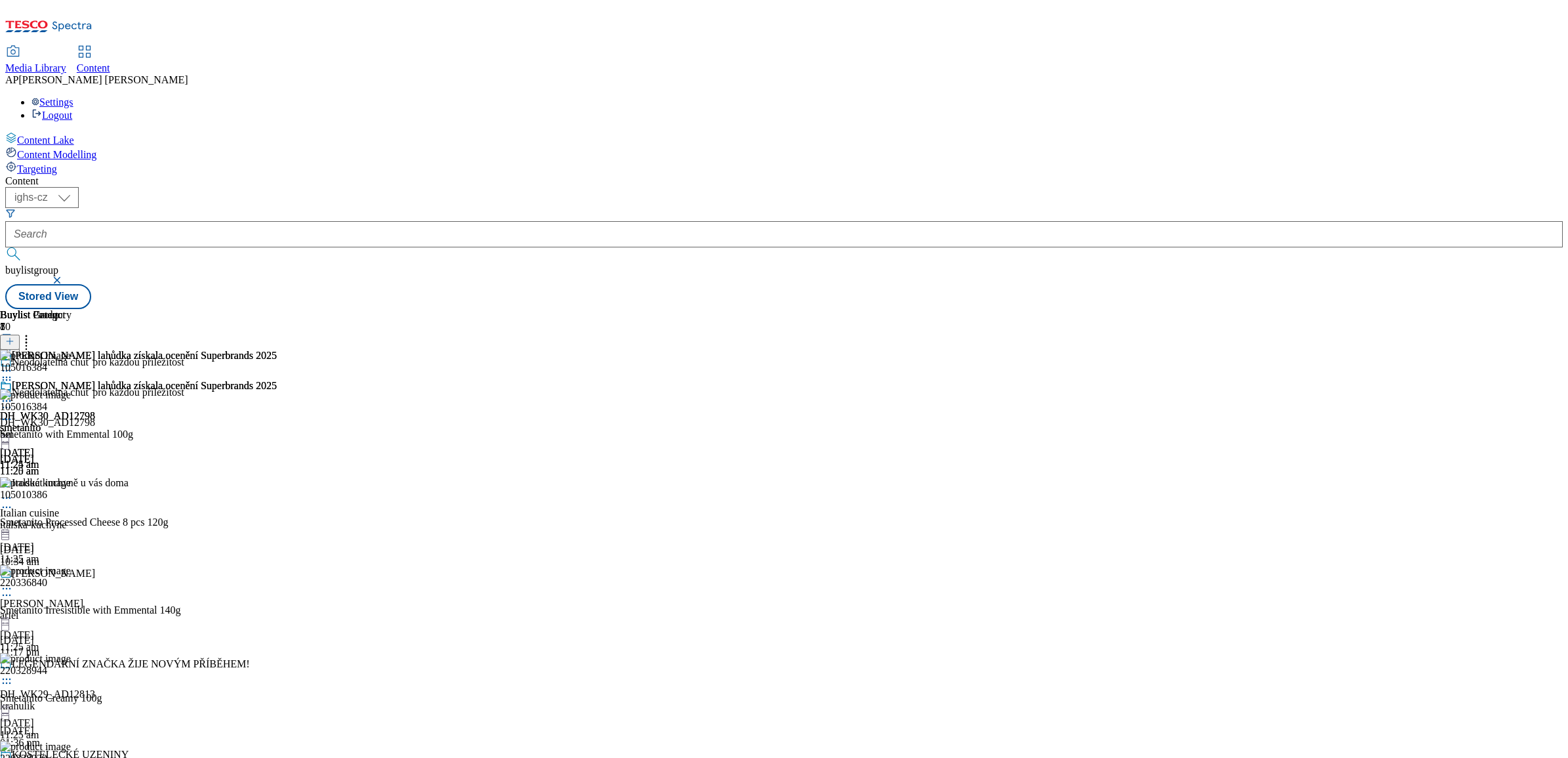
click at [13, 394] on icon at bounding box center [6, 400] width 13 height 13
click at [71, 485] on span "Preview" at bounding box center [56, 489] width 31 height 10
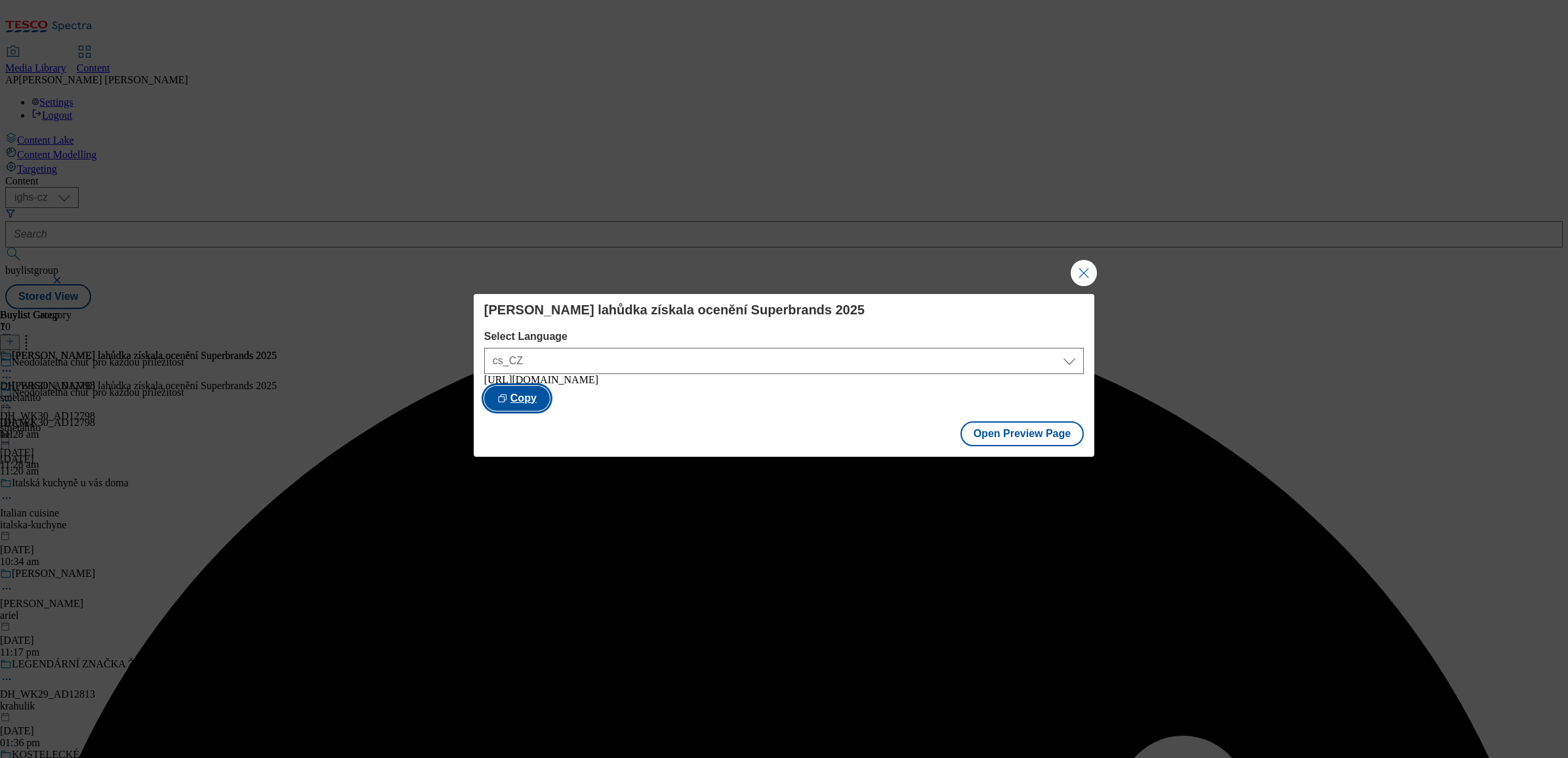
click at [550, 396] on button "Copy" at bounding box center [518, 398] width 66 height 25
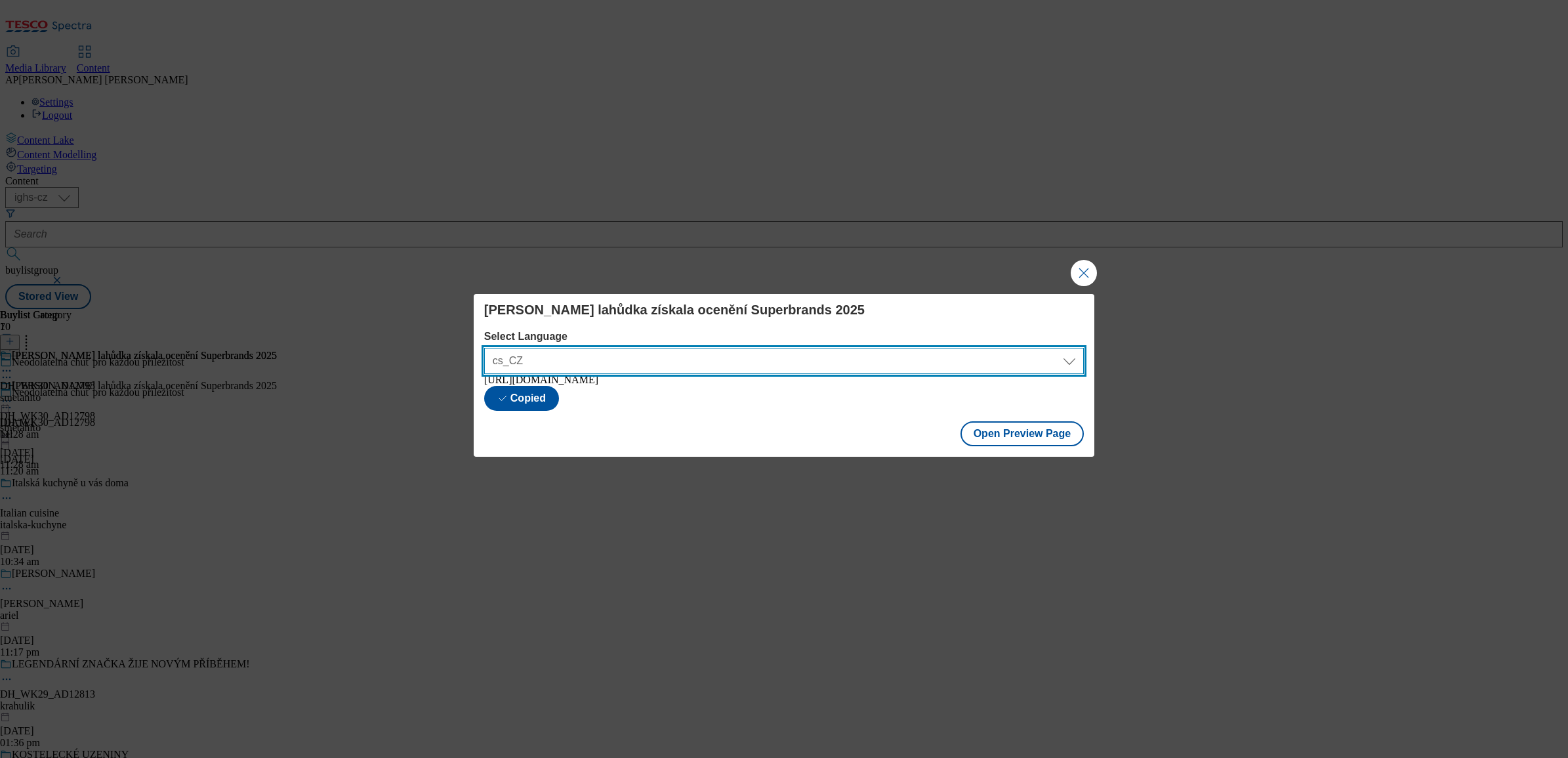
click at [1032, 358] on select "cs_CZ en_GB" at bounding box center [784, 361] width 600 height 26
select select "https://nakup.itesco.cz/groceries/en-GB/buylists/bel/smetanito/preview"
click at [485, 348] on select "cs_CZ en_GB" at bounding box center [784, 361] width 600 height 26
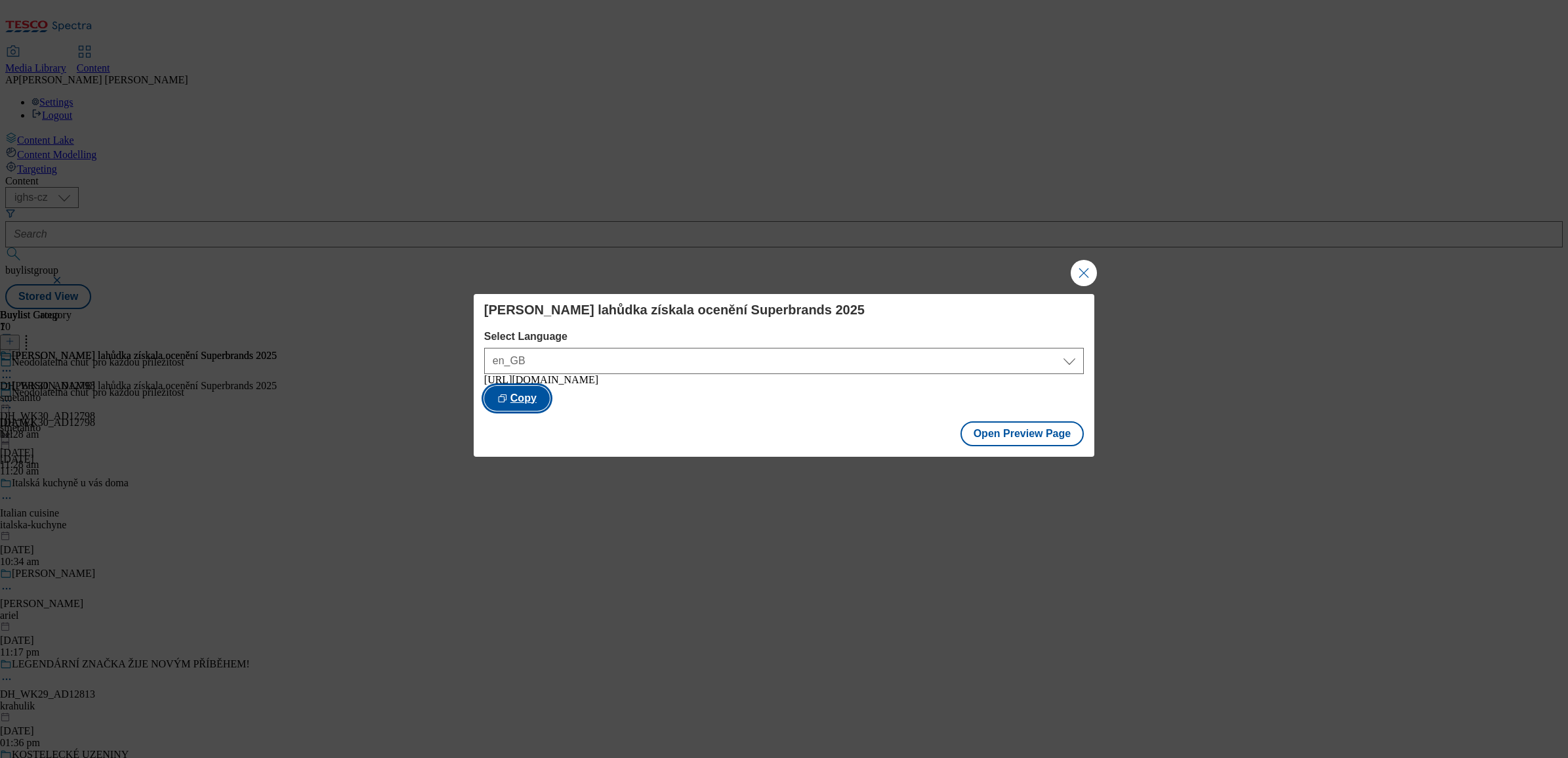
click at [550, 398] on button "Copy" at bounding box center [518, 398] width 66 height 25
click at [1034, 440] on button "Open Preview Page" at bounding box center [1023, 433] width 124 height 25
click at [1086, 265] on button "Close Modal" at bounding box center [1084, 273] width 26 height 26
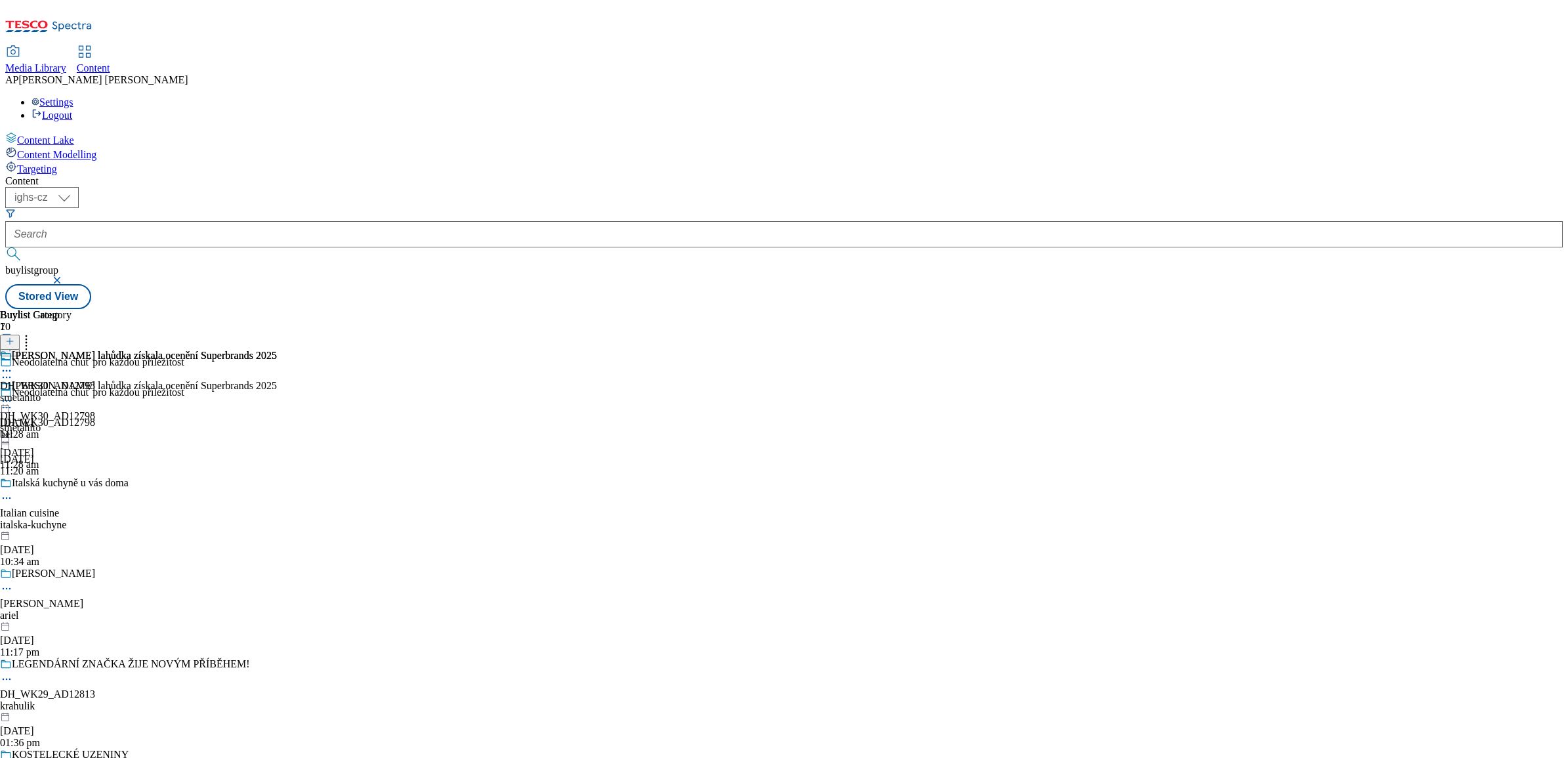
click at [13, 394] on icon at bounding box center [6, 400] width 13 height 13
click at [75, 526] on button "Publish" at bounding box center [50, 534] width 48 height 15
